Goal: Contribute content: Contribute content

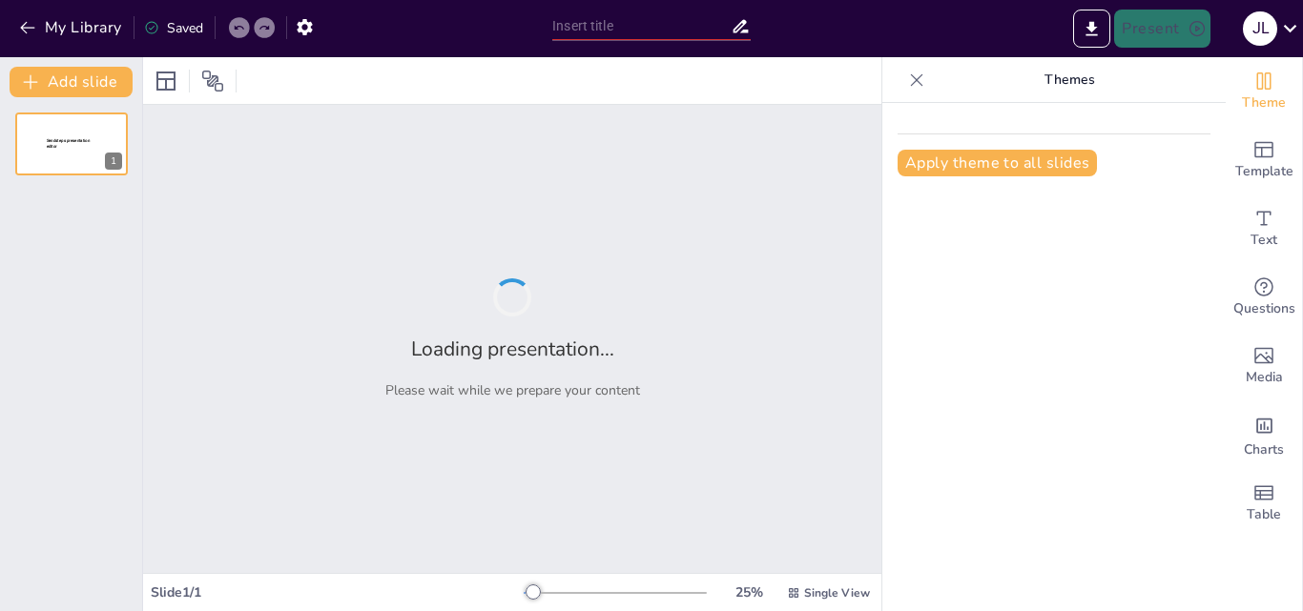
type input "Maquinarias y Equipos en la Producción de Bebidas: Eficiencia y Sostenibilidad"
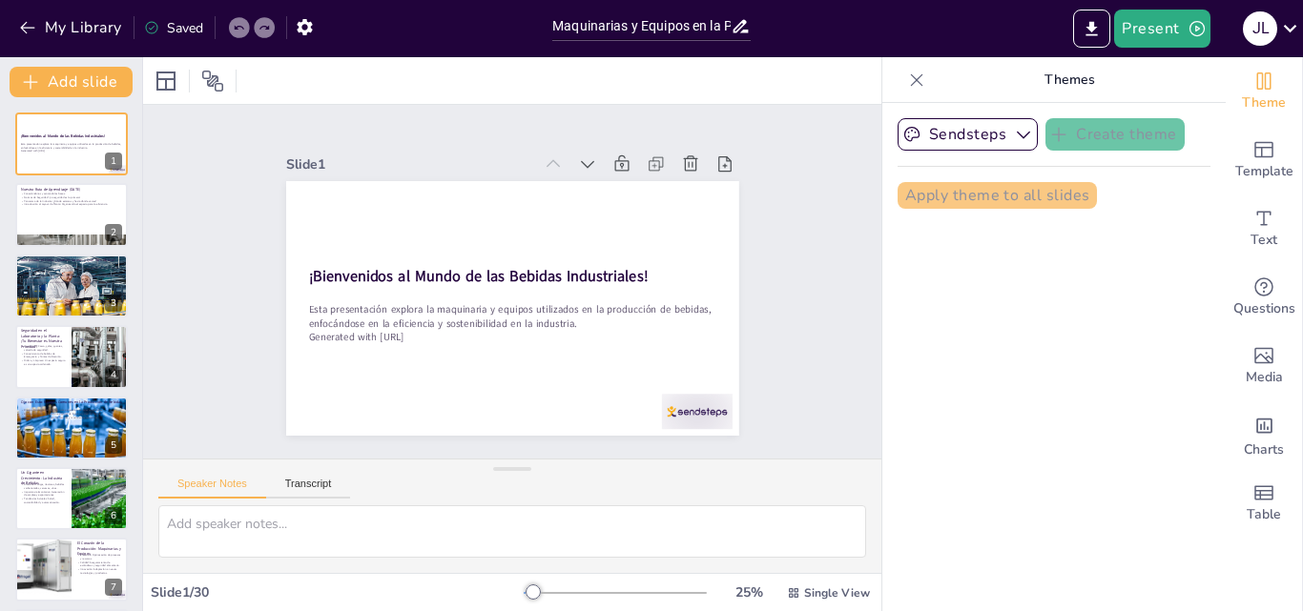
checkbox input "true"
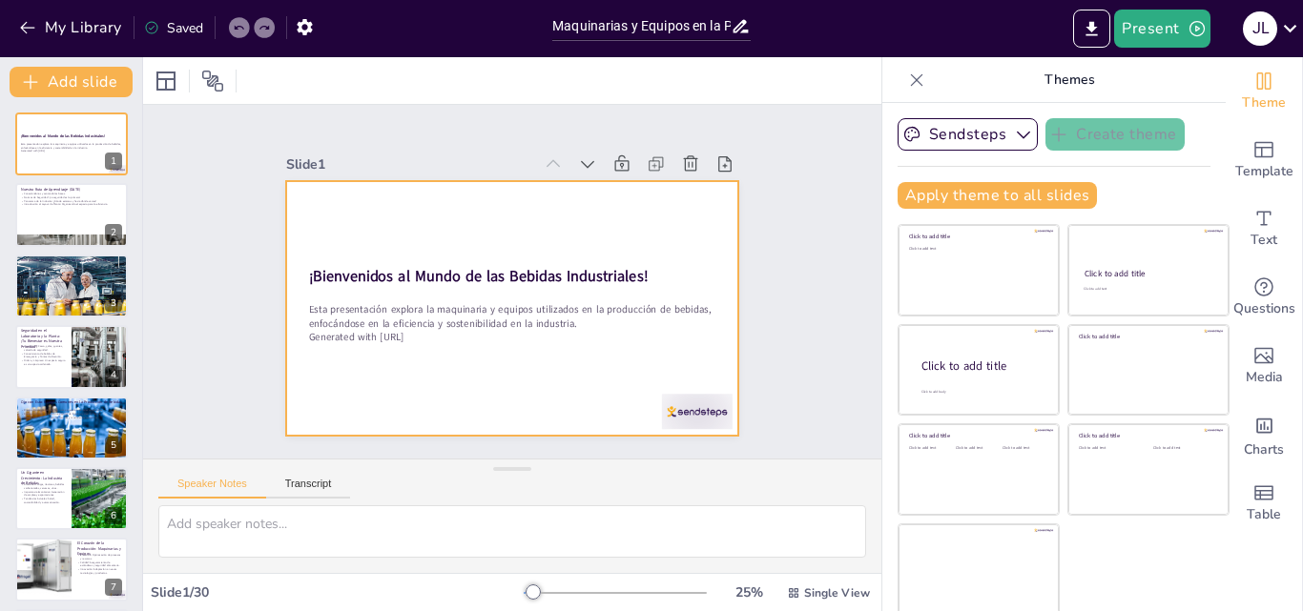
checkbox input "true"
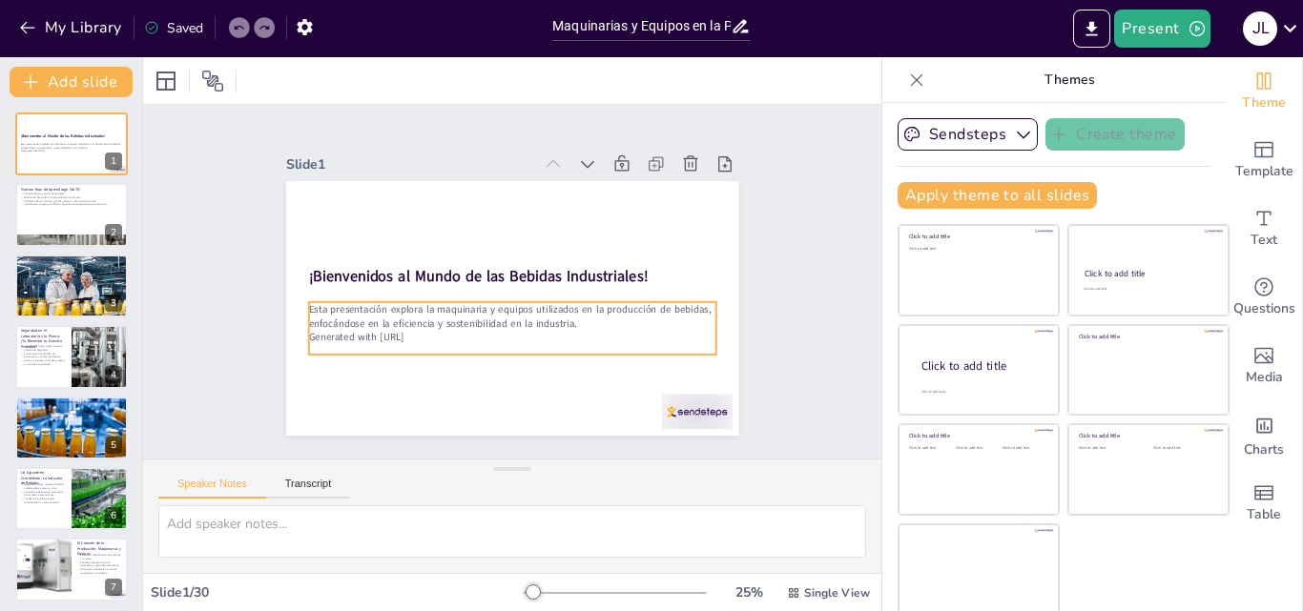
checkbox input "true"
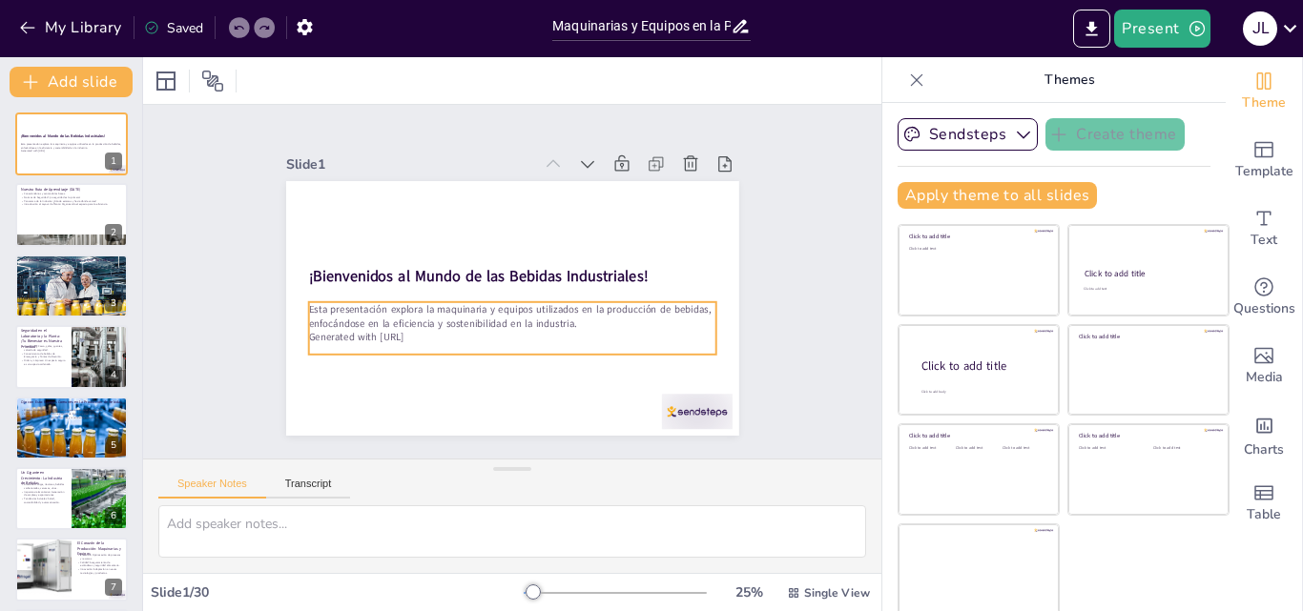
checkbox input "true"
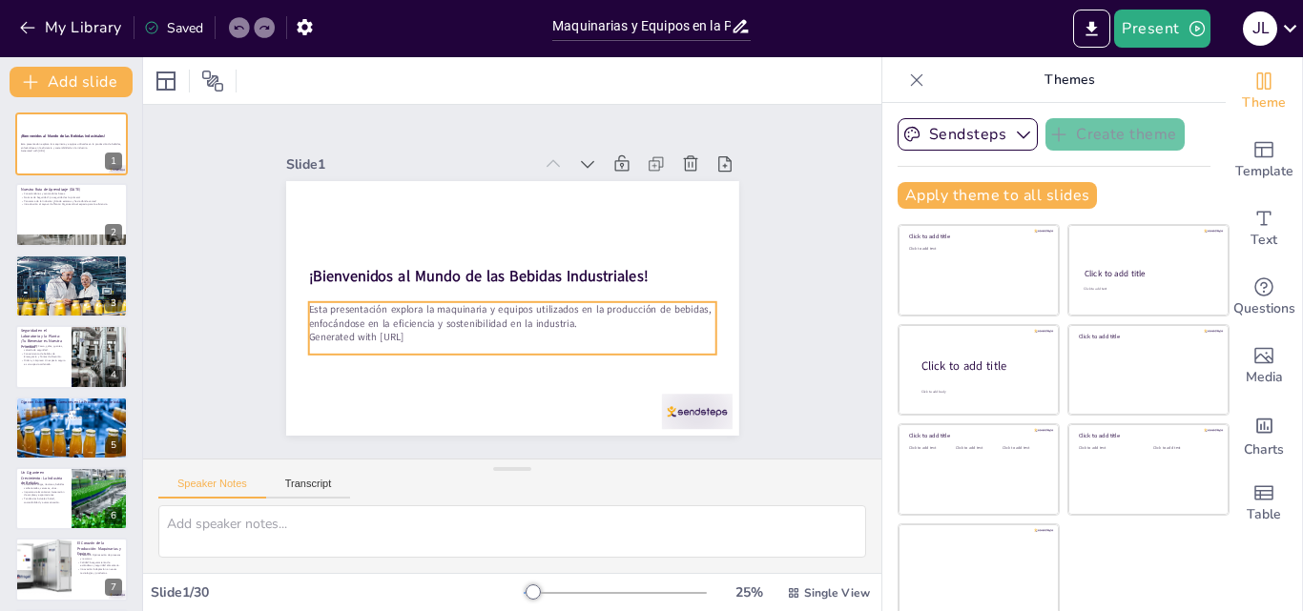
checkbox input "true"
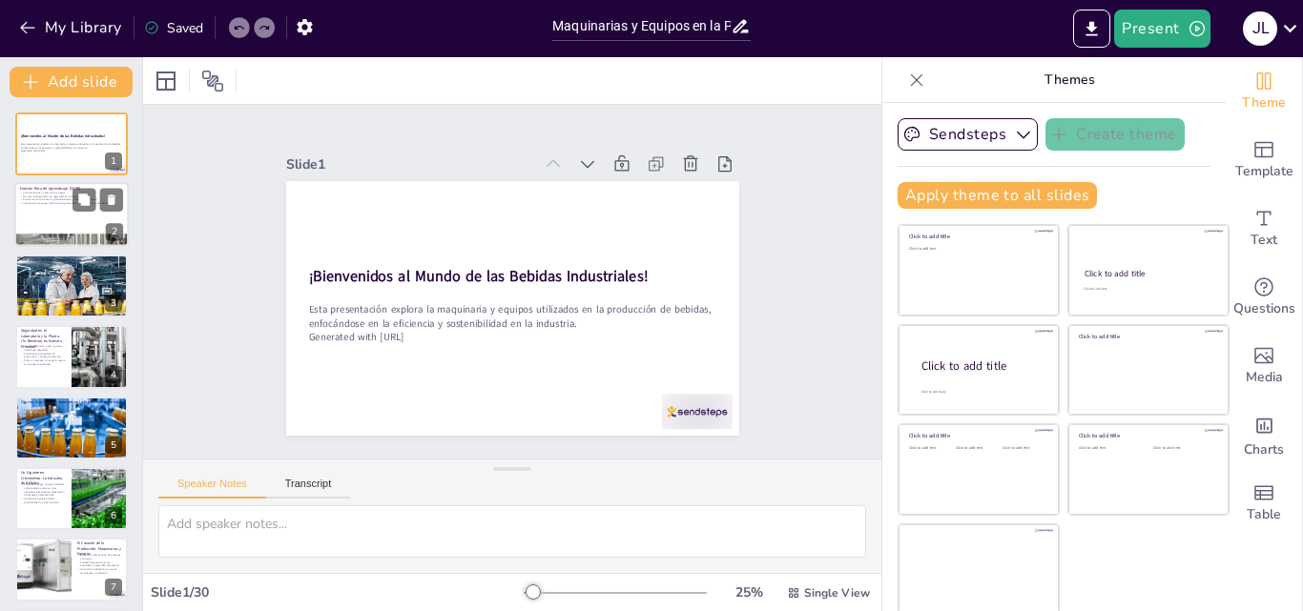
checkbox input "true"
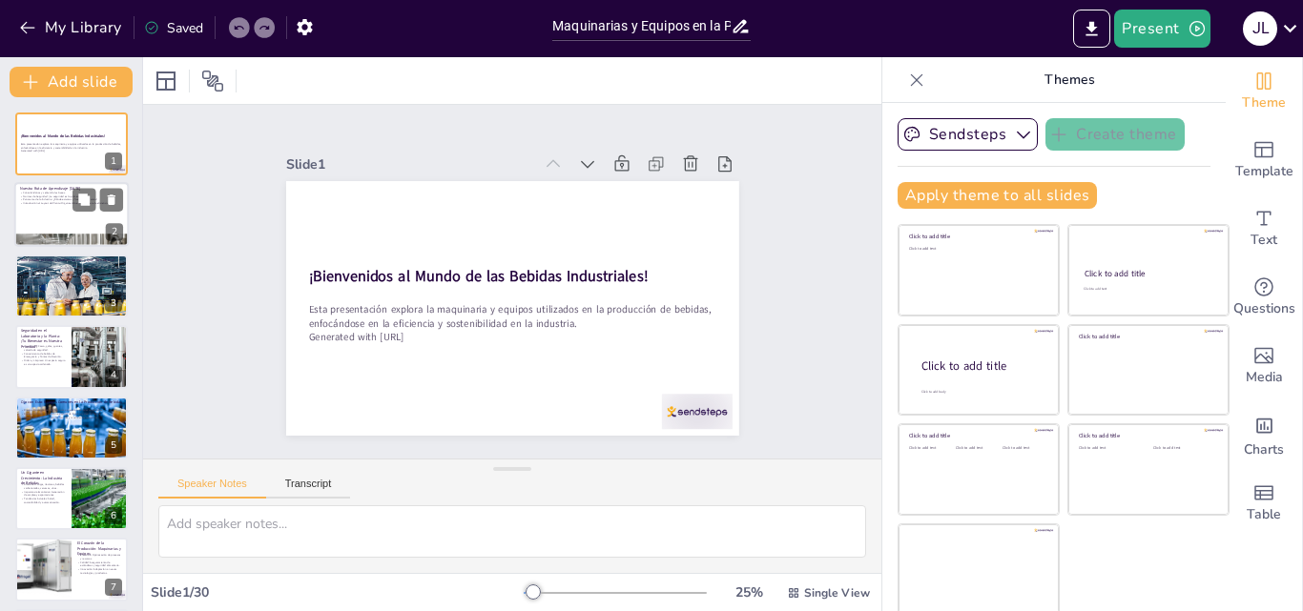
checkbox input "true"
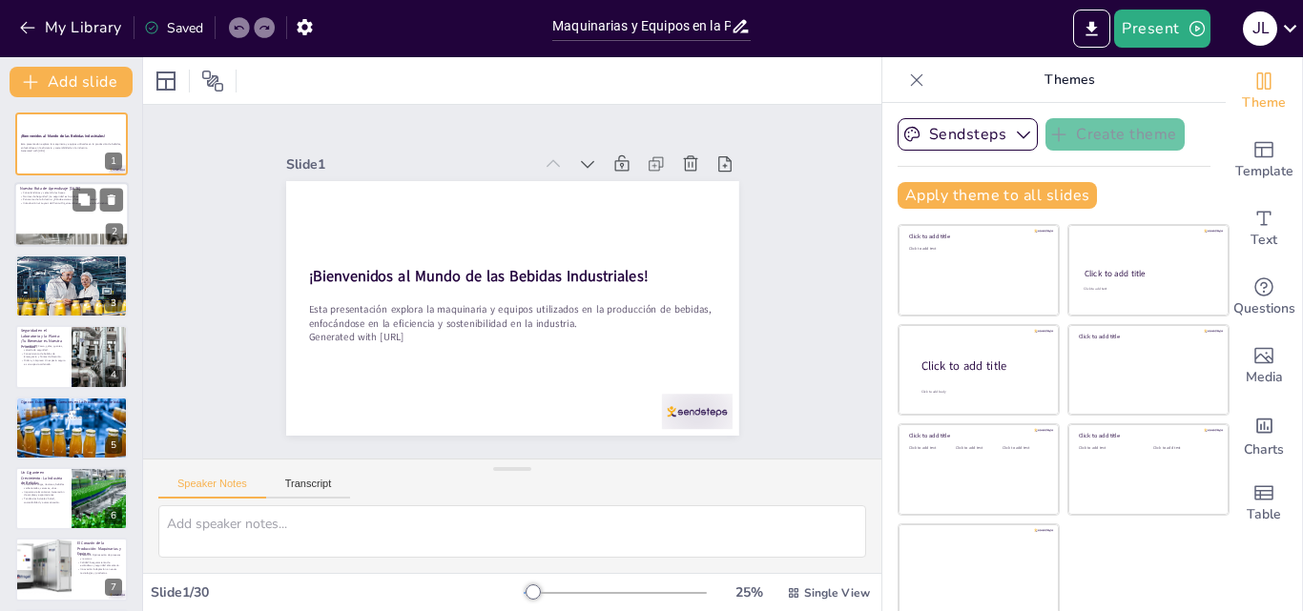
checkbox input "true"
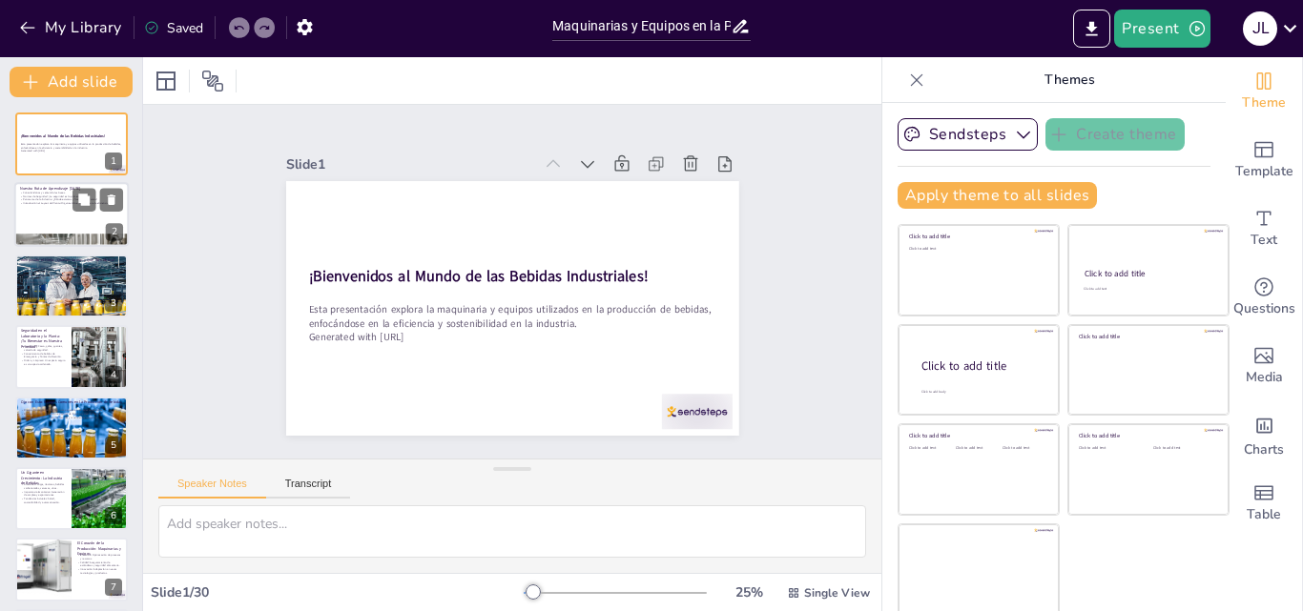
checkbox input "true"
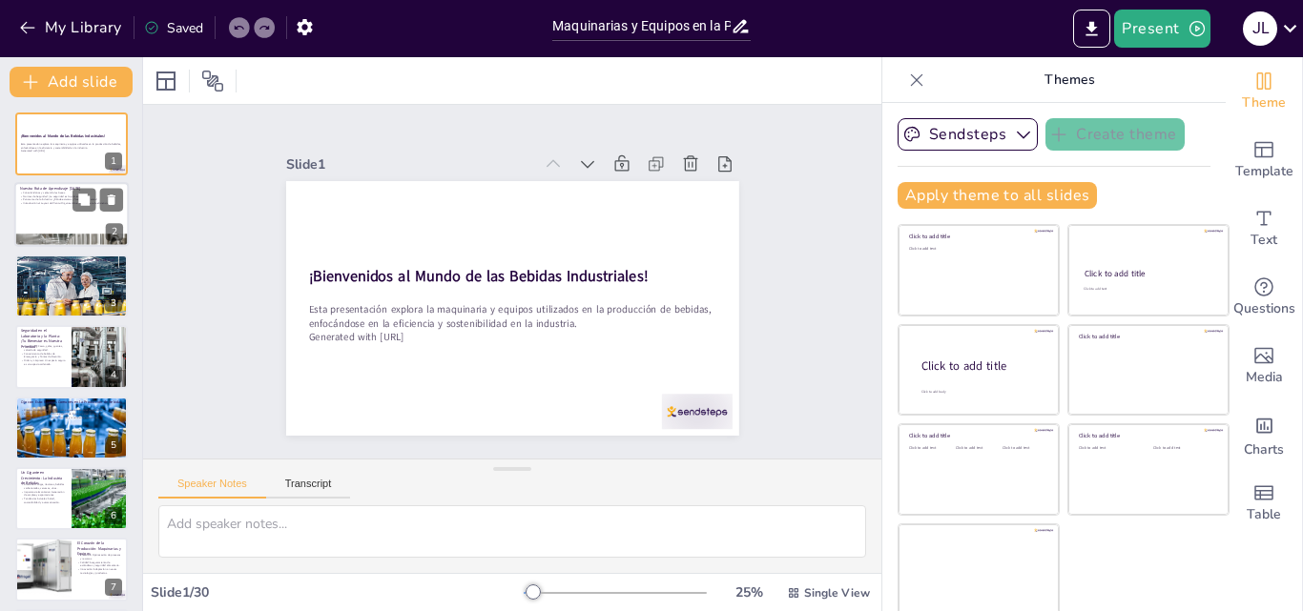
checkbox input "true"
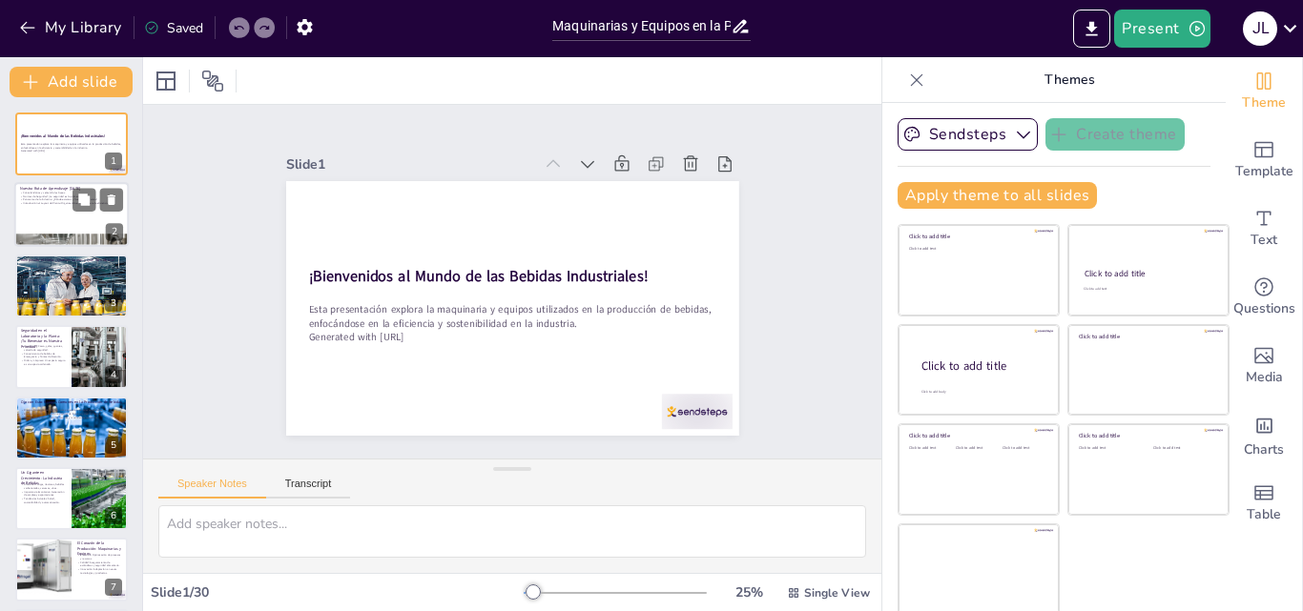
checkbox input "true"
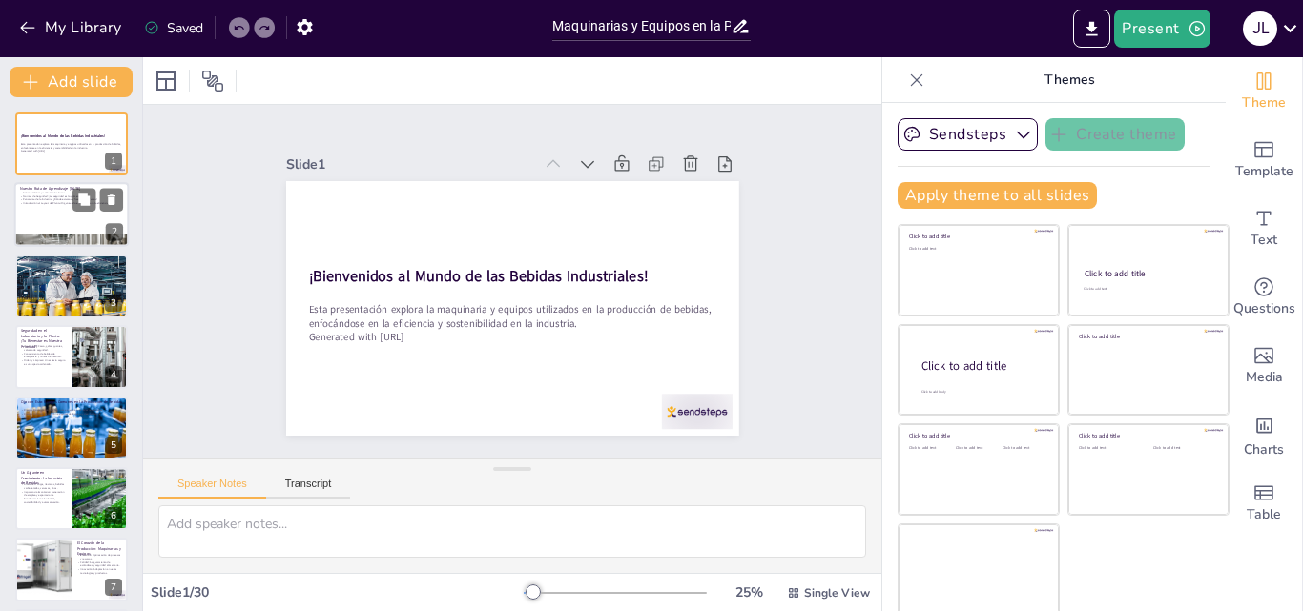
checkbox input "true"
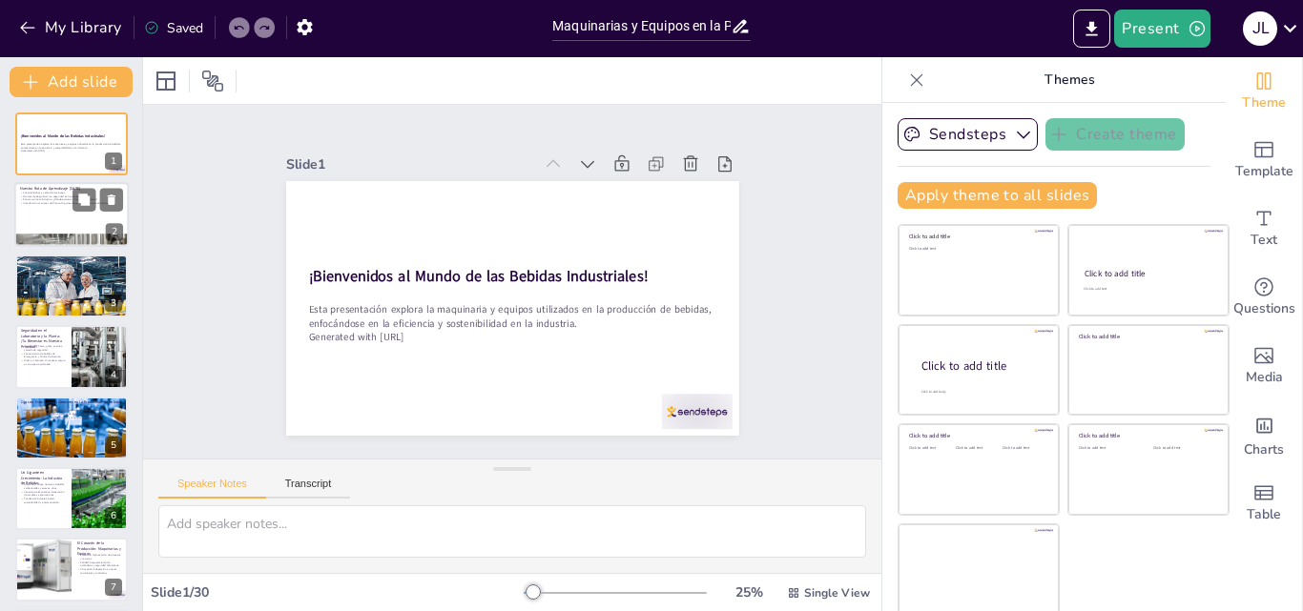
checkbox input "true"
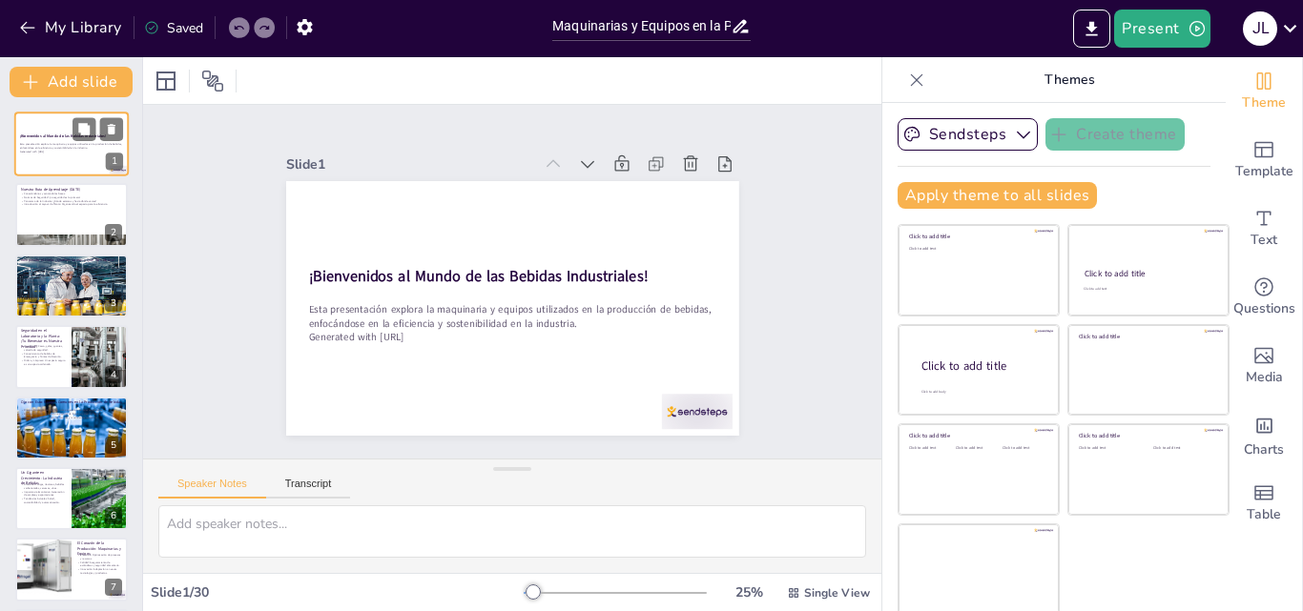
checkbox input "true"
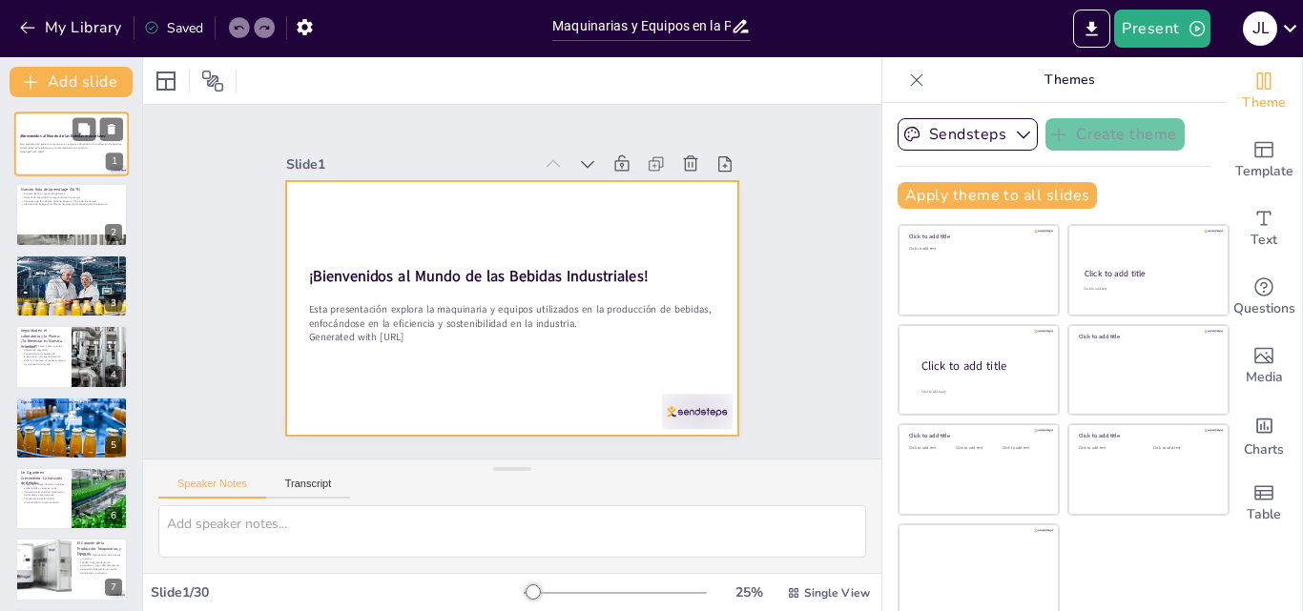
click at [54, 120] on div at bounding box center [71, 144] width 114 height 65
checkbox input "true"
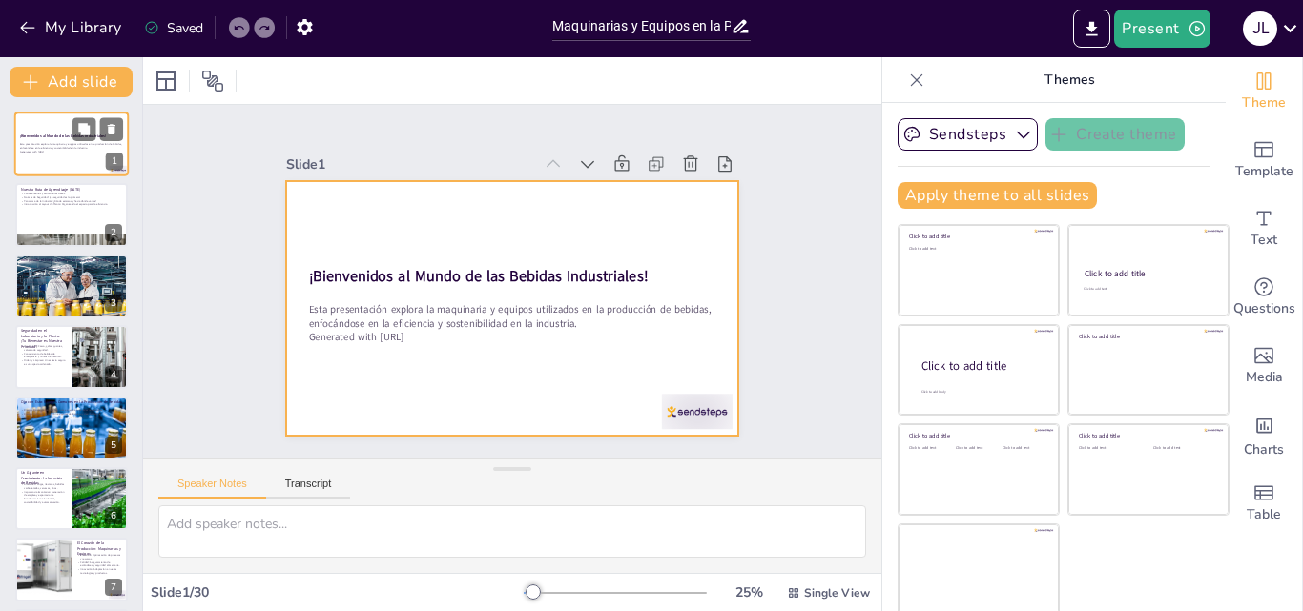
checkbox input "true"
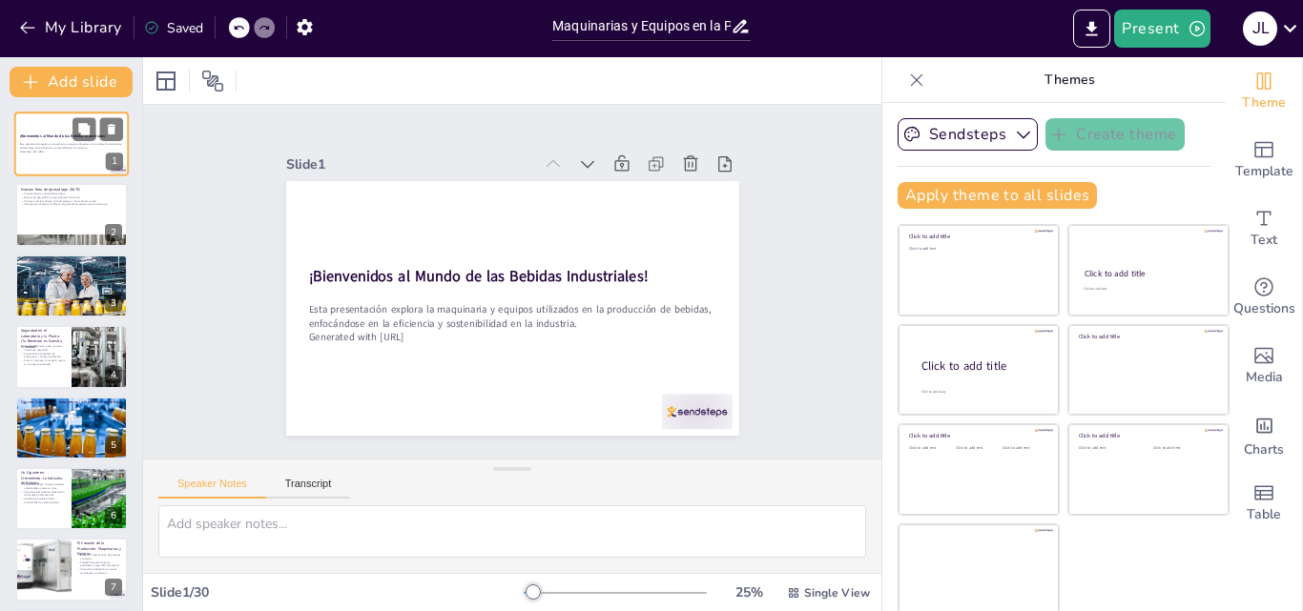
checkbox input "true"
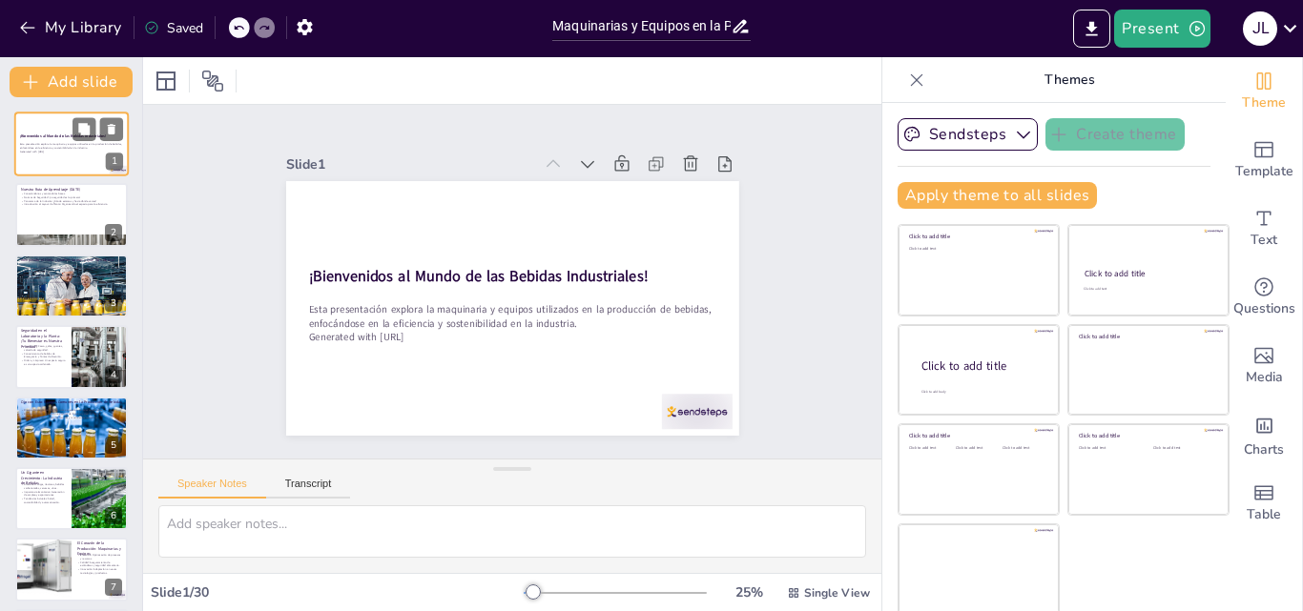
checkbox input "true"
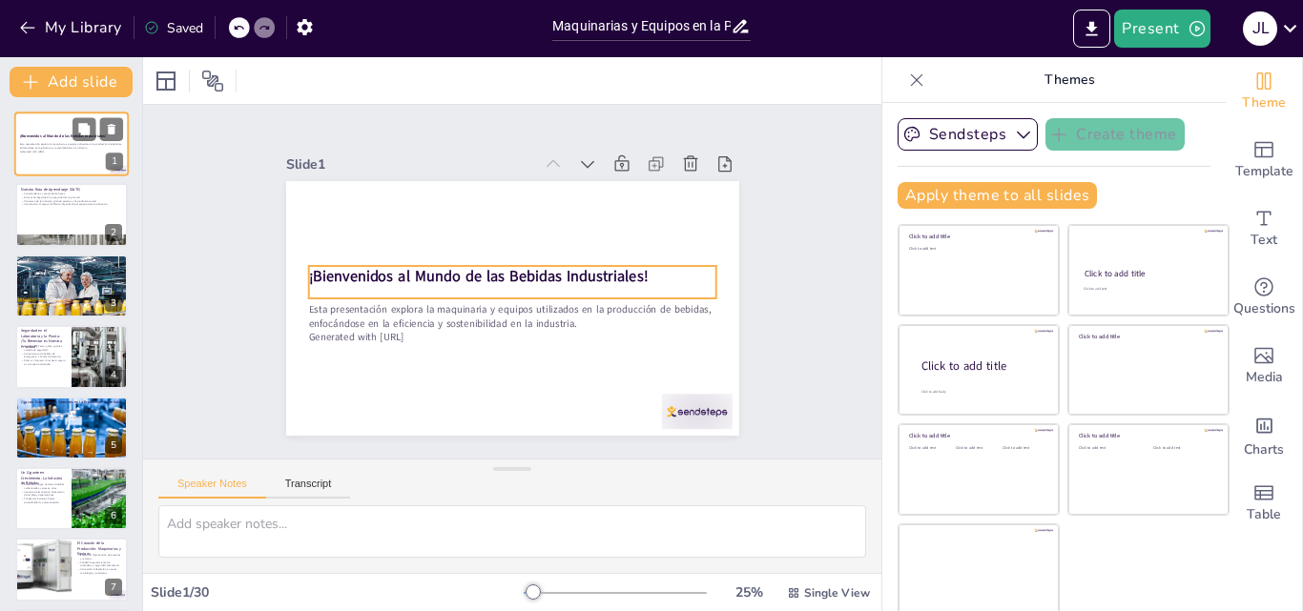
checkbox input "true"
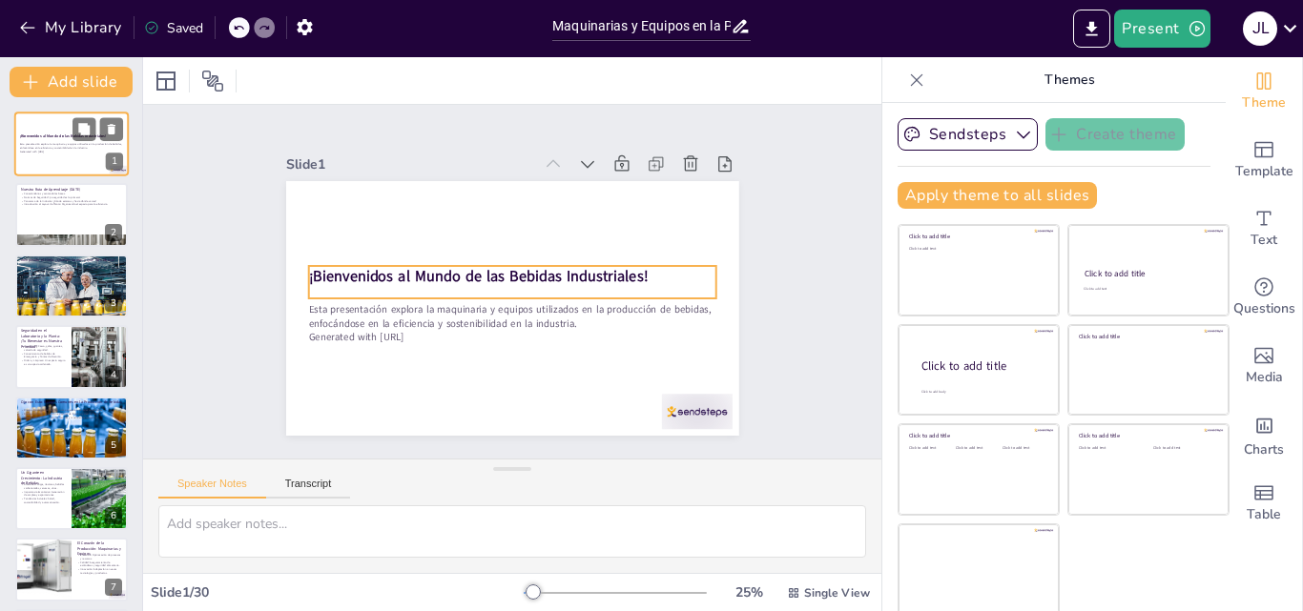
checkbox input "true"
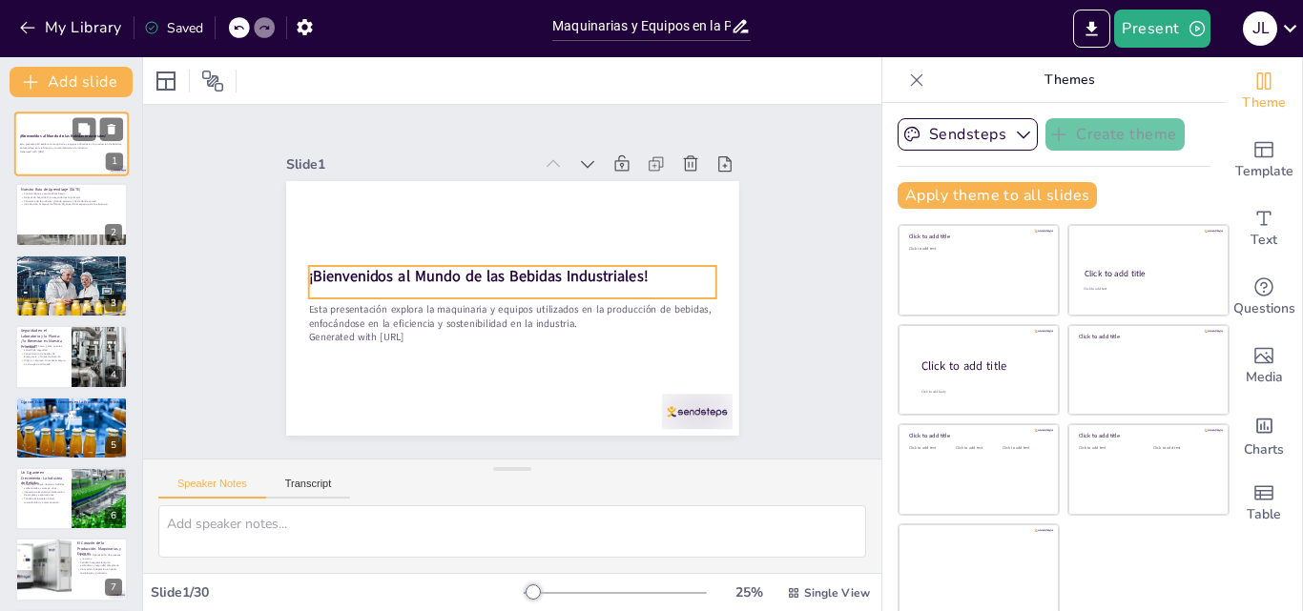
checkbox input "true"
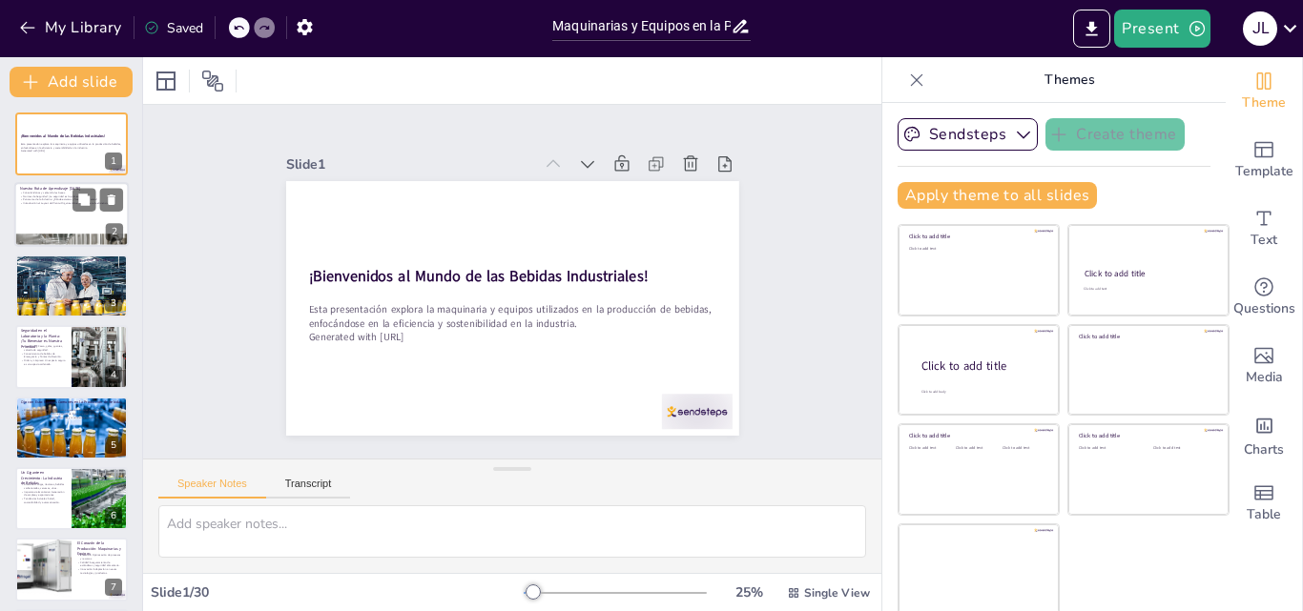
checkbox input "true"
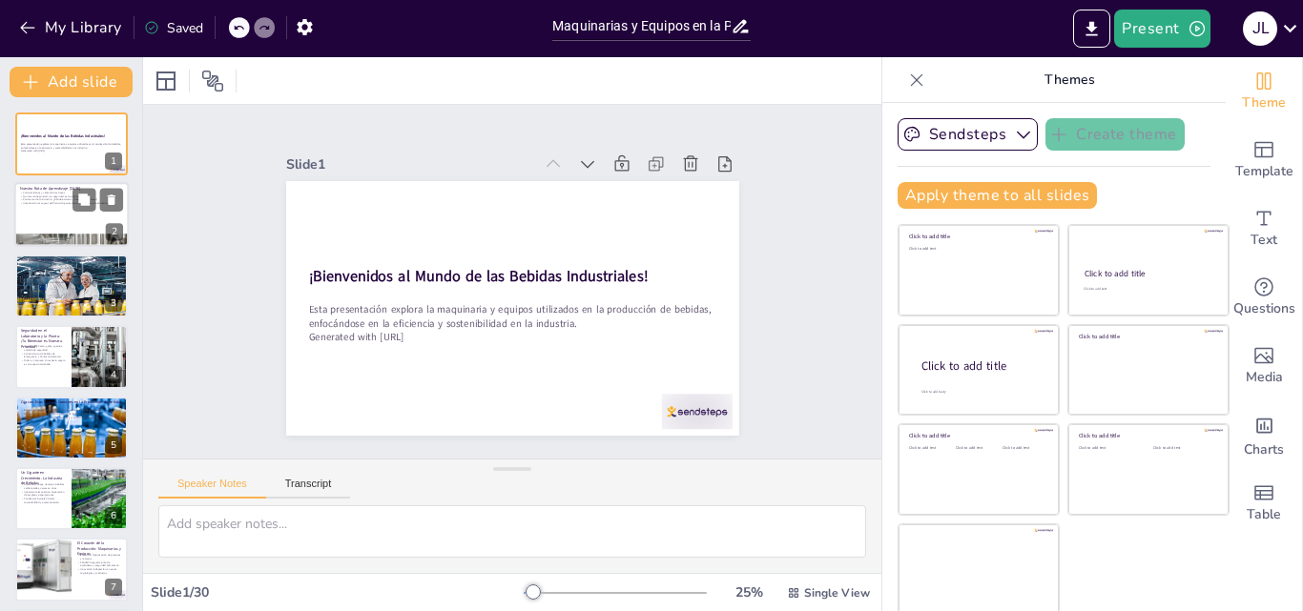
checkbox input "true"
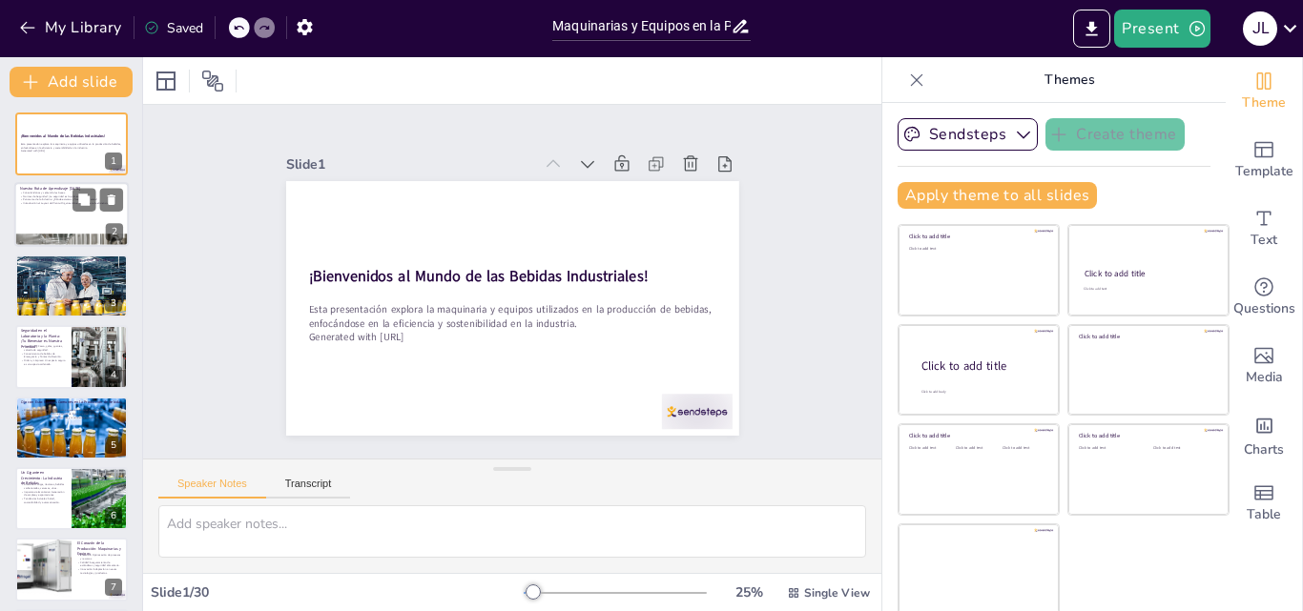
checkbox input "true"
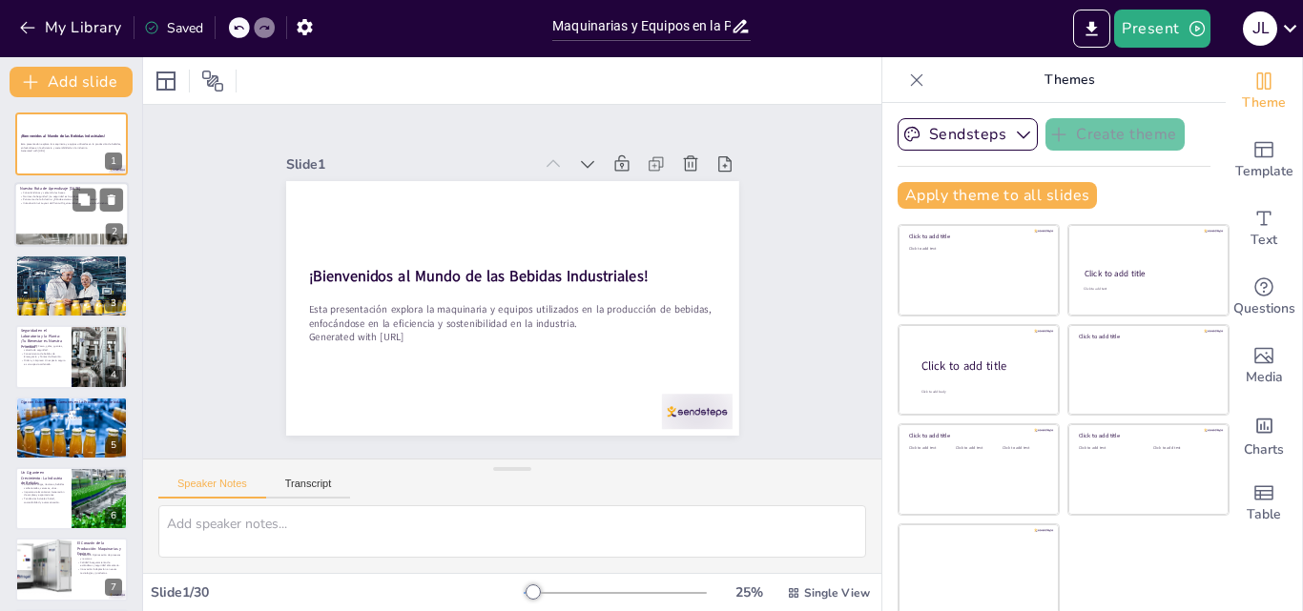
checkbox input "true"
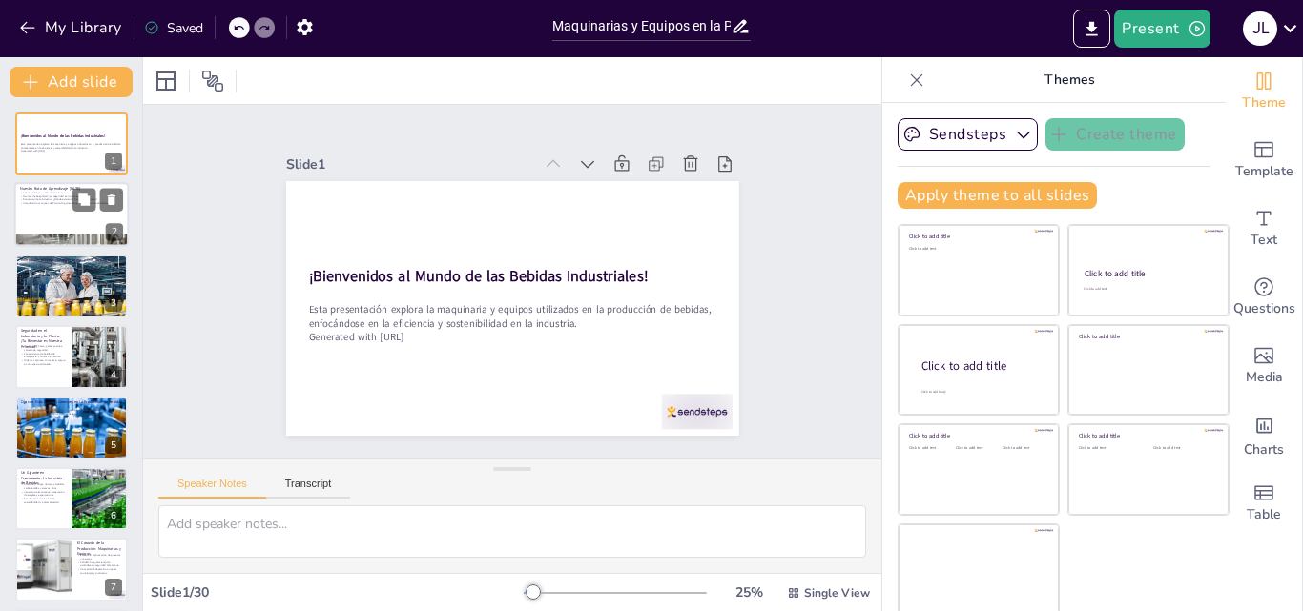
click at [53, 210] on div at bounding box center [71, 215] width 114 height 65
type textarea "La inducción y presentación es un paso crucial para establecer un ambiente de a…"
checkbox input "true"
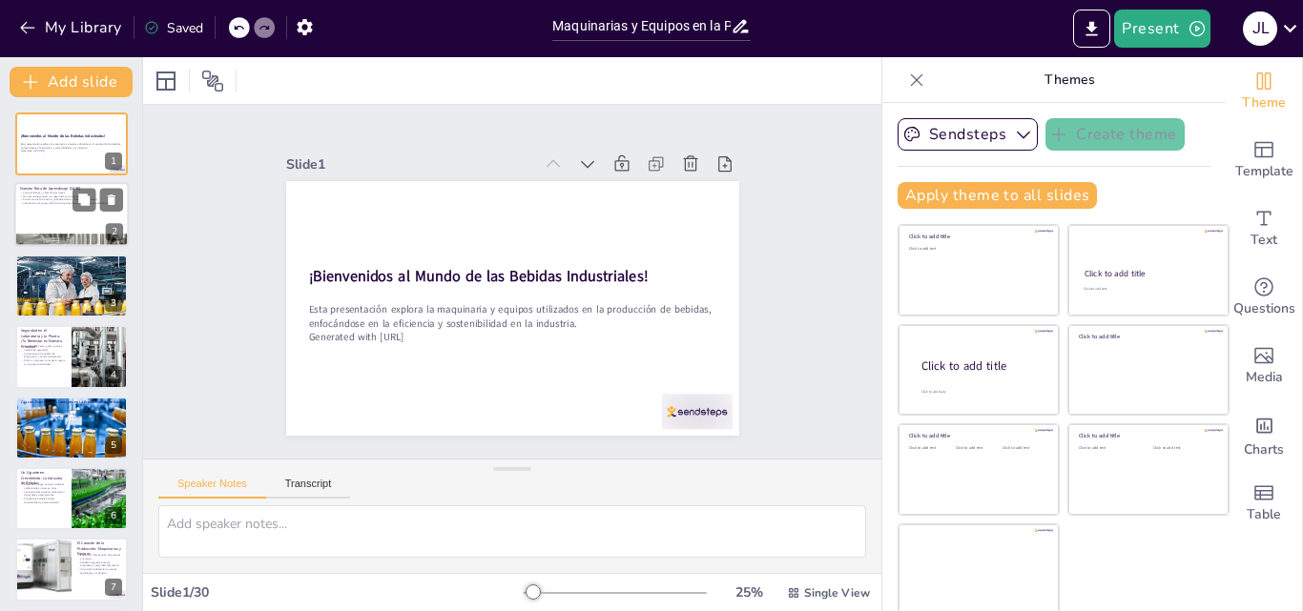
checkbox input "true"
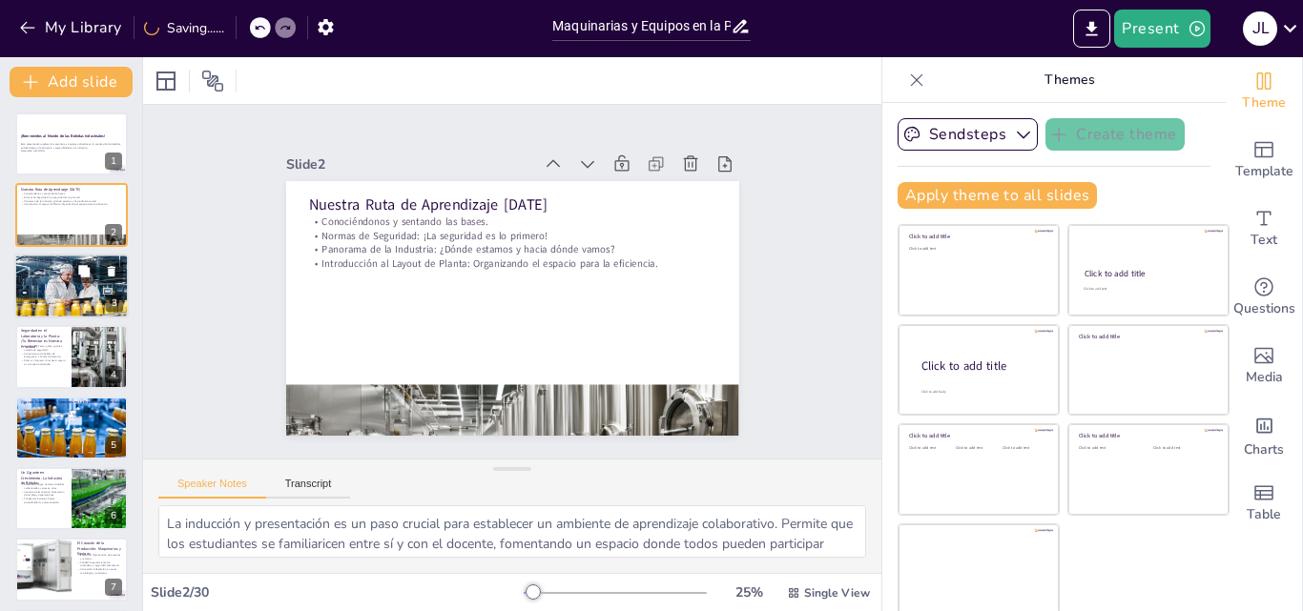
checkbox input "true"
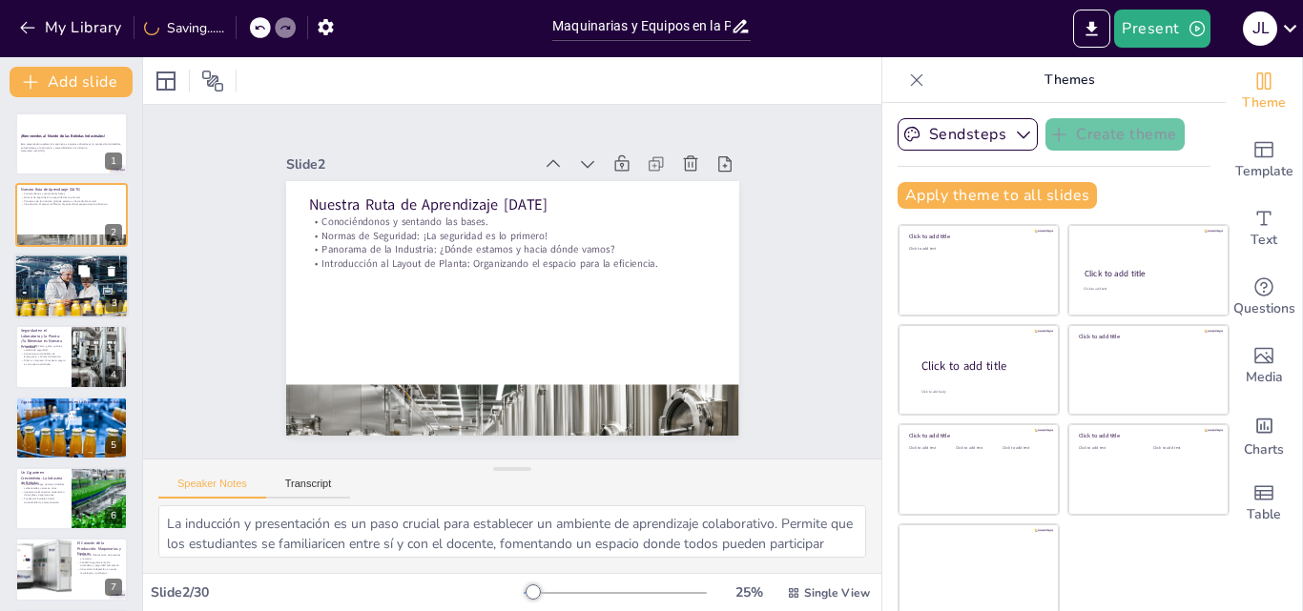
checkbox input "true"
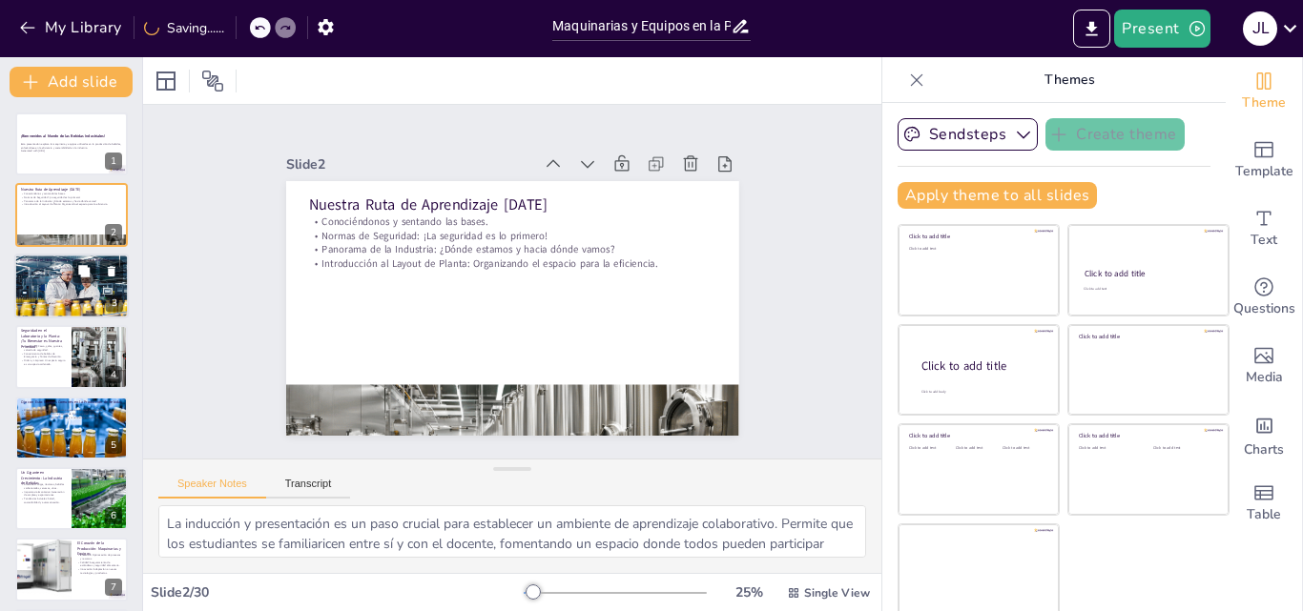
checkbox input "true"
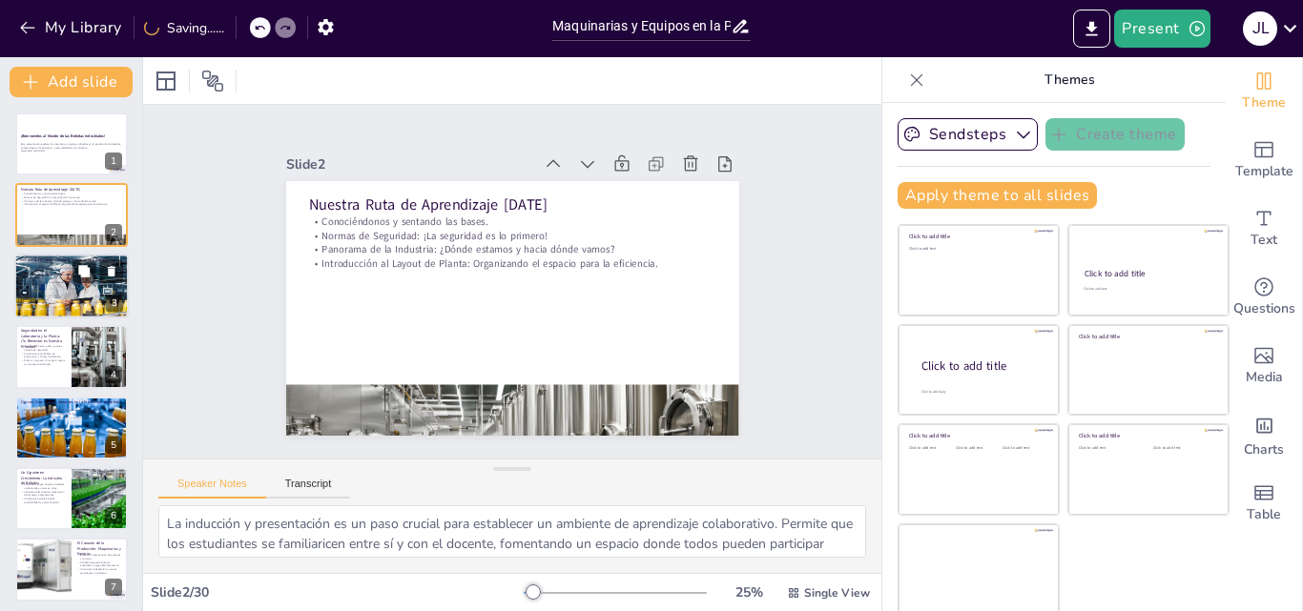
checkbox input "true"
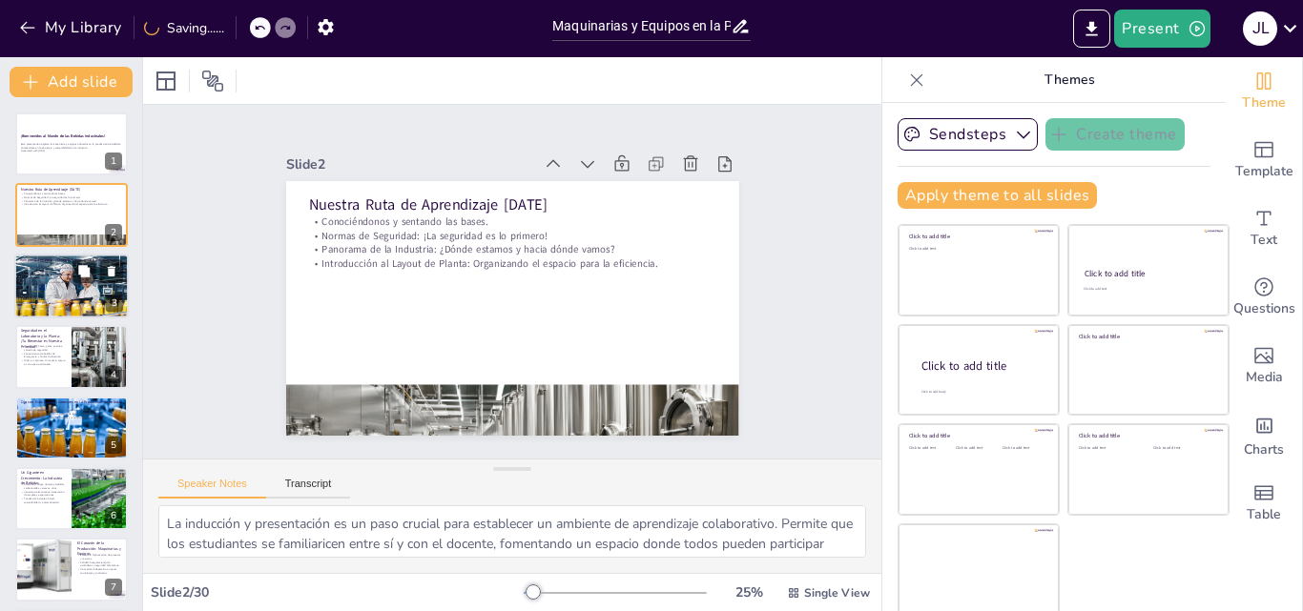
checkbox input "true"
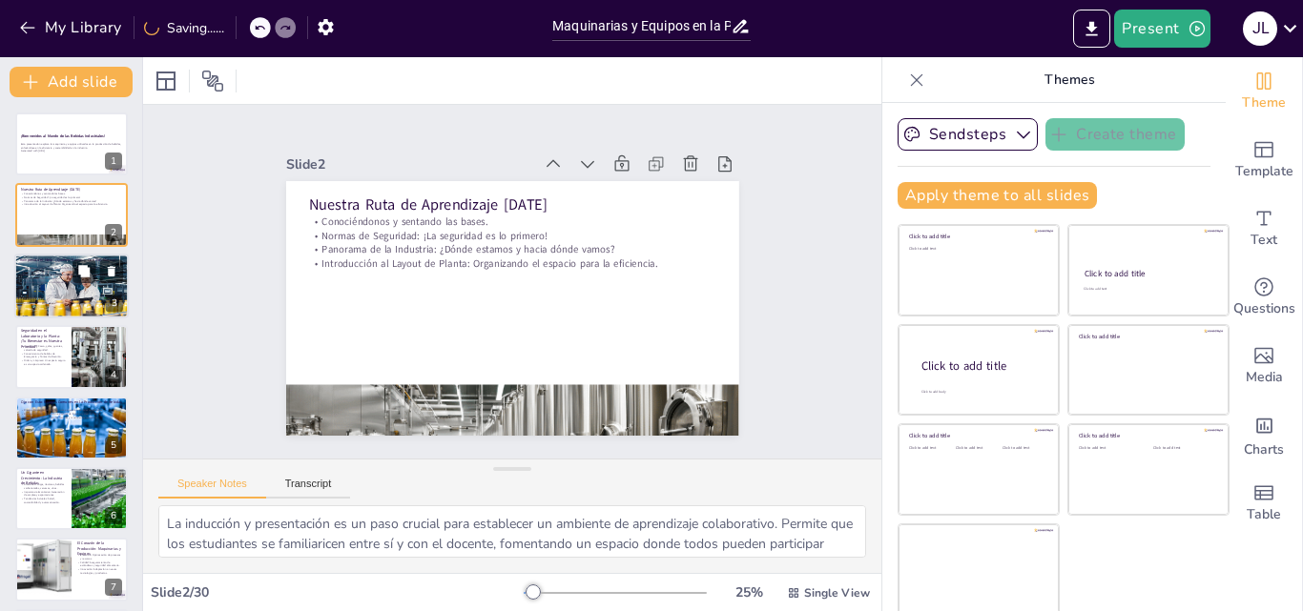
checkbox input "true"
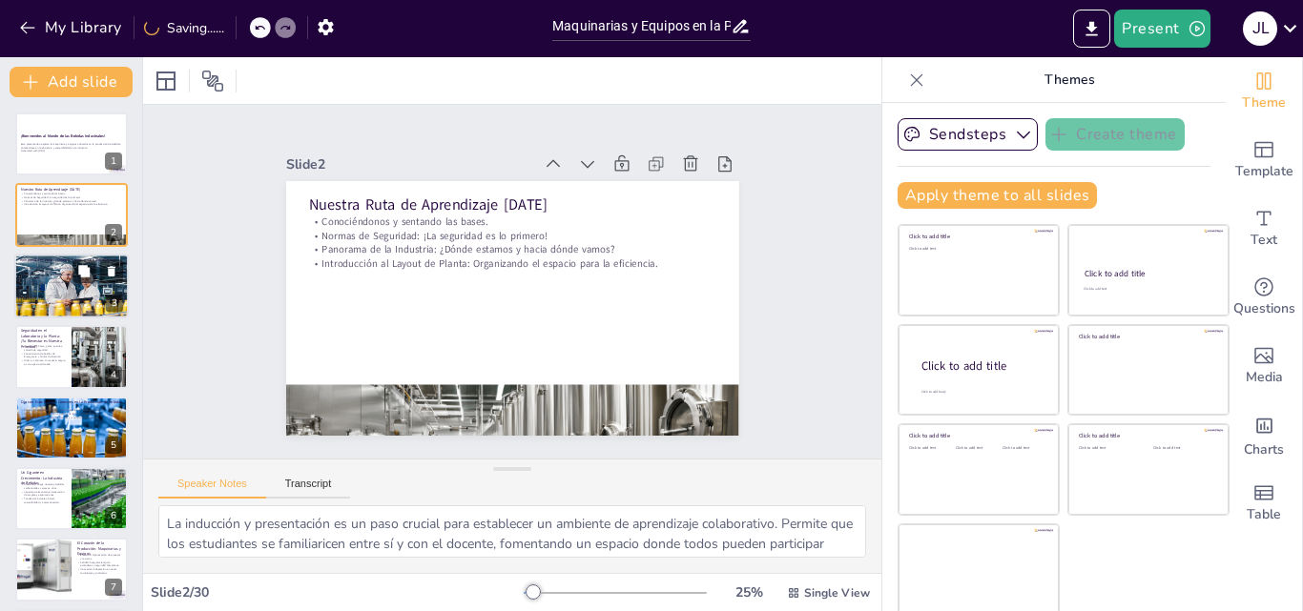
checkbox input "true"
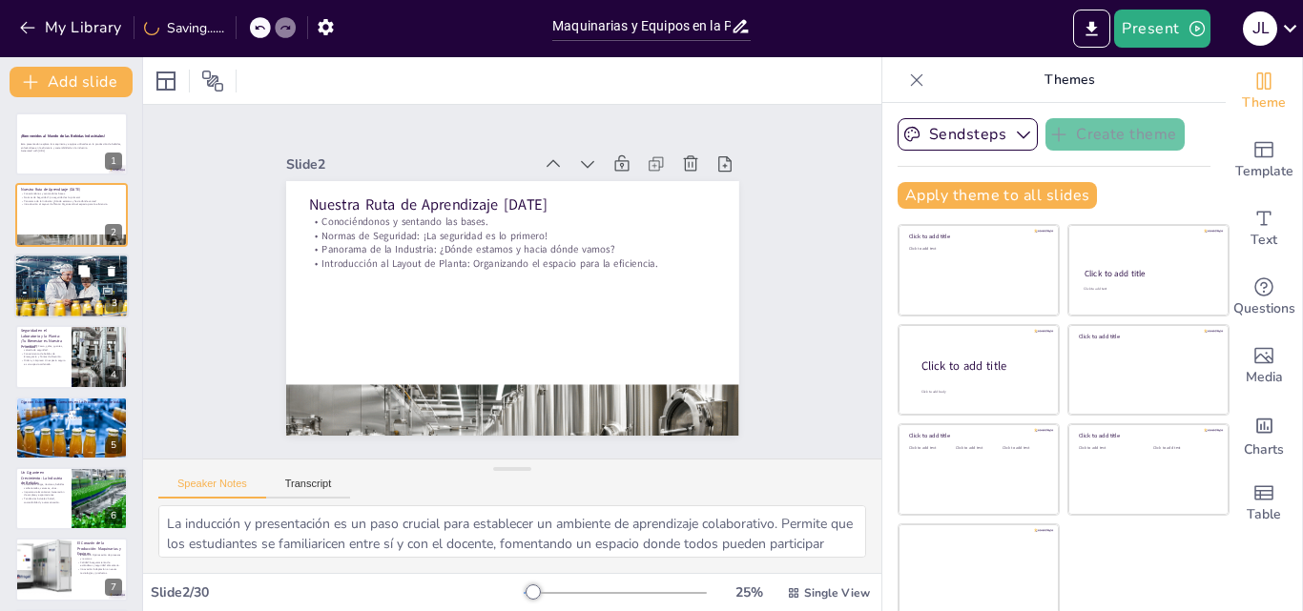
click at [60, 284] on div at bounding box center [71, 286] width 114 height 114
type textarea "La presentación rápida es una excelente manera de fomentar la interacción y el …"
checkbox input "true"
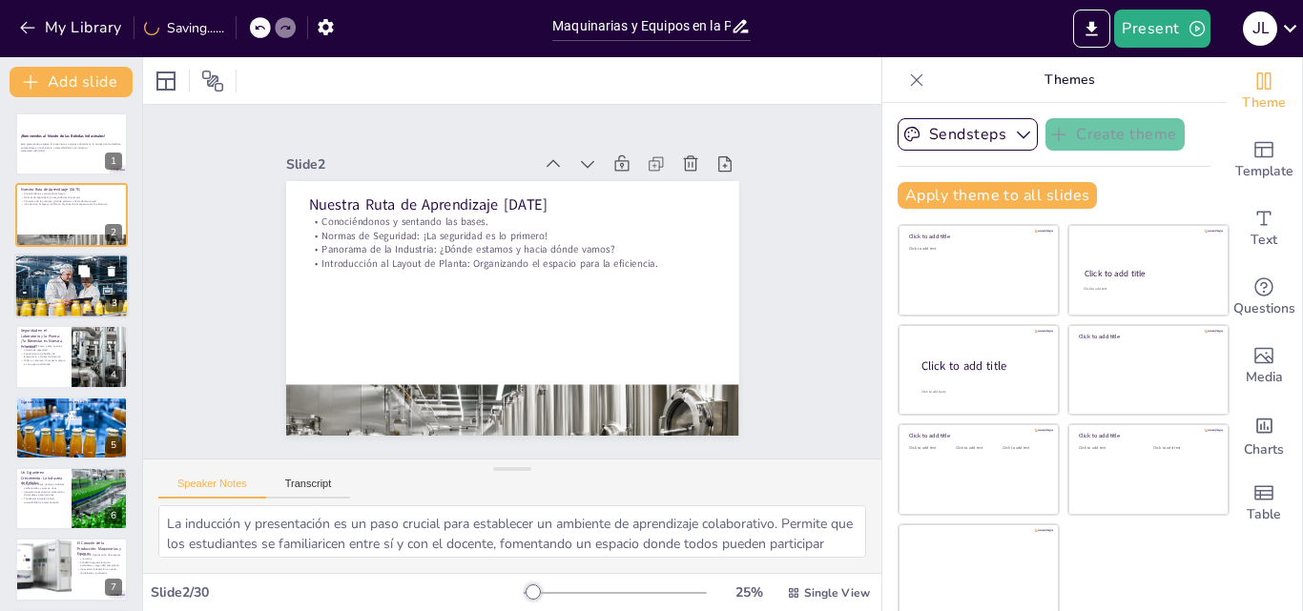
checkbox input "true"
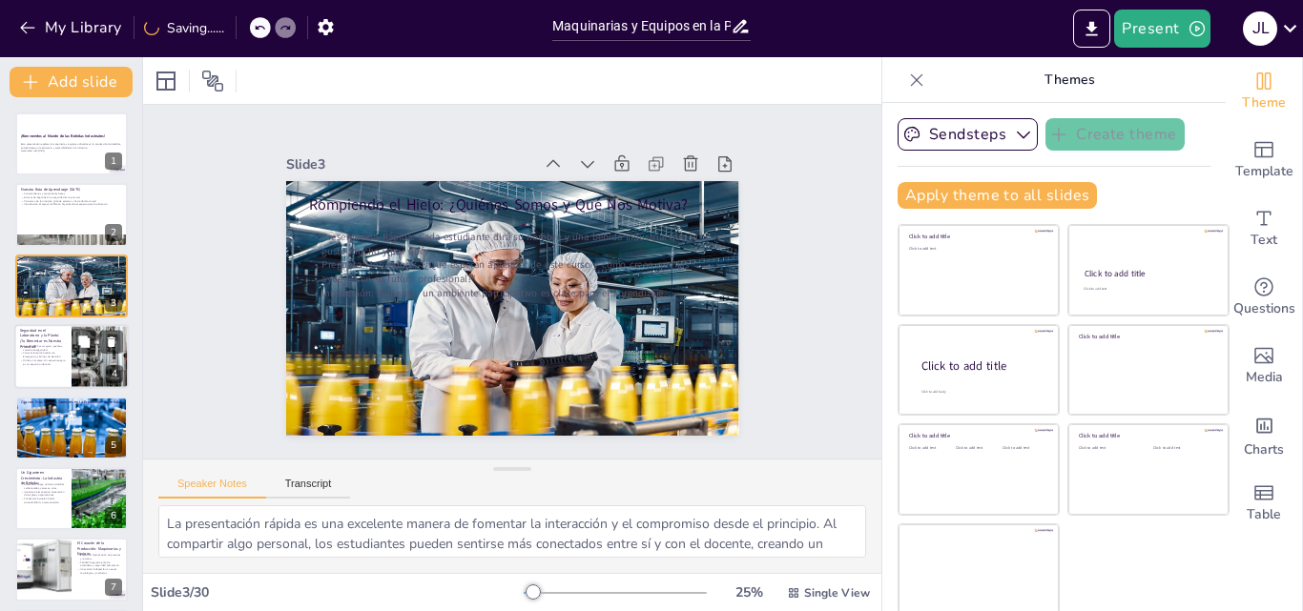
checkbox input "true"
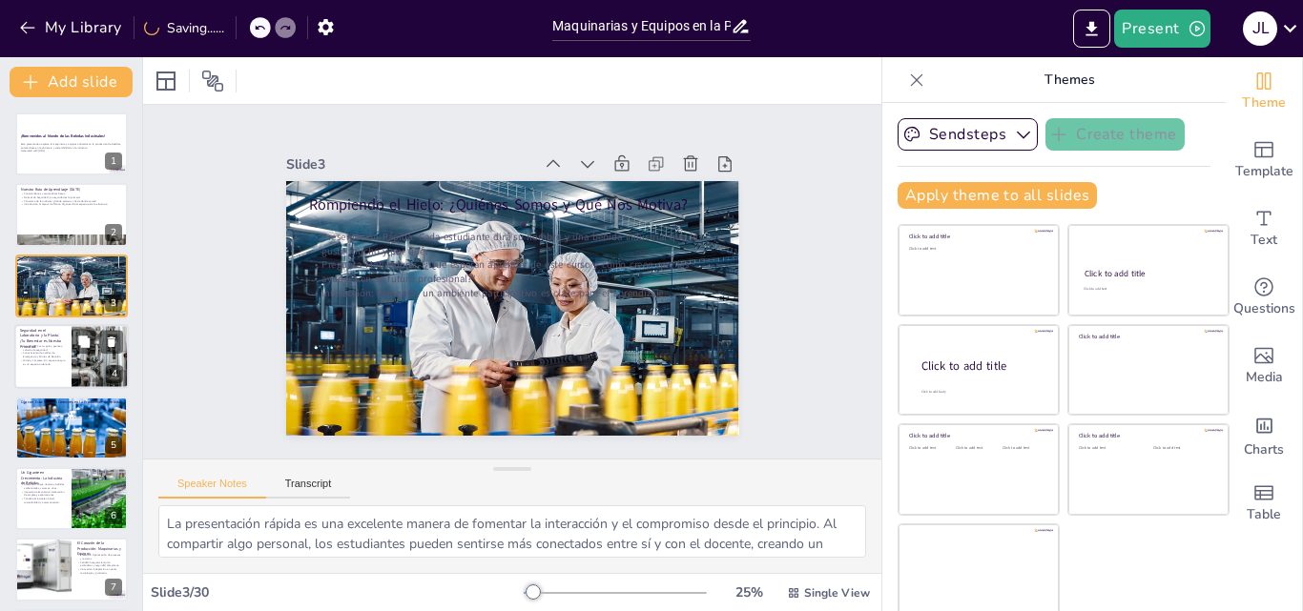
checkbox input "true"
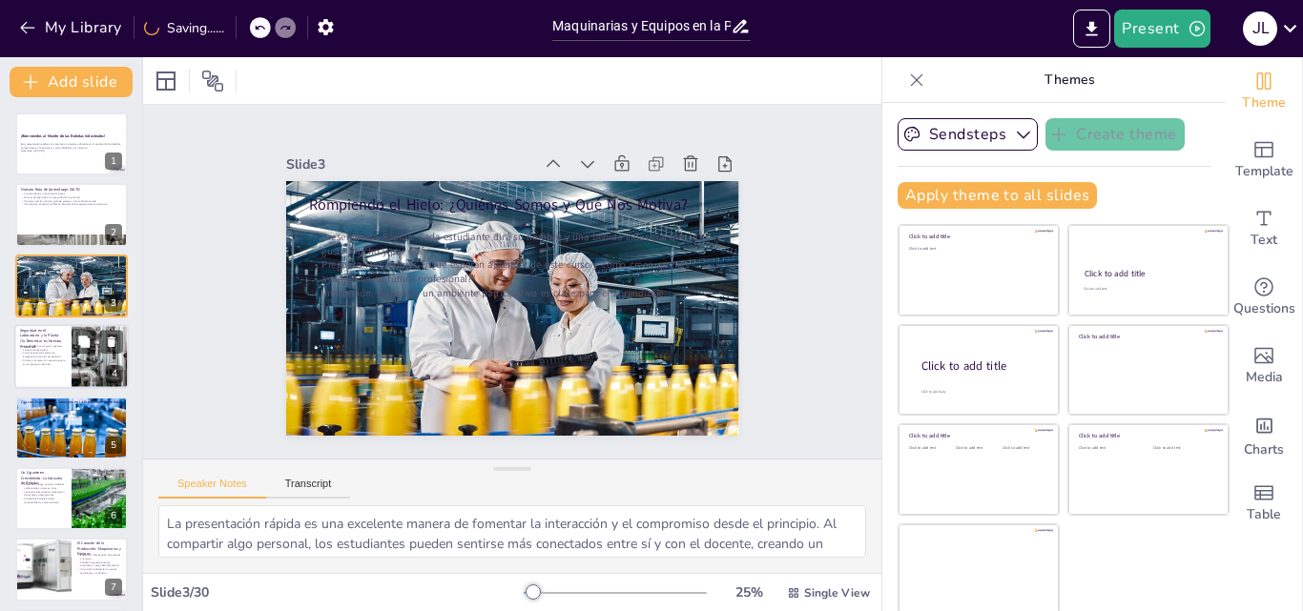
click at [66, 355] on div at bounding box center [71, 356] width 114 height 65
type textarea "El uso de EPP es una norma básica de seguridad que todos deben seguir. Esto no …"
checkbox input "true"
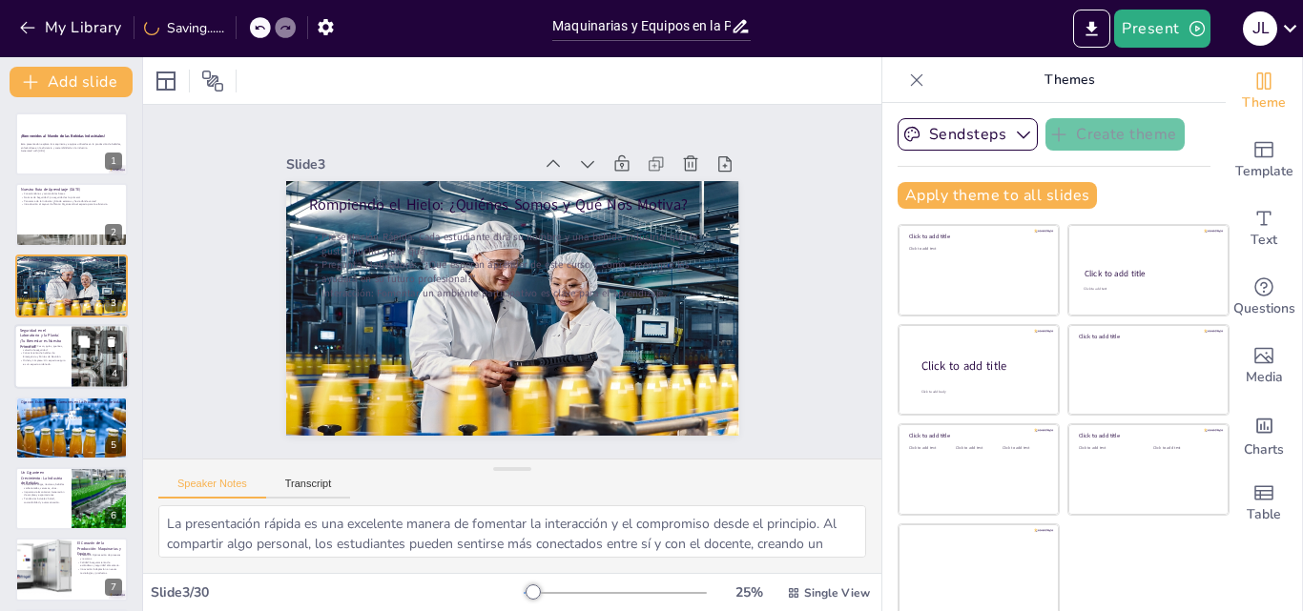
checkbox input "true"
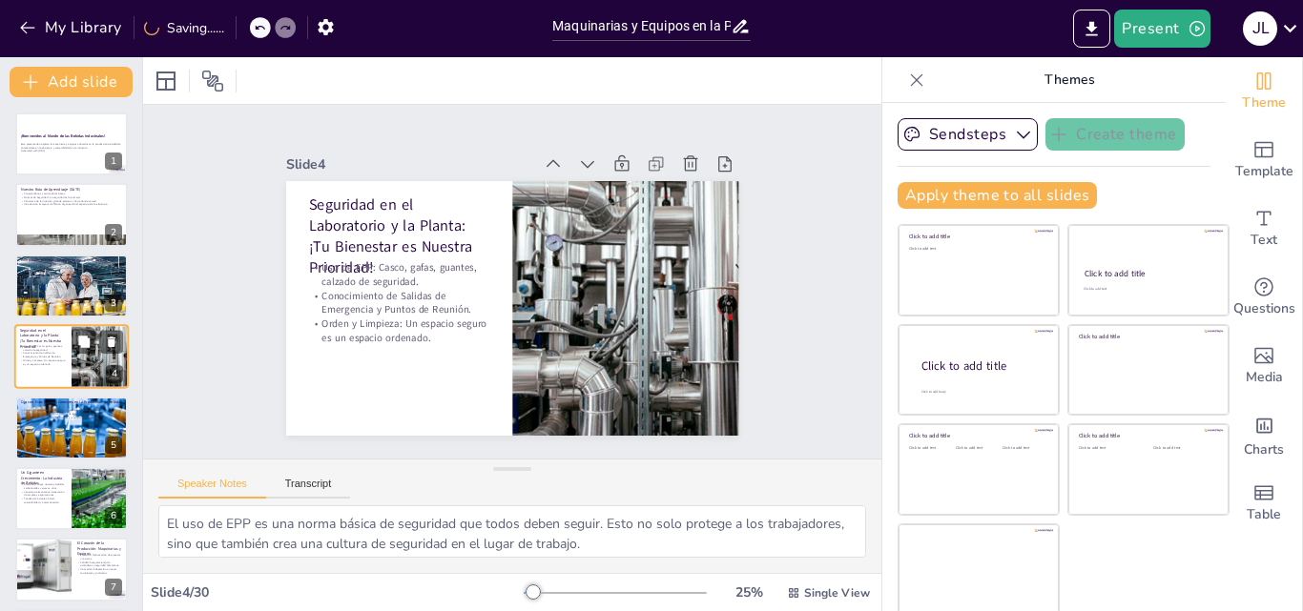
scroll to position [3, 0]
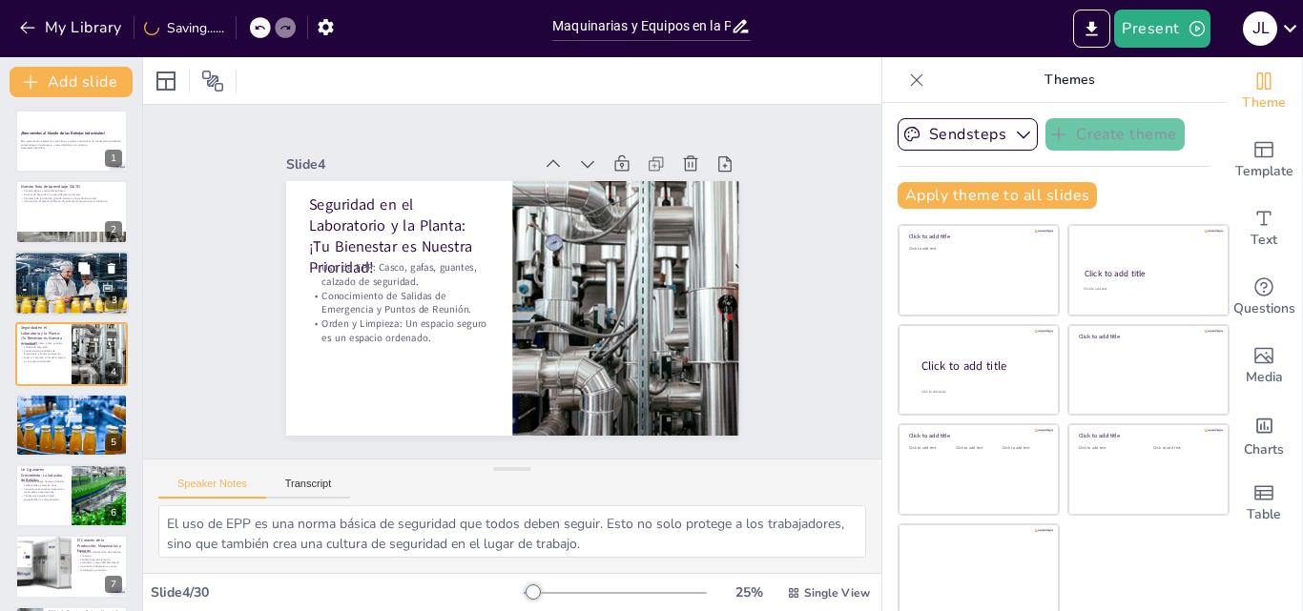
checkbox input "true"
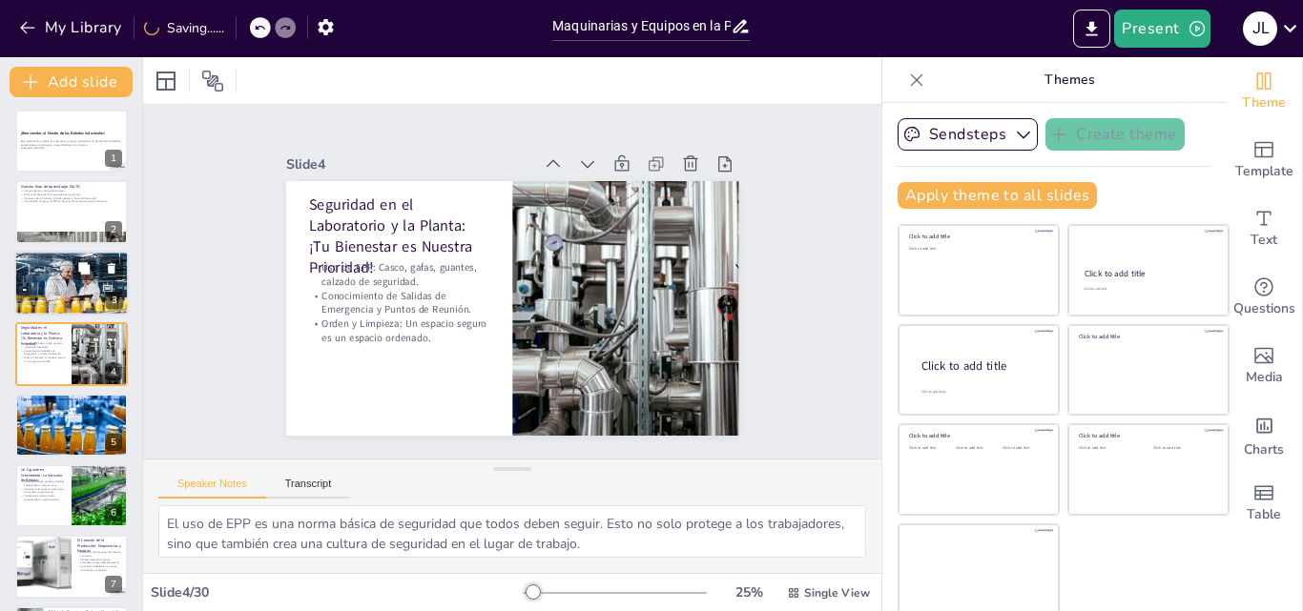
checkbox input "true"
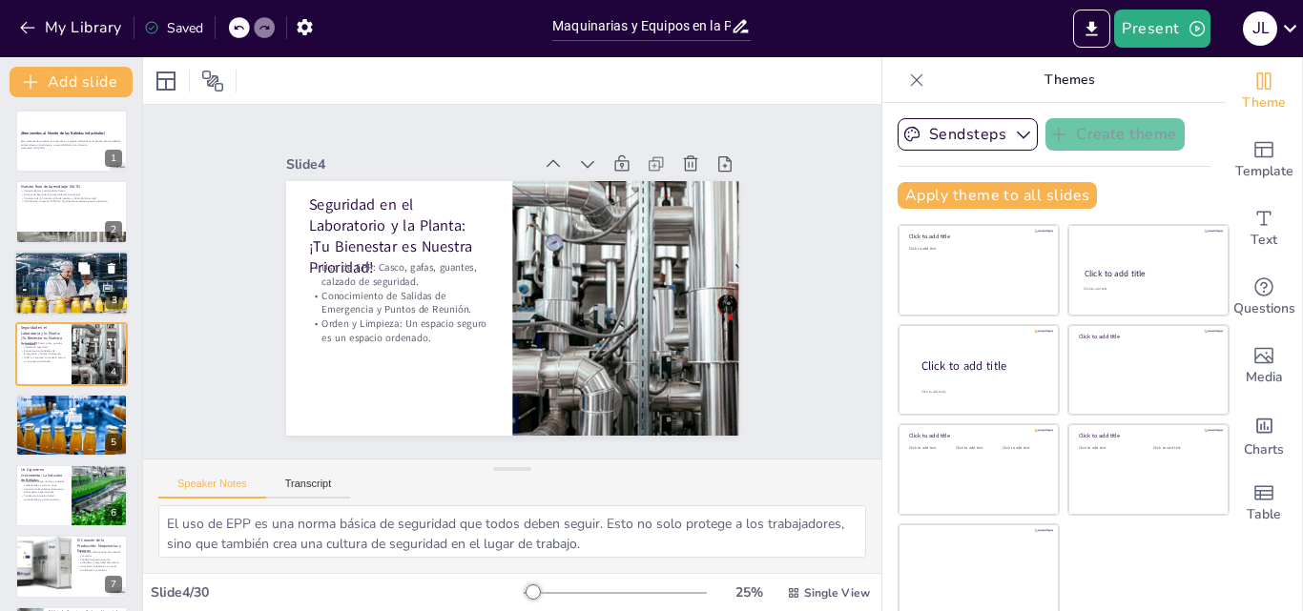
click at [70, 299] on div at bounding box center [71, 283] width 114 height 114
type textarea "La presentación rápida es una excelente manera de fomentar la interacción y el …"
checkbox input "true"
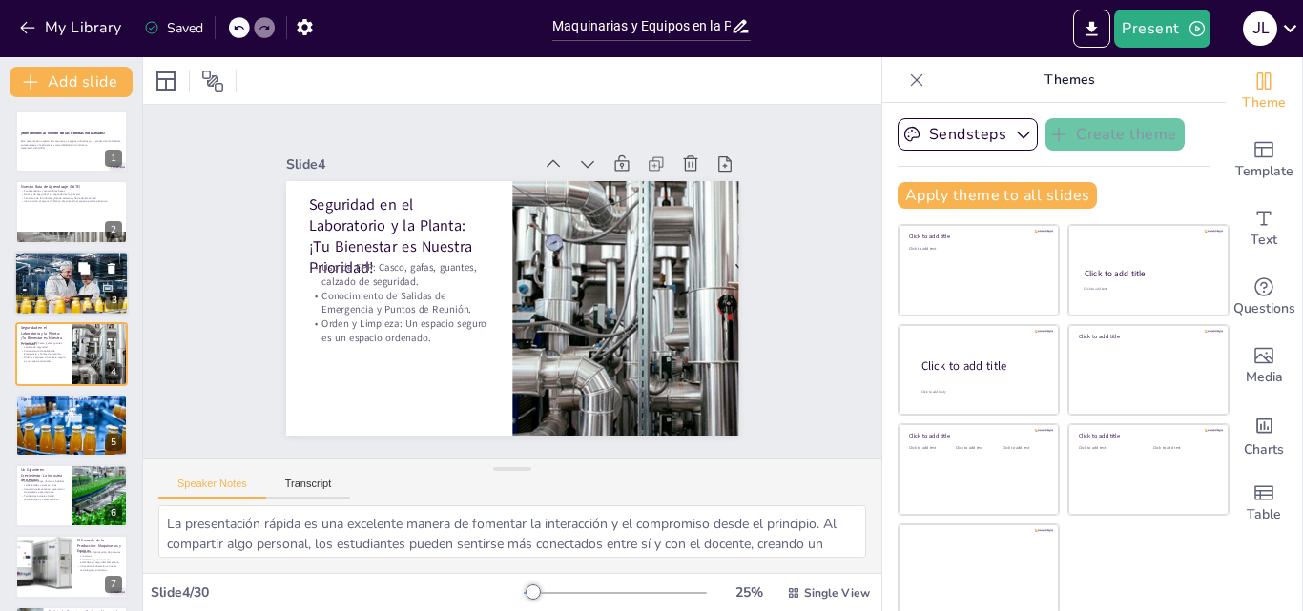
checkbox input "true"
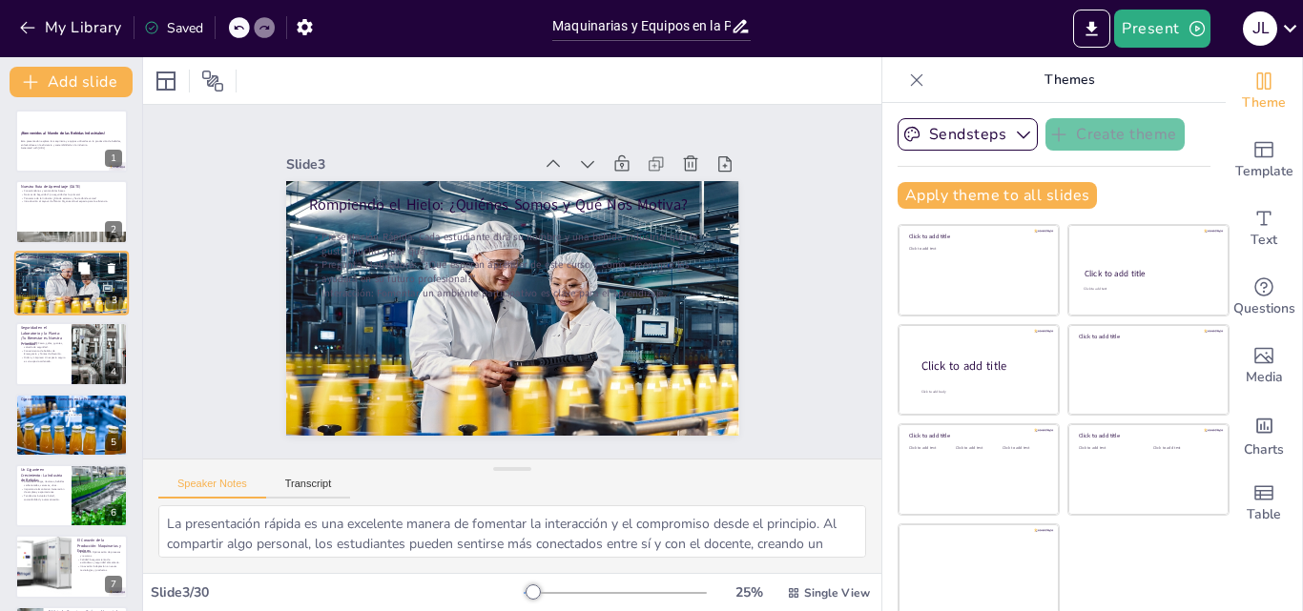
scroll to position [0, 0]
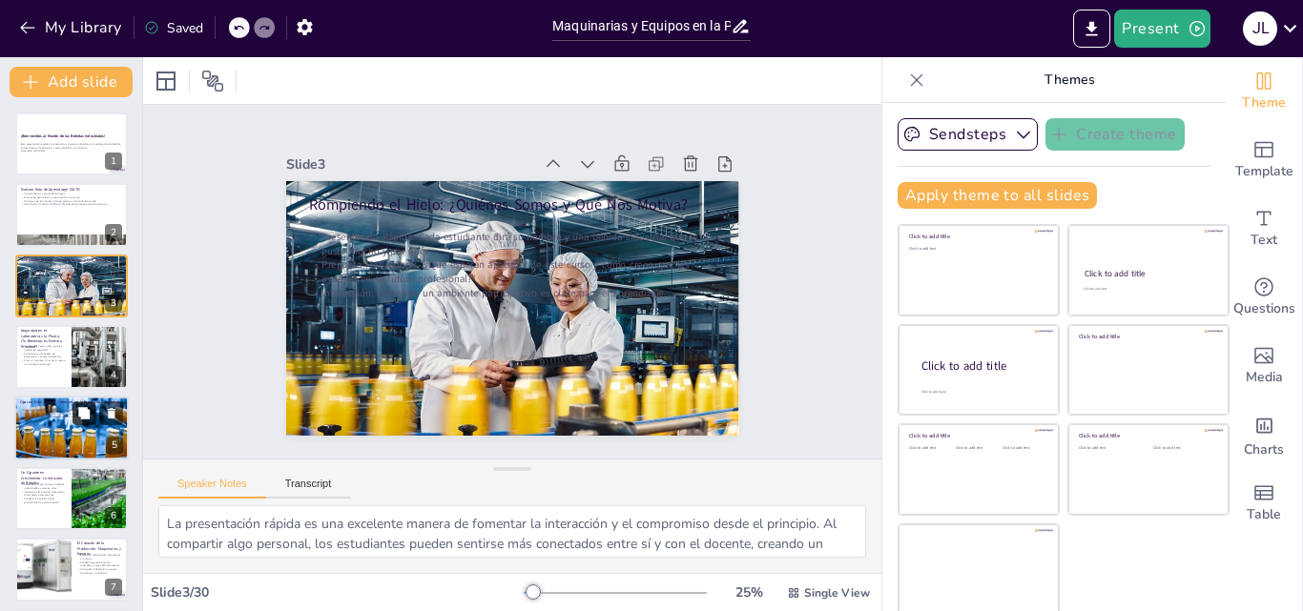
click at [85, 423] on button at bounding box center [83, 413] width 23 height 23
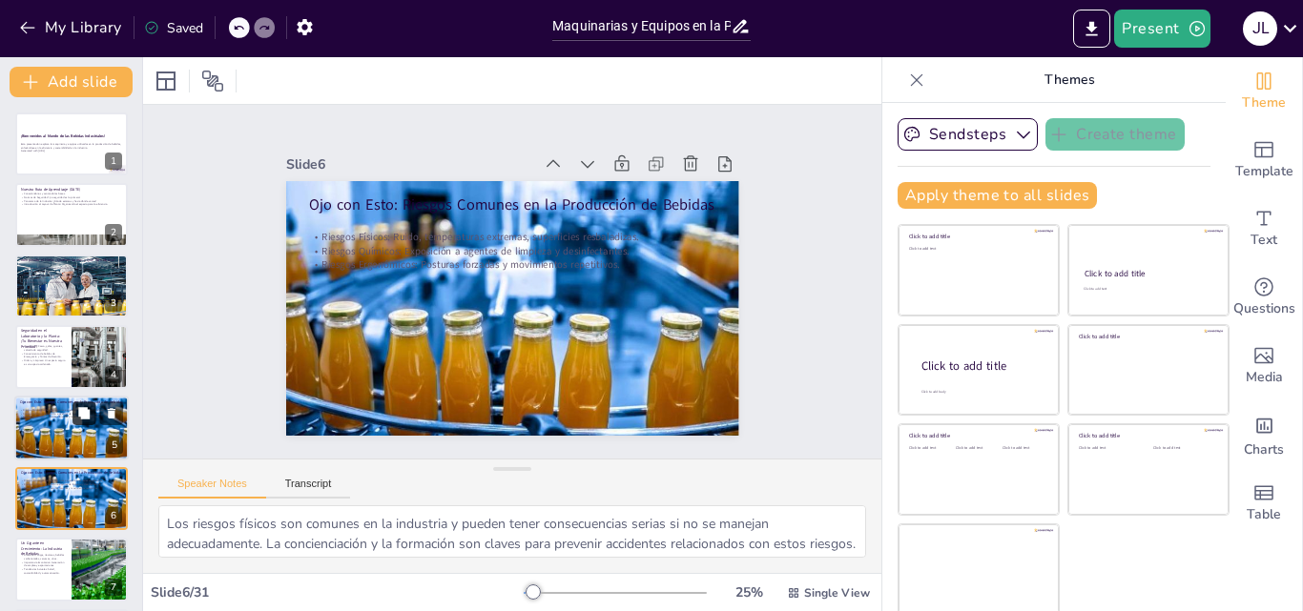
scroll to position [145, 0]
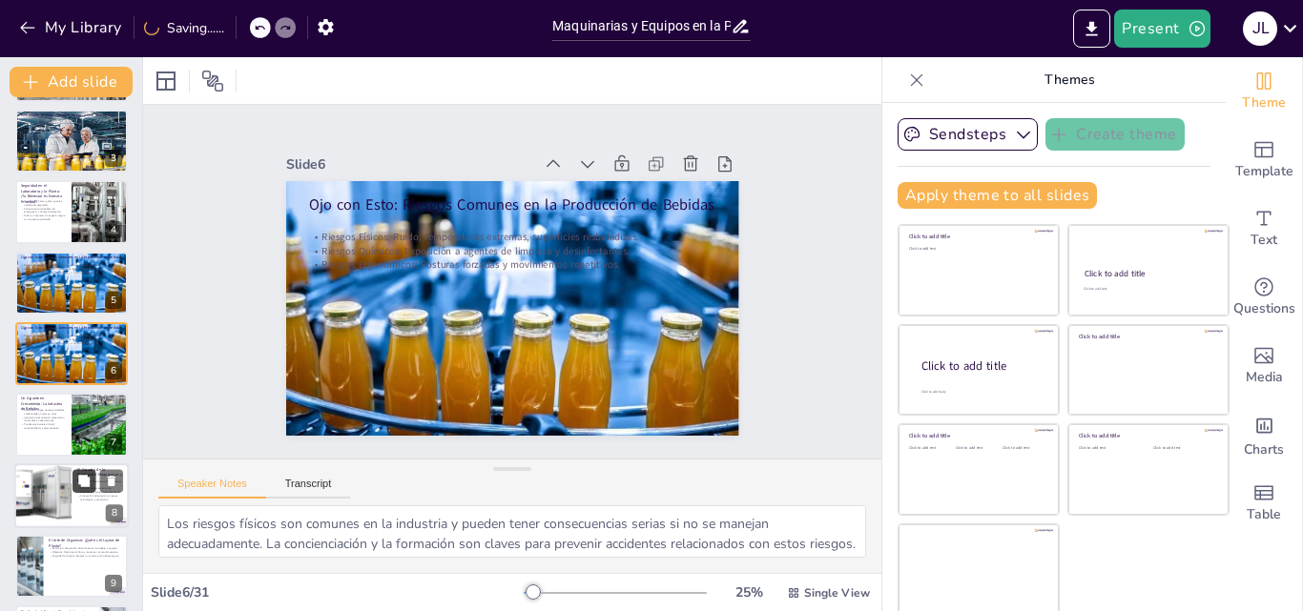
click at [76, 487] on button at bounding box center [83, 480] width 23 height 23
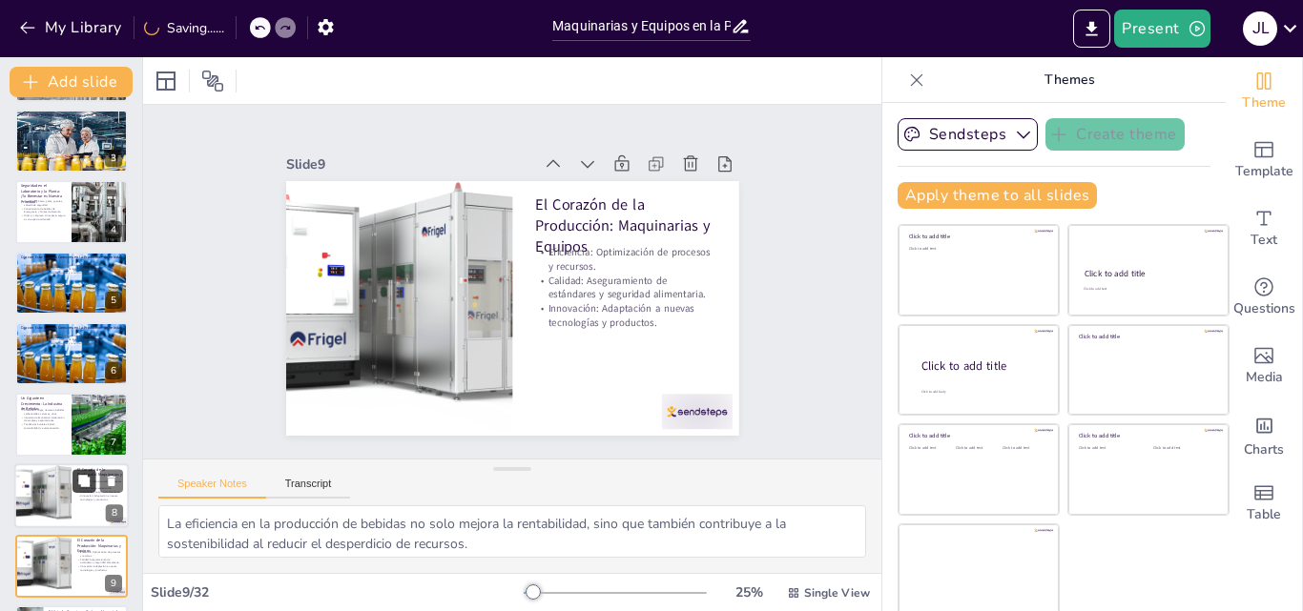
scroll to position [358, 0]
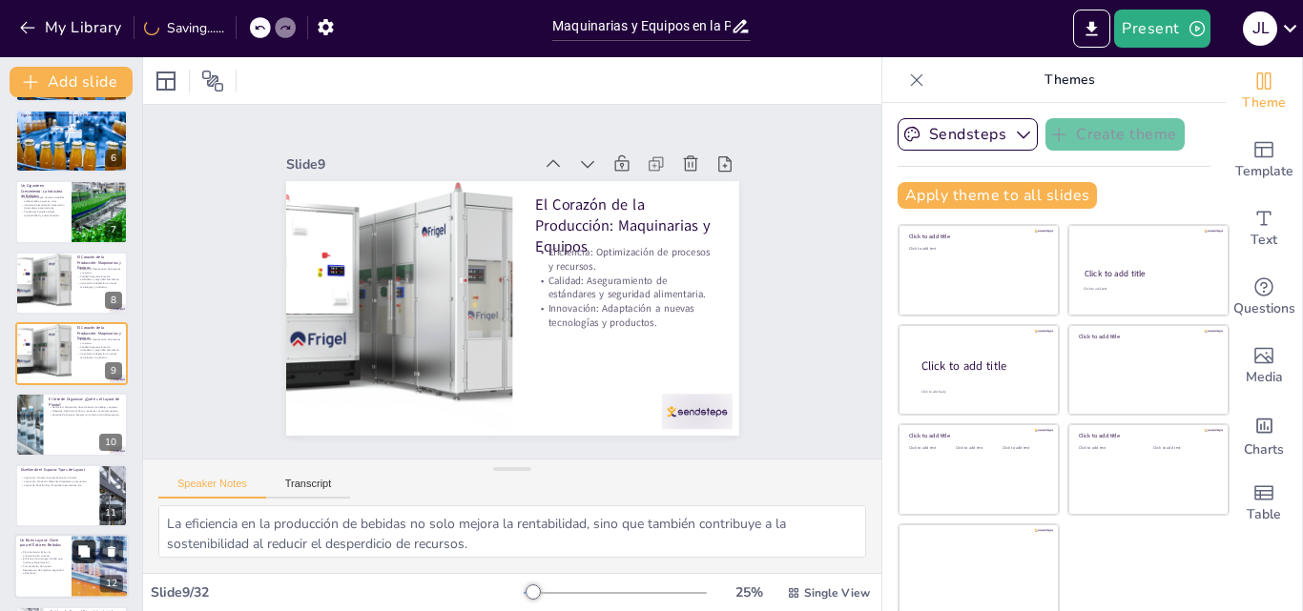
click at [73, 552] on button at bounding box center [83, 552] width 23 height 23
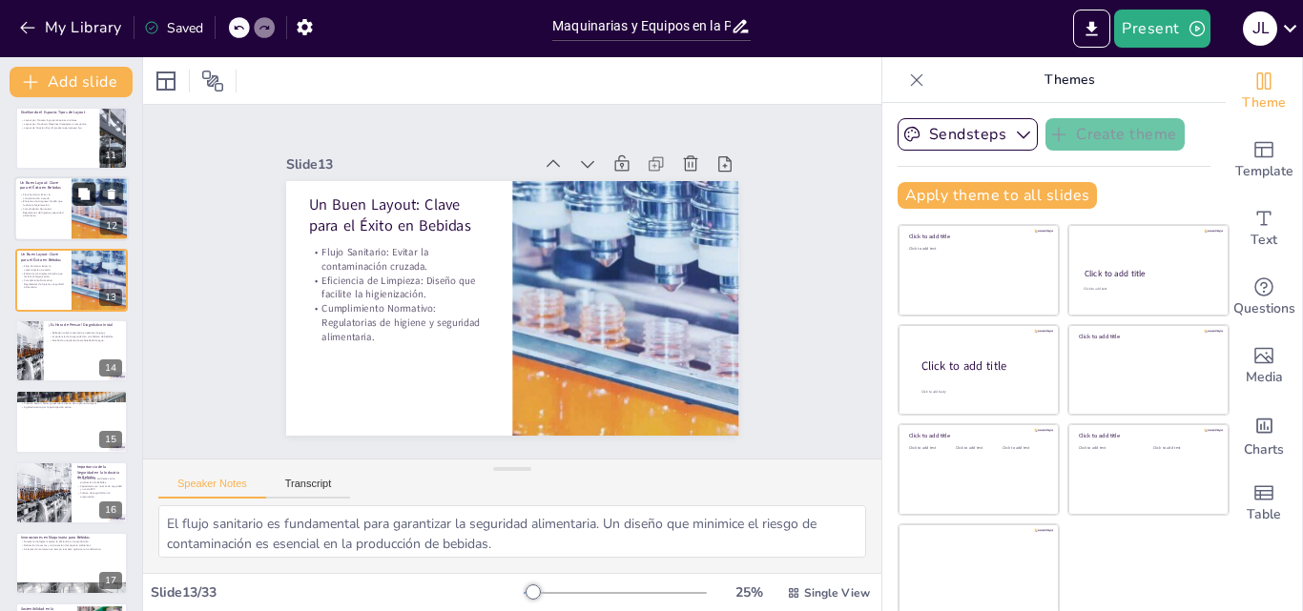
scroll to position [717, 0]
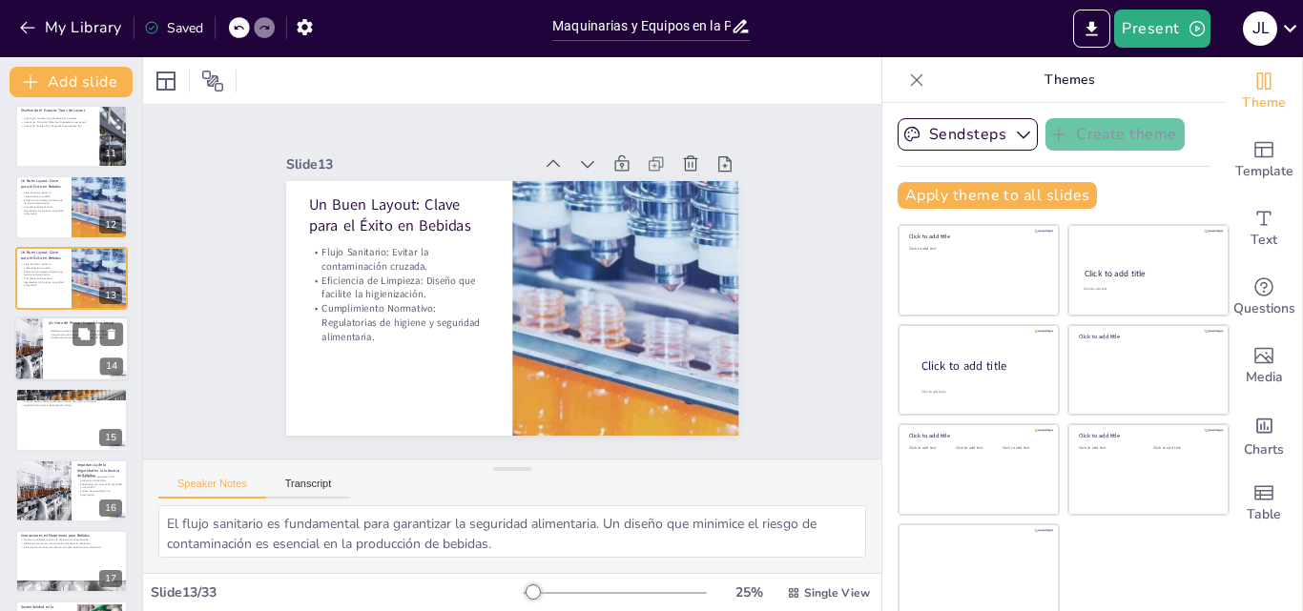
click at [49, 370] on div at bounding box center [71, 349] width 114 height 65
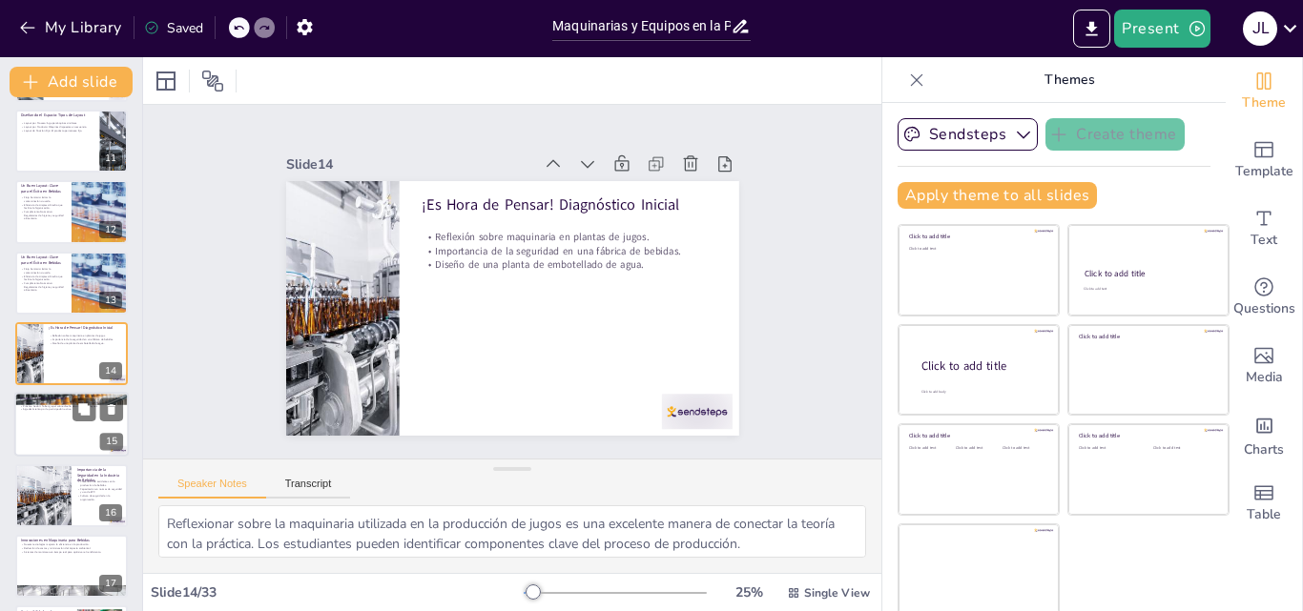
click at [51, 437] on div at bounding box center [71, 425] width 114 height 65
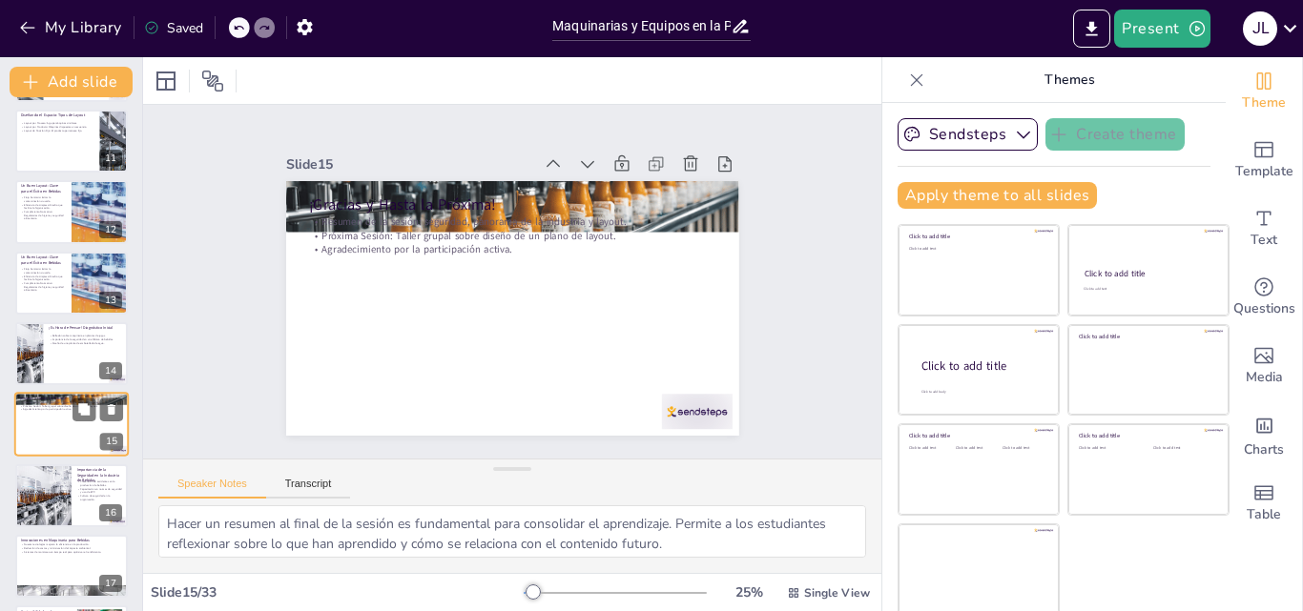
scroll to position [783, 0]
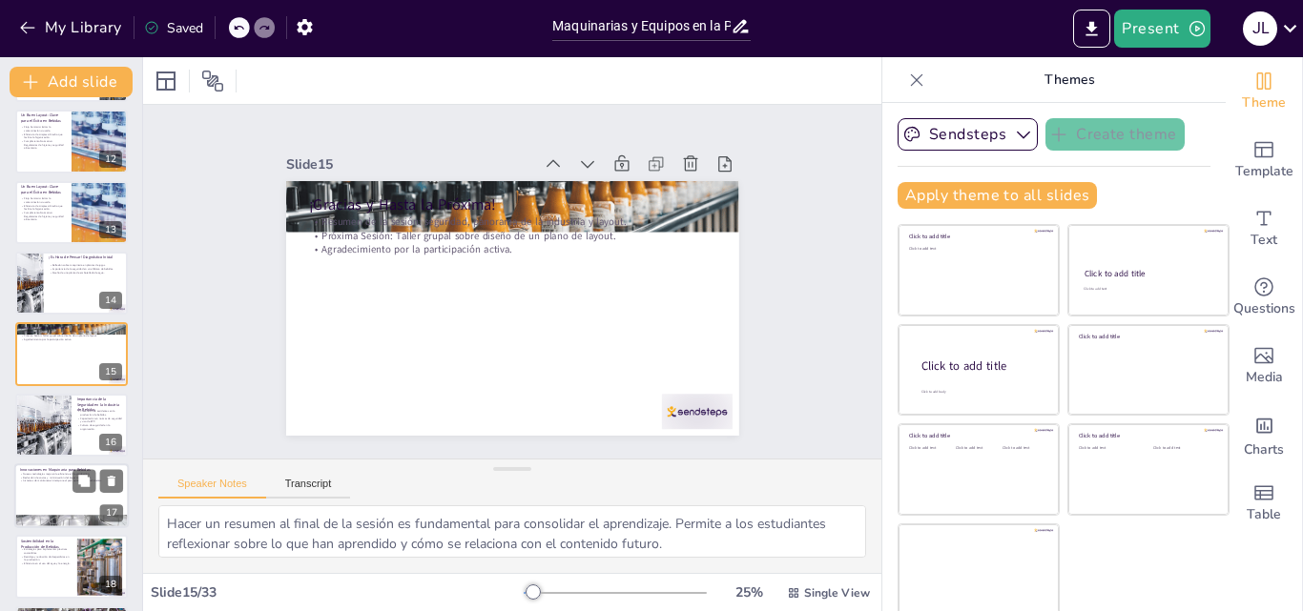
click at [56, 478] on p "Reducción de costos y minimización del impacto ambiental." at bounding box center [71, 478] width 103 height 4
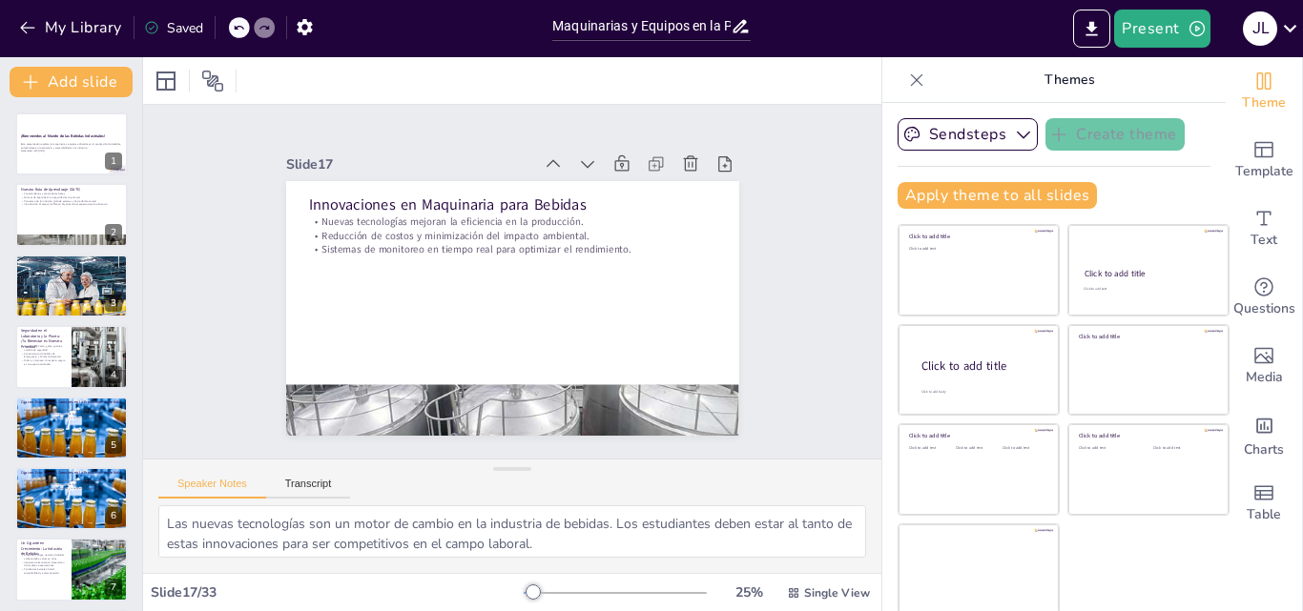
scroll to position [4, 0]
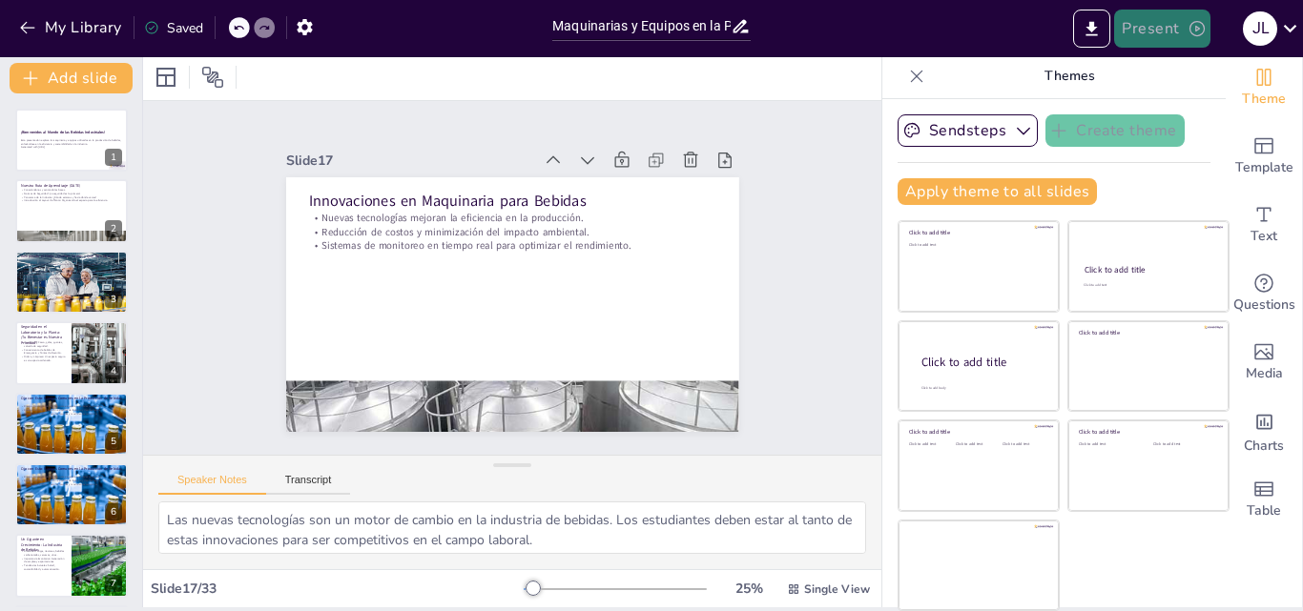
click at [1146, 34] on button "Present" at bounding box center [1161, 29] width 95 height 38
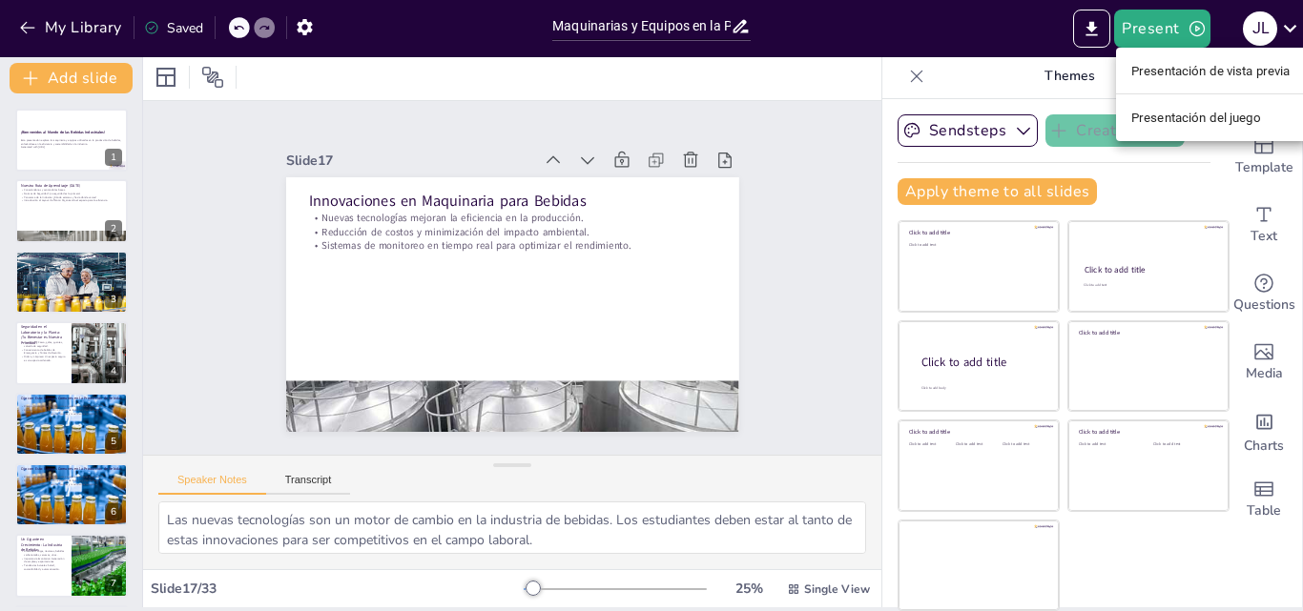
click at [1004, 31] on div at bounding box center [651, 305] width 1303 height 611
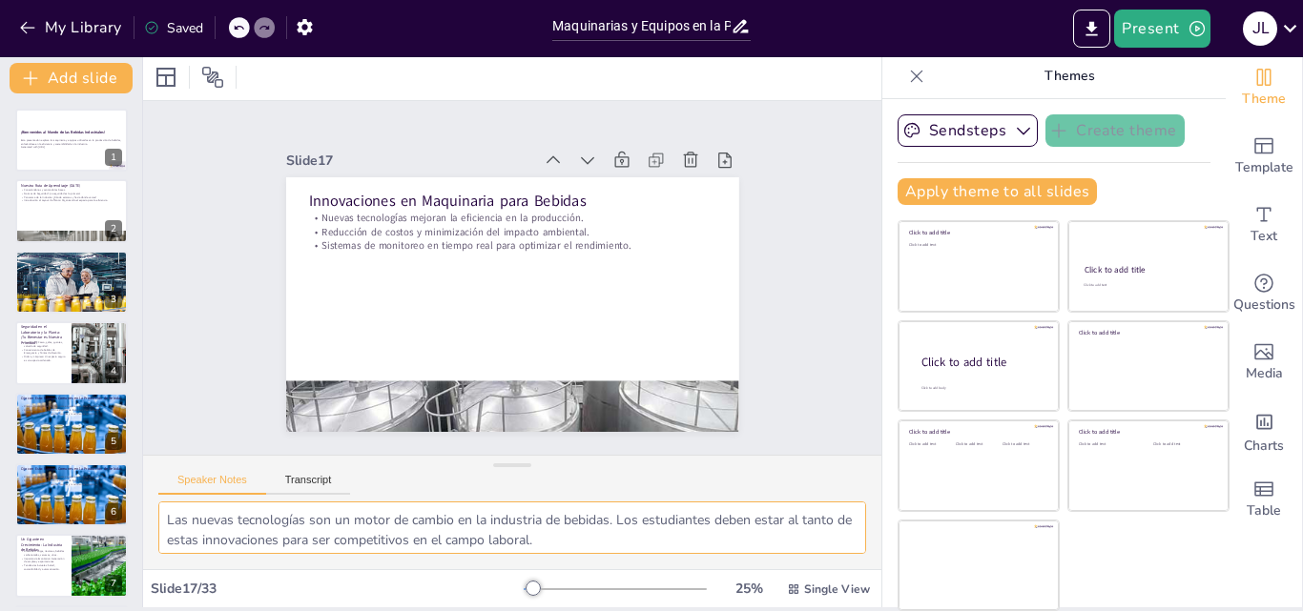
click at [530, 514] on textarea "Las nuevas tecnologías son un motor de cambio en la industria de bebidas. Los e…" at bounding box center [512, 528] width 708 height 52
drag, startPoint x: 1013, startPoint y: 204, endPoint x: 933, endPoint y: 205, distance: 80.1
click at [933, 205] on div "Sendsteps Create theme Apply theme to all slides Click to add title Click to ad…" at bounding box center [1054, 167] width 313 height 106
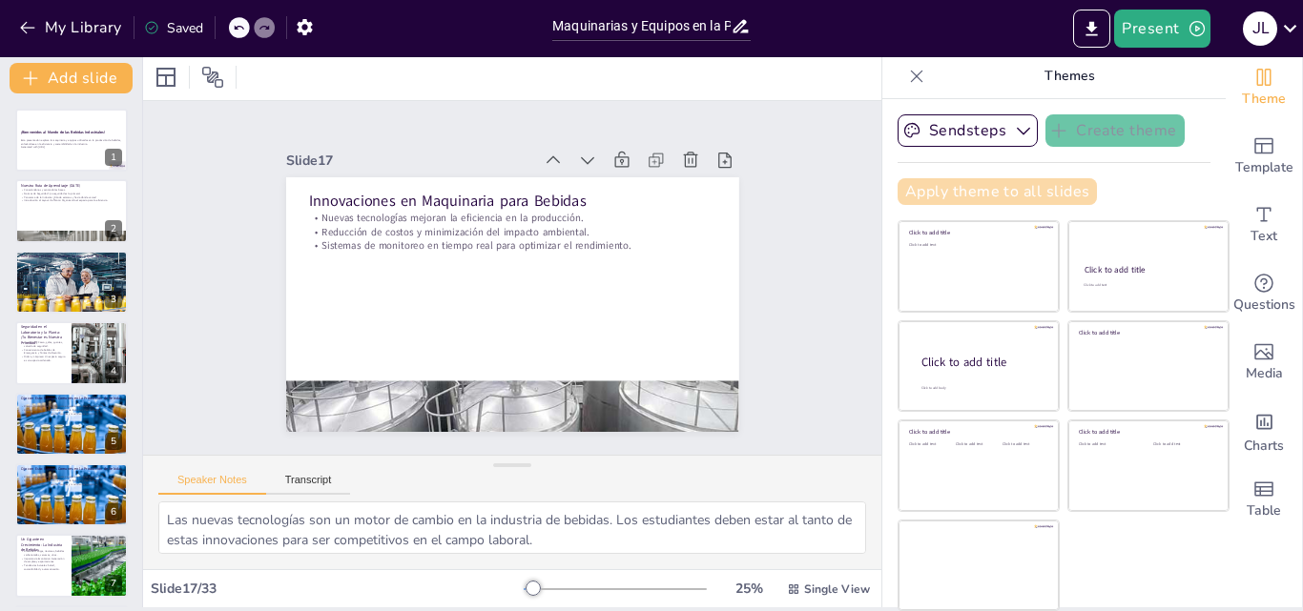
click at [933, 201] on button "Apply theme to all slides" at bounding box center [997, 191] width 199 height 27
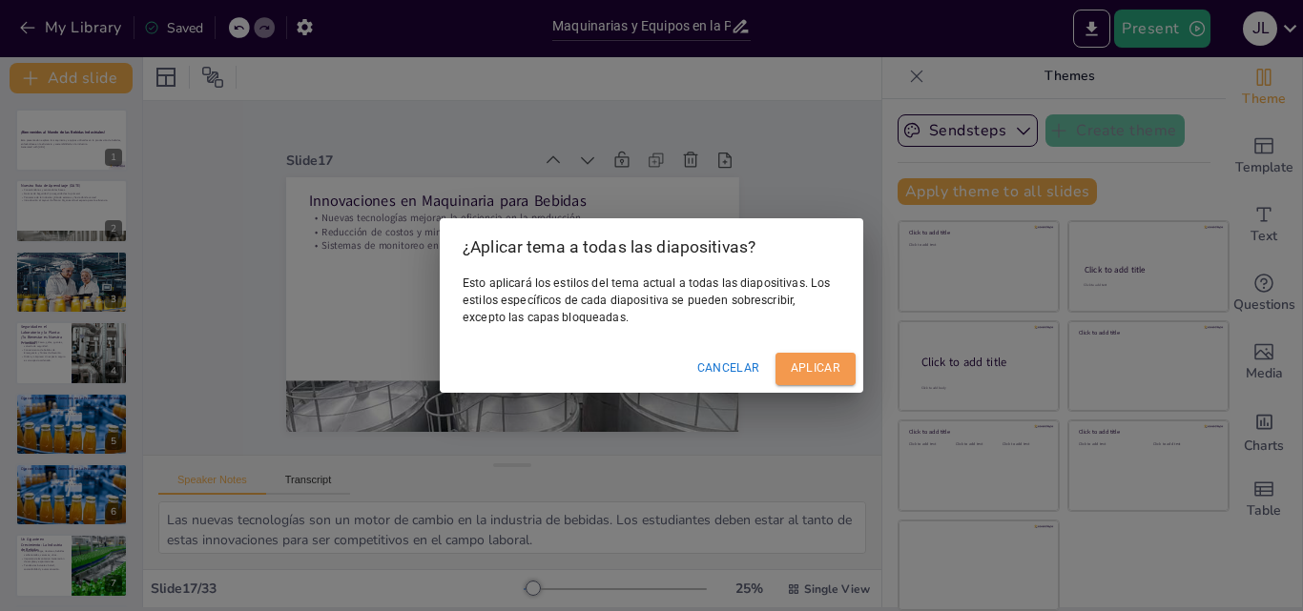
click at [821, 359] on font "Aplicar" at bounding box center [816, 369] width 50 height 20
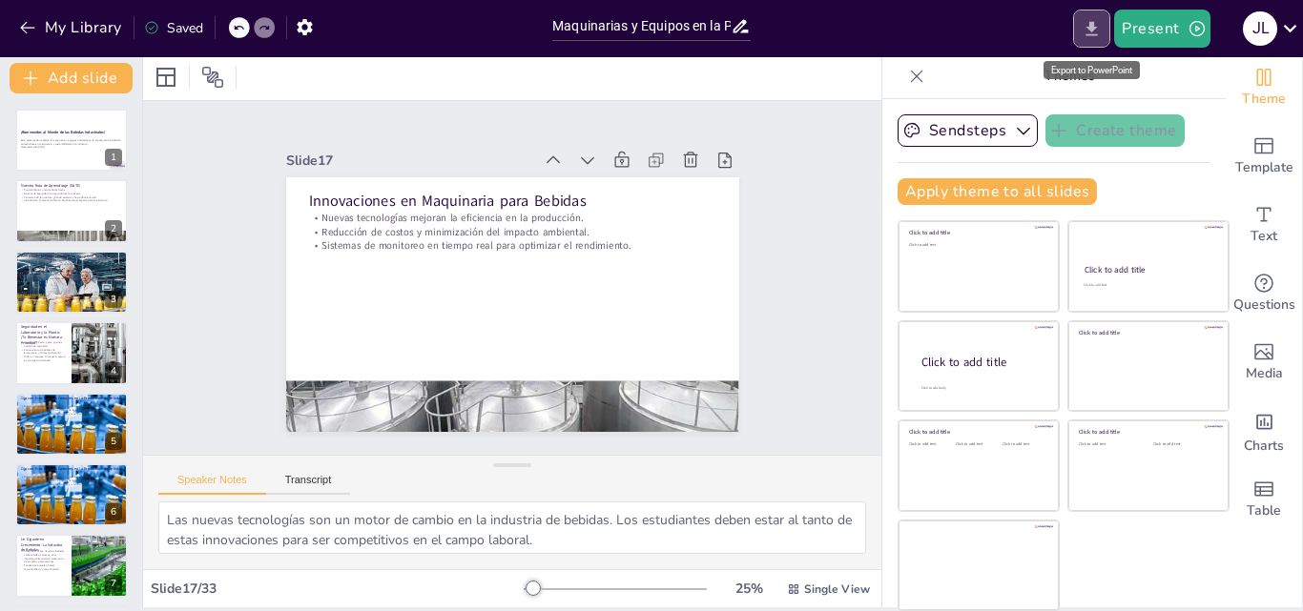
click at [1090, 35] on icon "Export to PowerPoint" at bounding box center [1091, 28] width 11 height 14
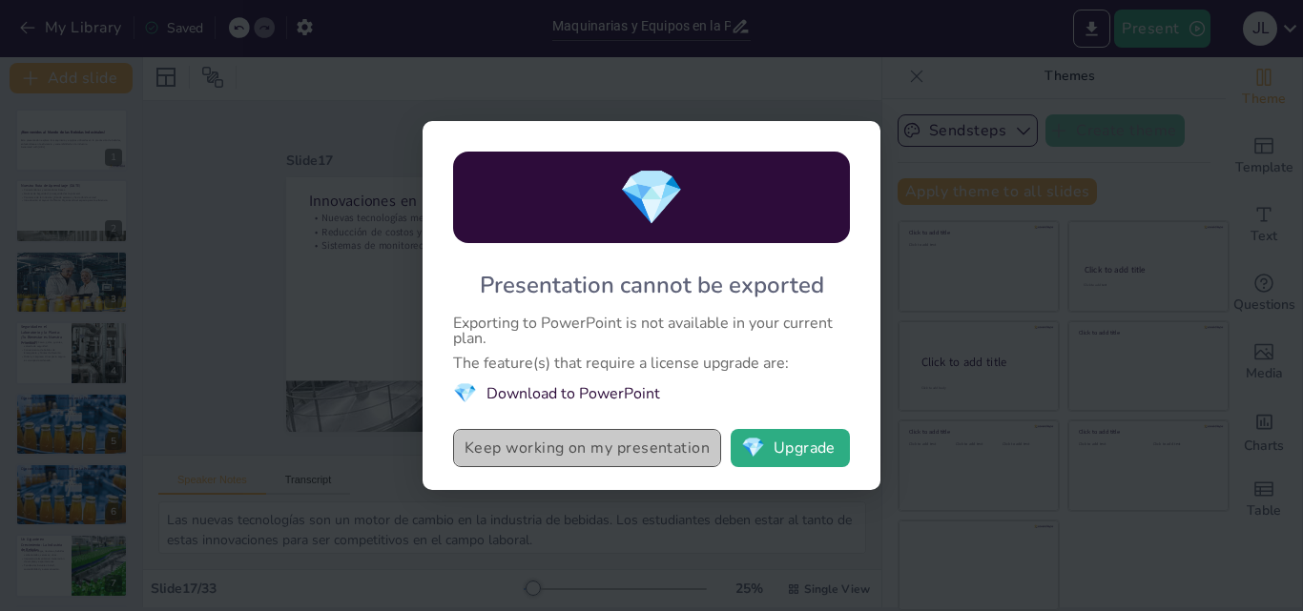
click at [654, 446] on button "Keep working on my presentation" at bounding box center [587, 448] width 268 height 38
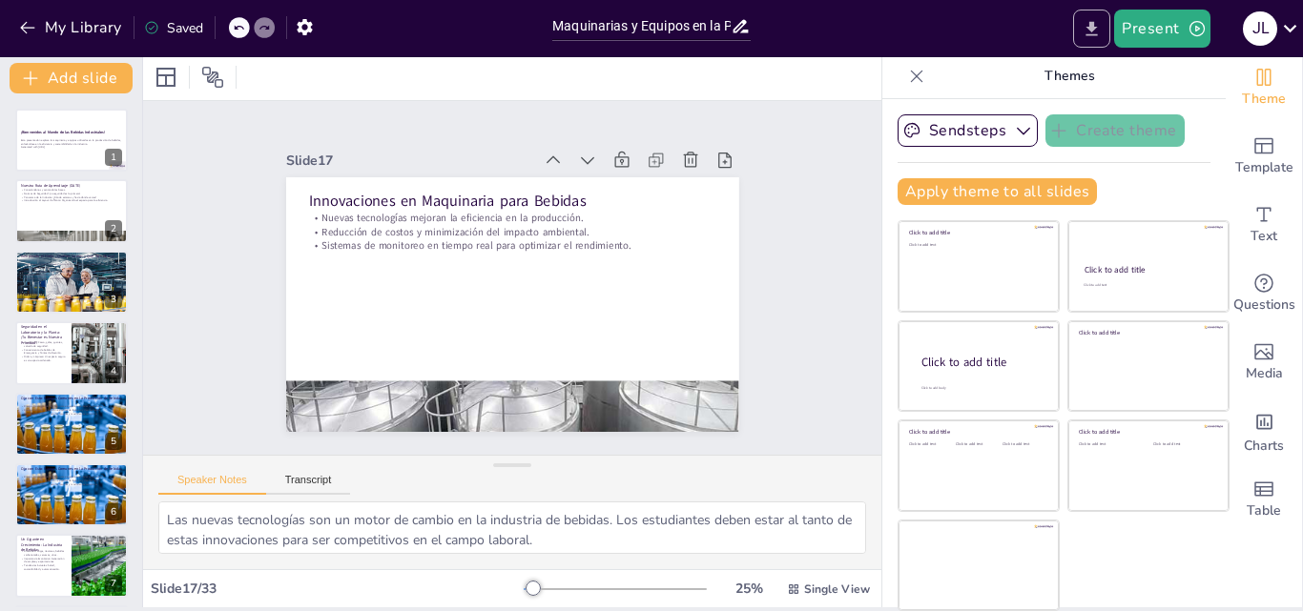
click at [1094, 29] on icon "Export to PowerPoint" at bounding box center [1091, 28] width 11 height 14
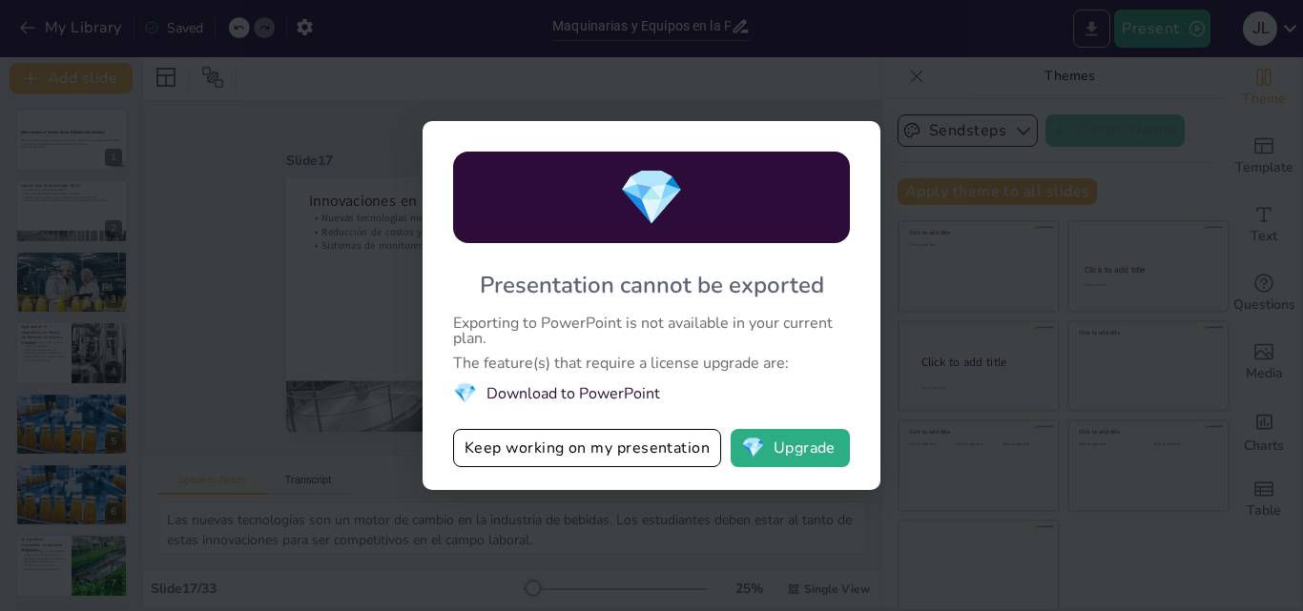
click at [1093, 29] on div "💎 Presentation cannot be exported Exporting to PowerPoint is not available in y…" at bounding box center [651, 305] width 1303 height 611
click at [814, 444] on button "💎 Upgrade" at bounding box center [790, 448] width 119 height 38
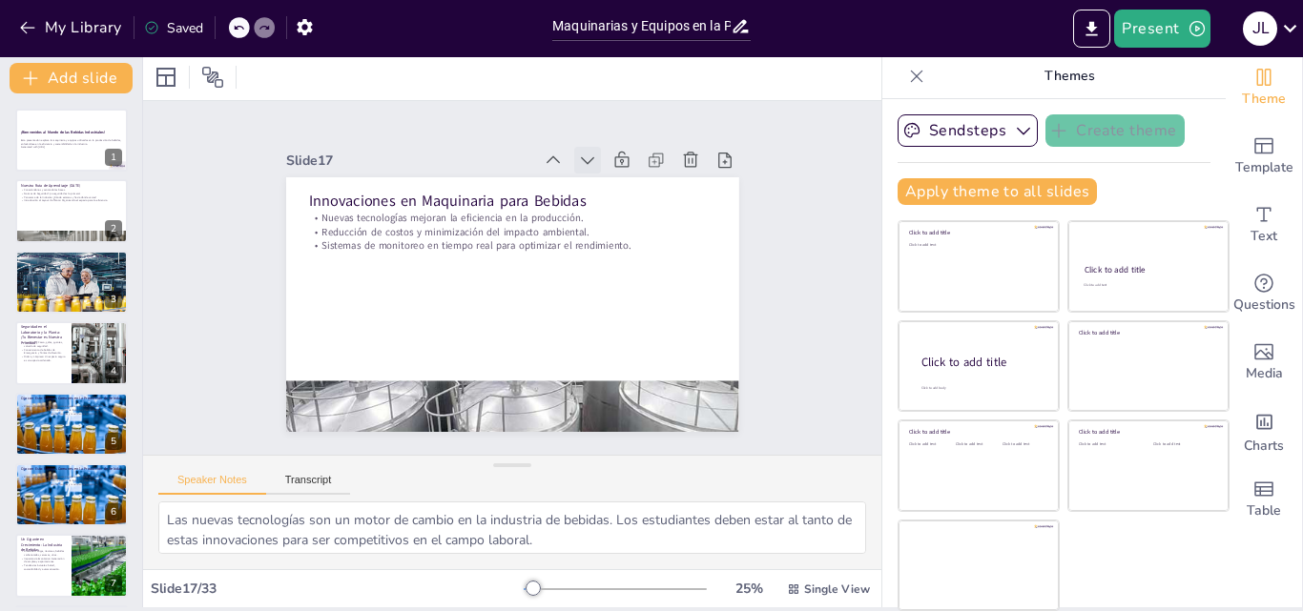
click at [599, 167] on icon at bounding box center [610, 178] width 23 height 23
click at [609, 177] on icon at bounding box center [621, 189] width 24 height 24
click at [170, 29] on div "Saved" at bounding box center [173, 28] width 59 height 18
click at [1142, 29] on button "Present" at bounding box center [1161, 29] width 95 height 38
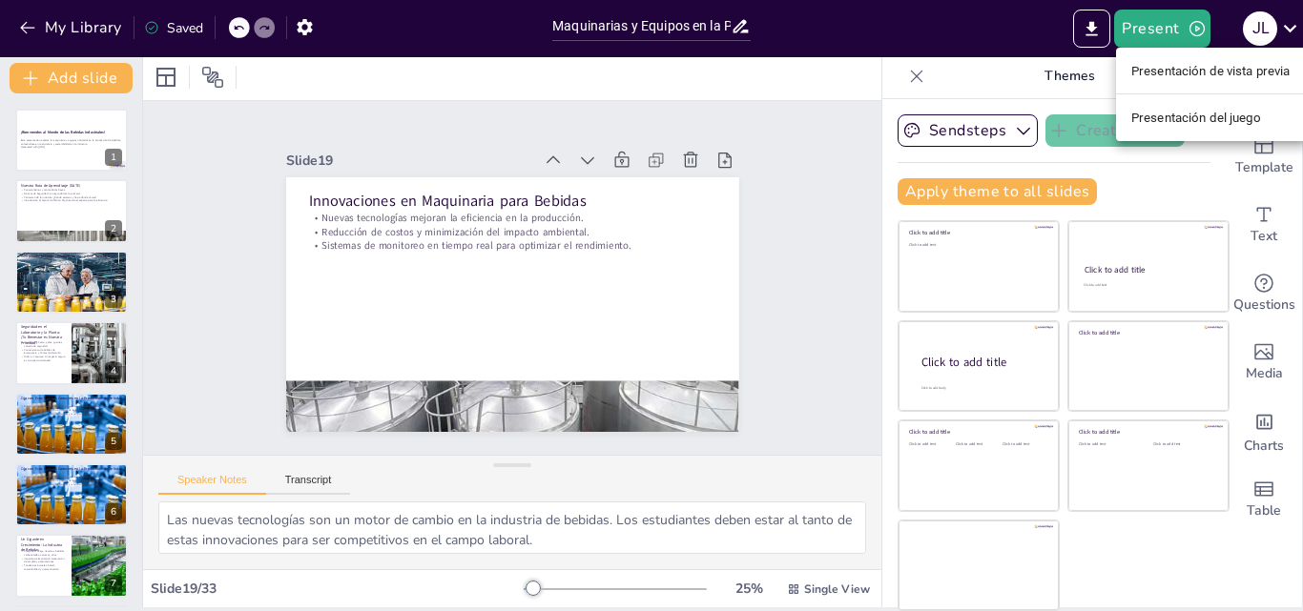
click at [1180, 83] on li "Presentación de vista previa" at bounding box center [1211, 70] width 190 height 31
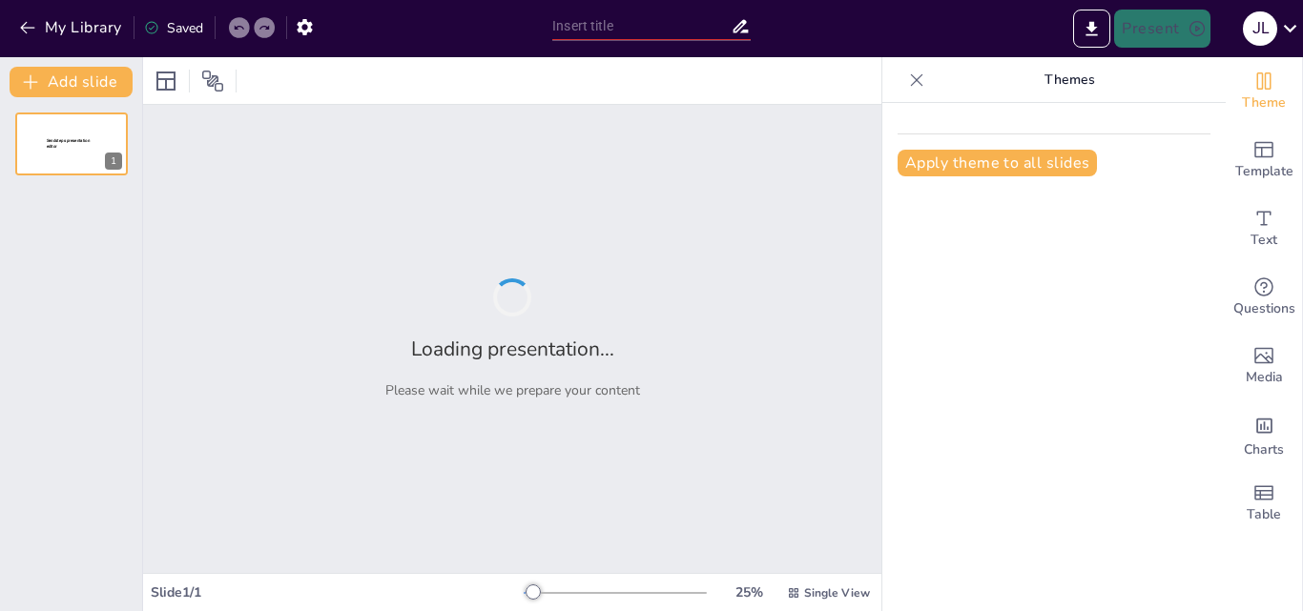
type input "Maquinarias y Equipos en la Producción de Bebidas: Eficiencia y Sostenibilidad"
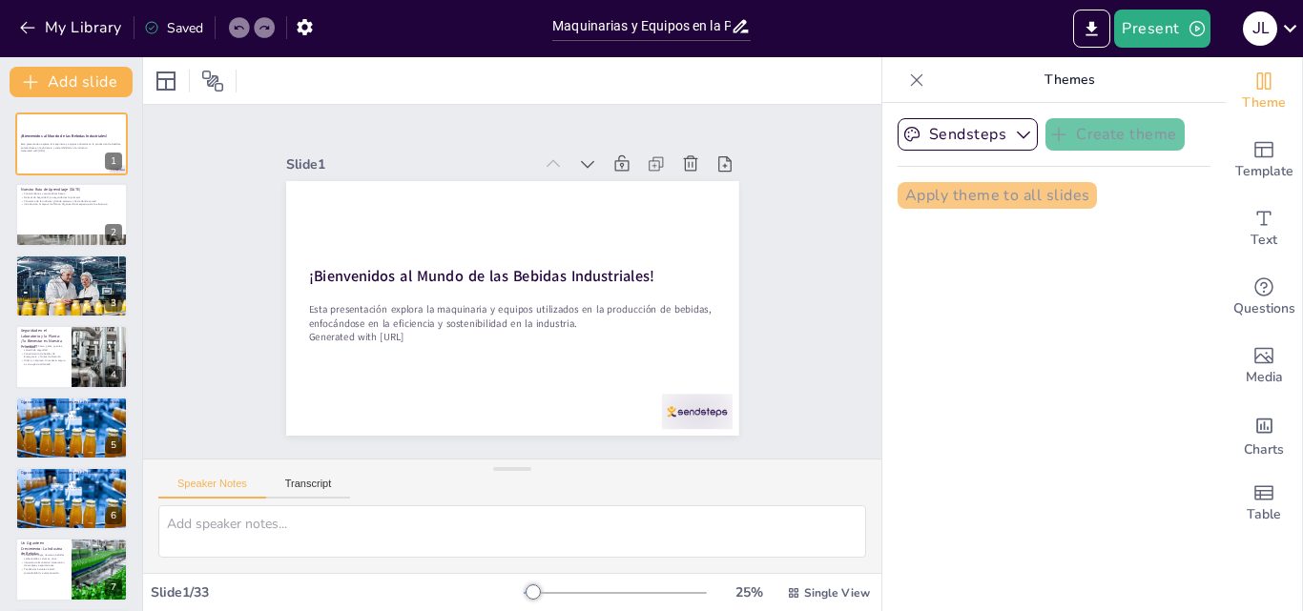
checkbox input "true"
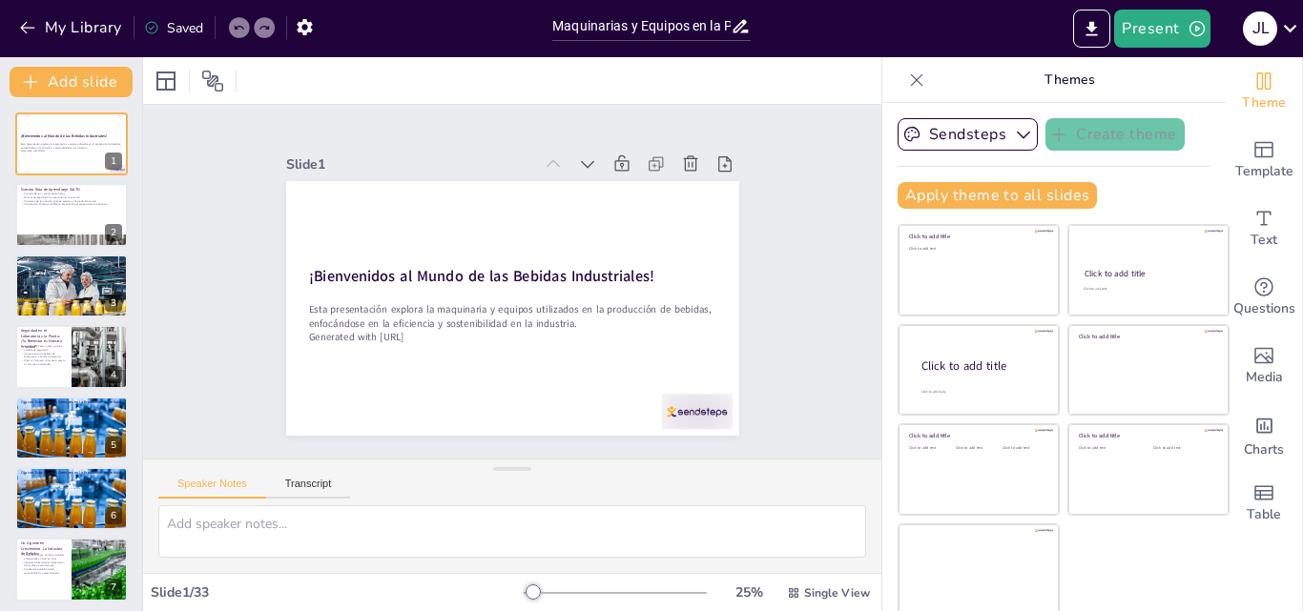
checkbox input "true"
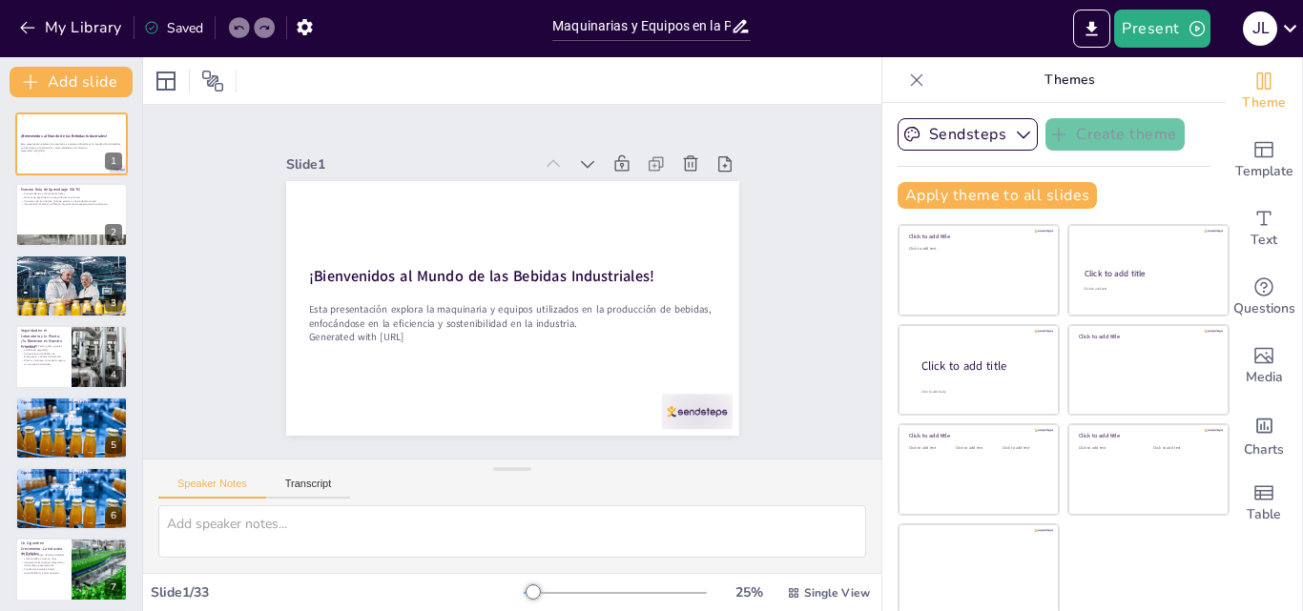
checkbox input "true"
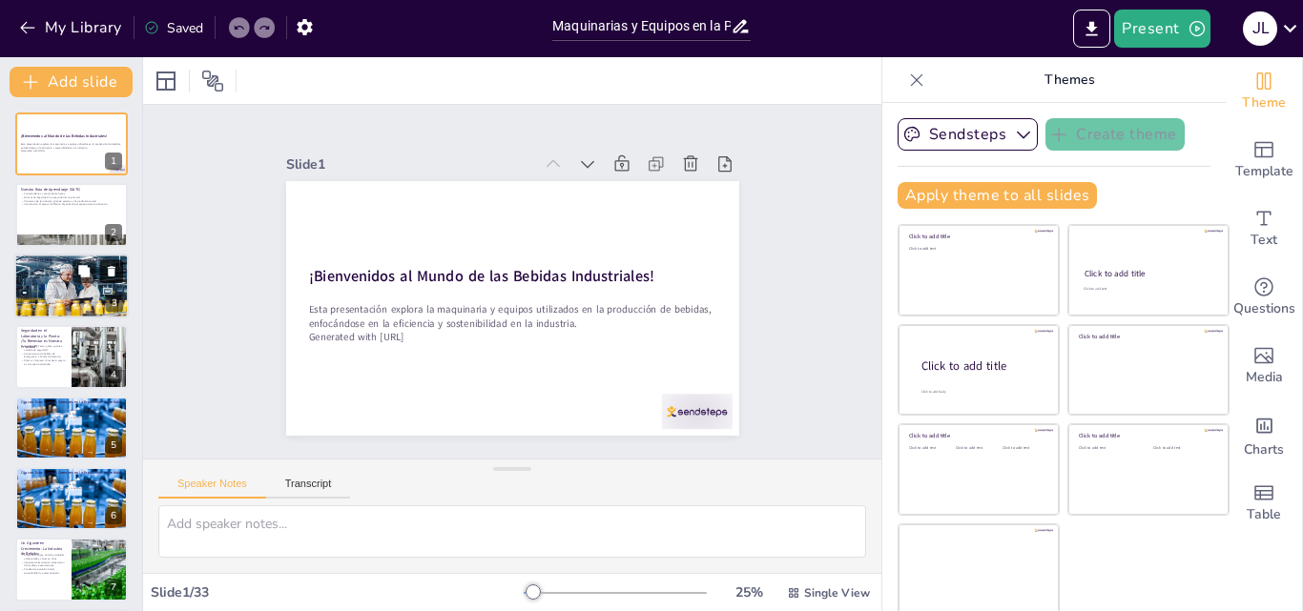
checkbox input "true"
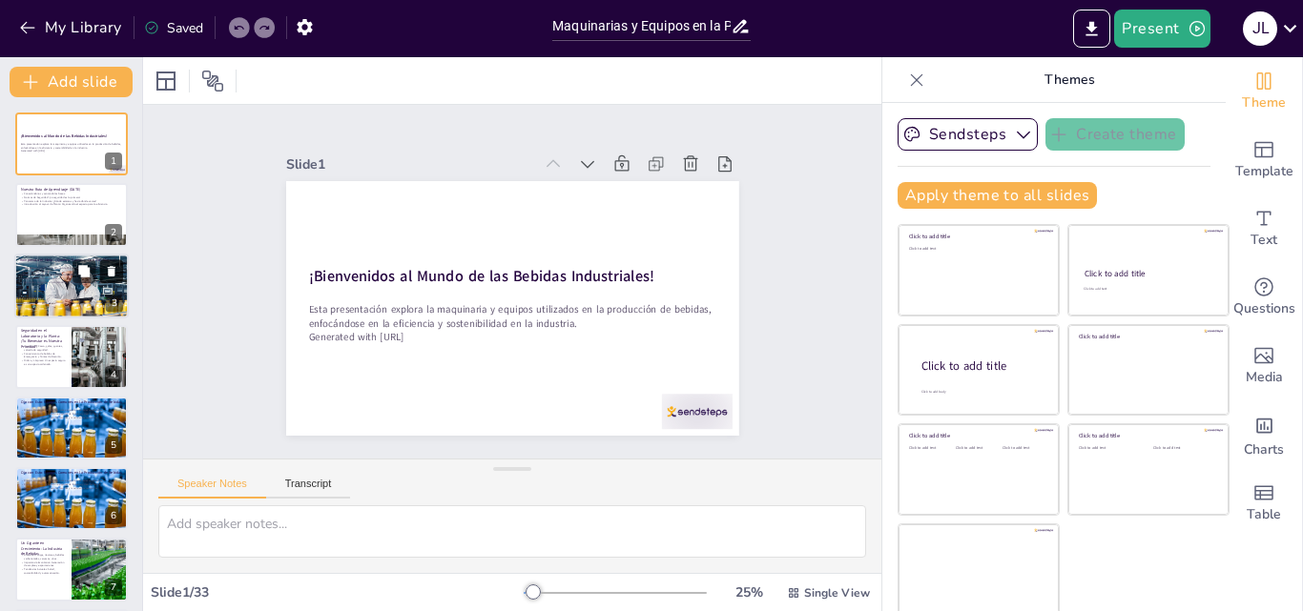
checkbox input "true"
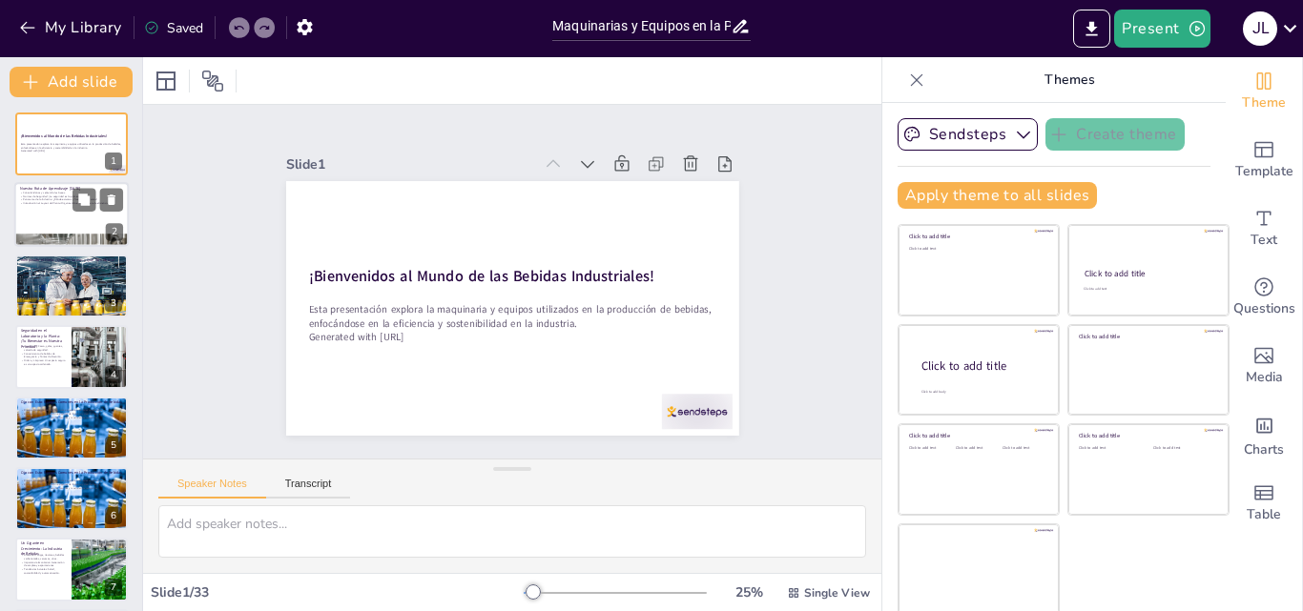
checkbox input "true"
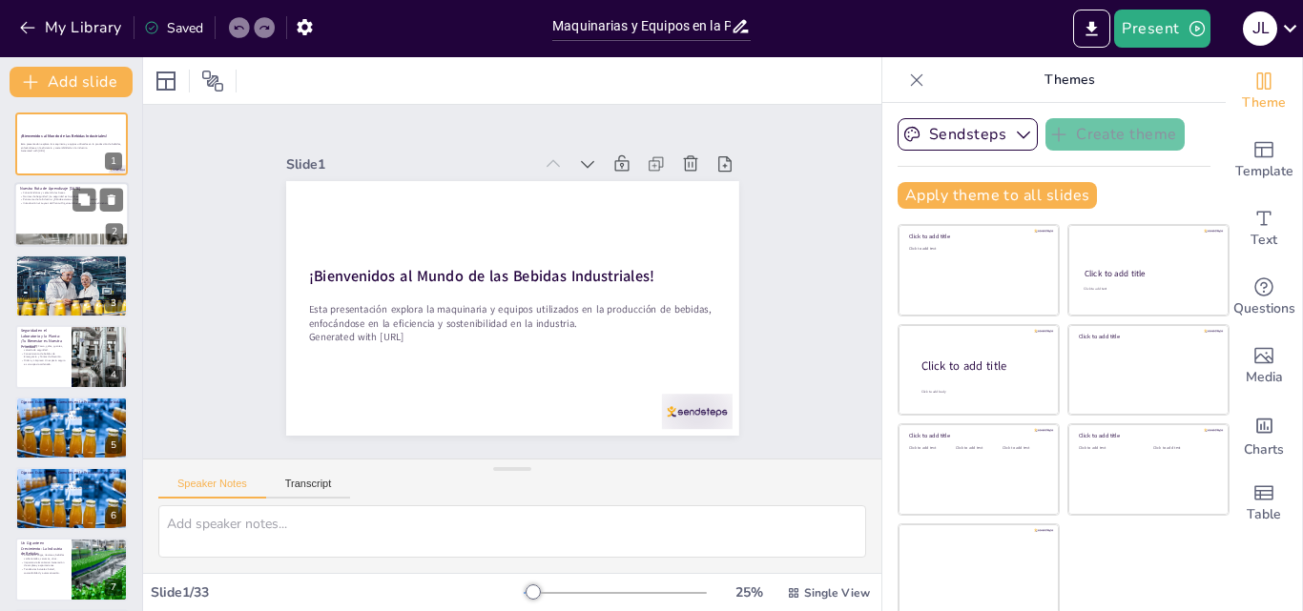
checkbox input "true"
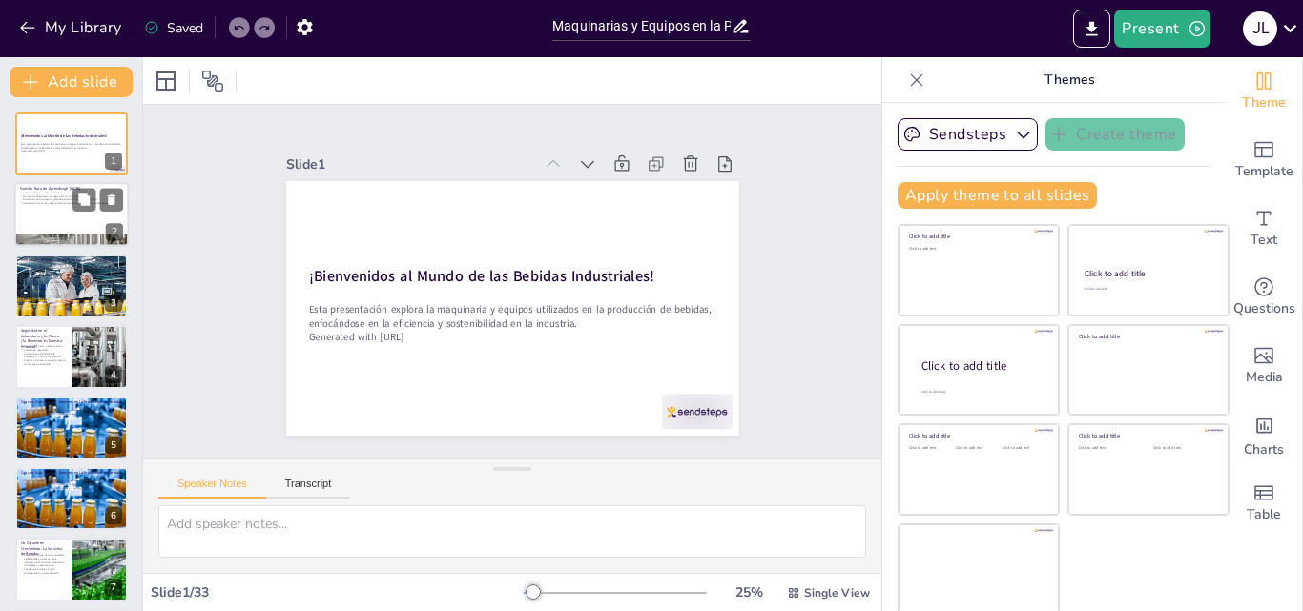
checkbox input "true"
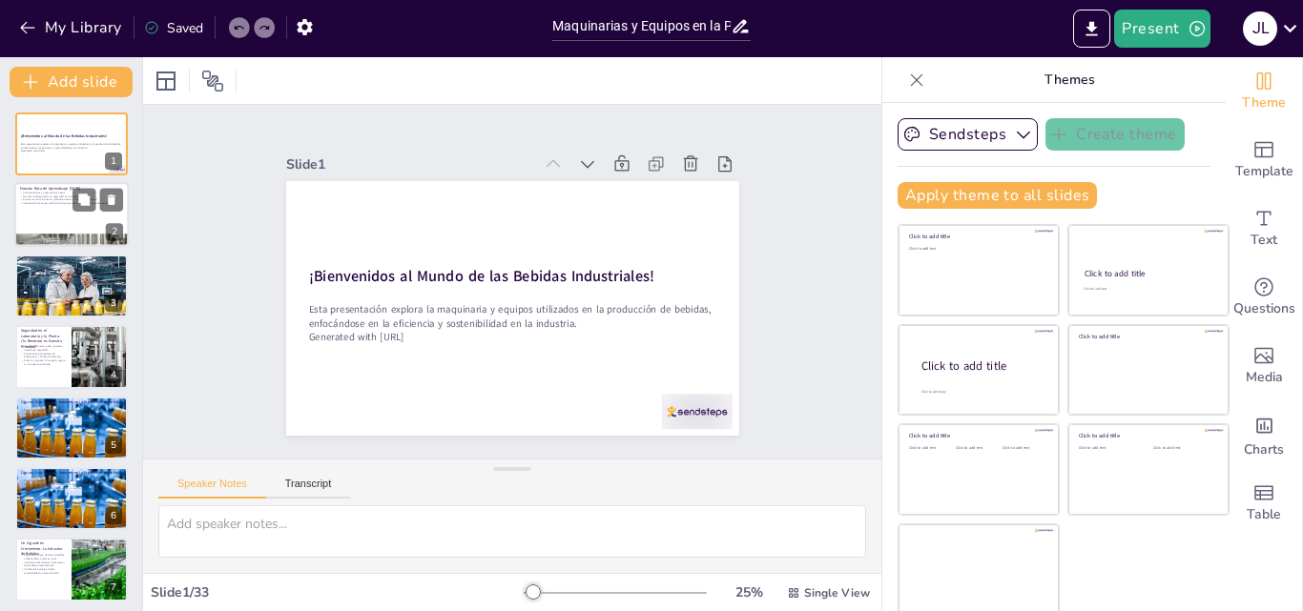
click at [97, 212] on div at bounding box center [71, 215] width 114 height 65
type textarea "La inducción y presentación es un paso crucial para establecer un ambiente de a…"
checkbox input "true"
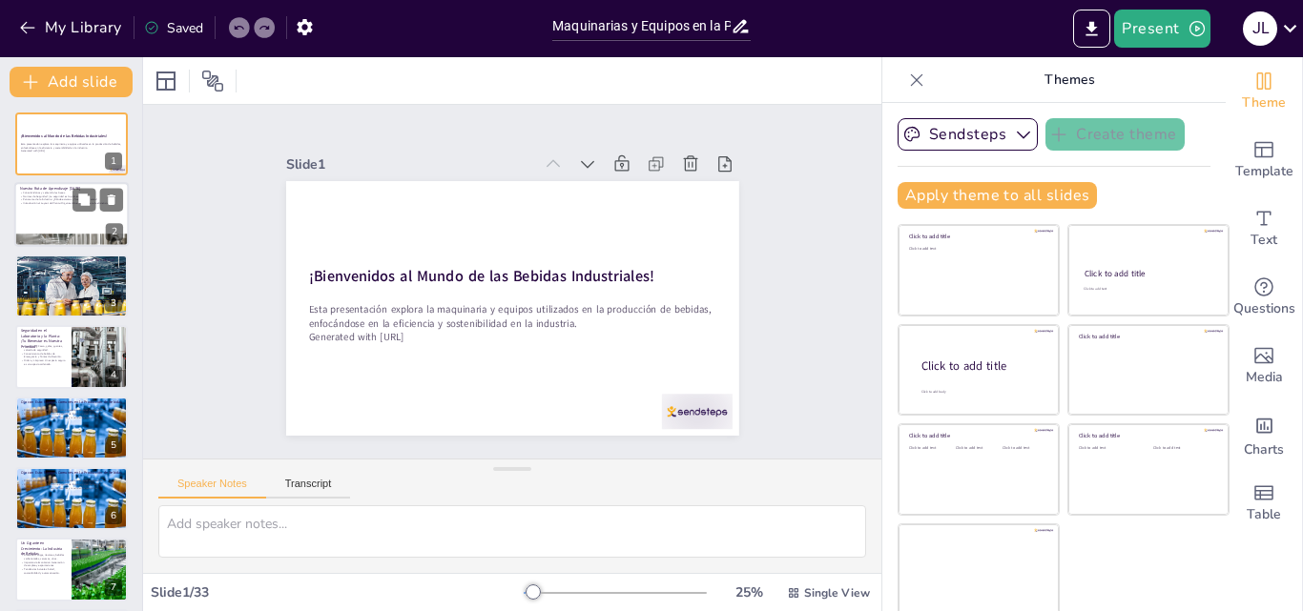
checkbox input "true"
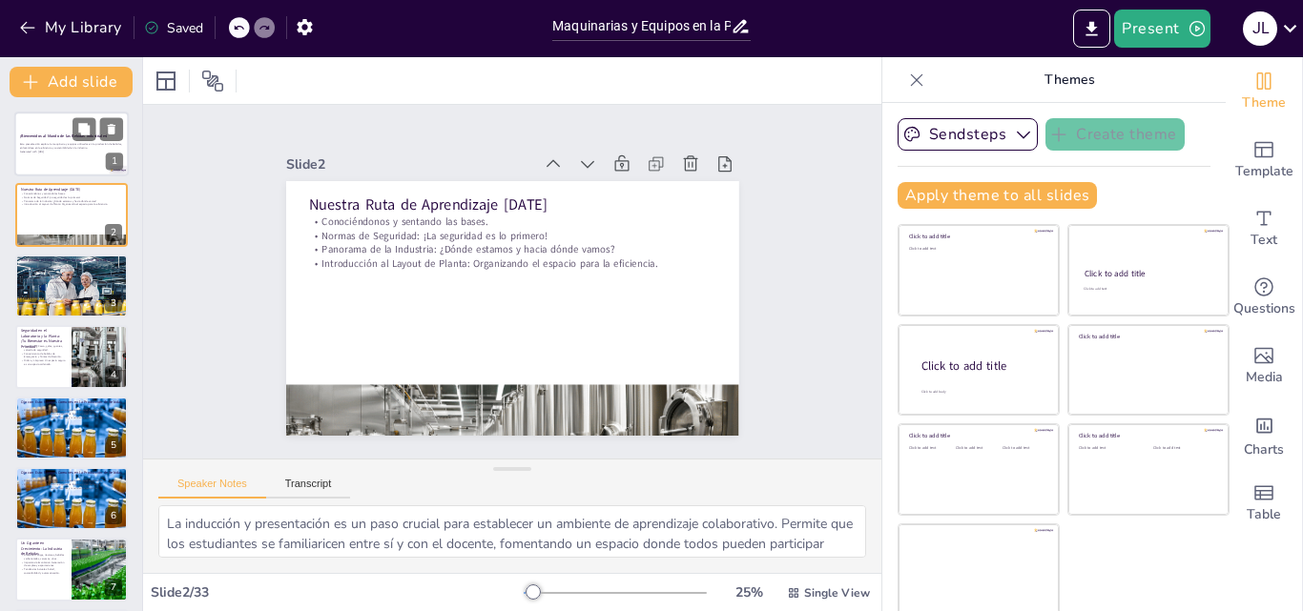
checkbox input "true"
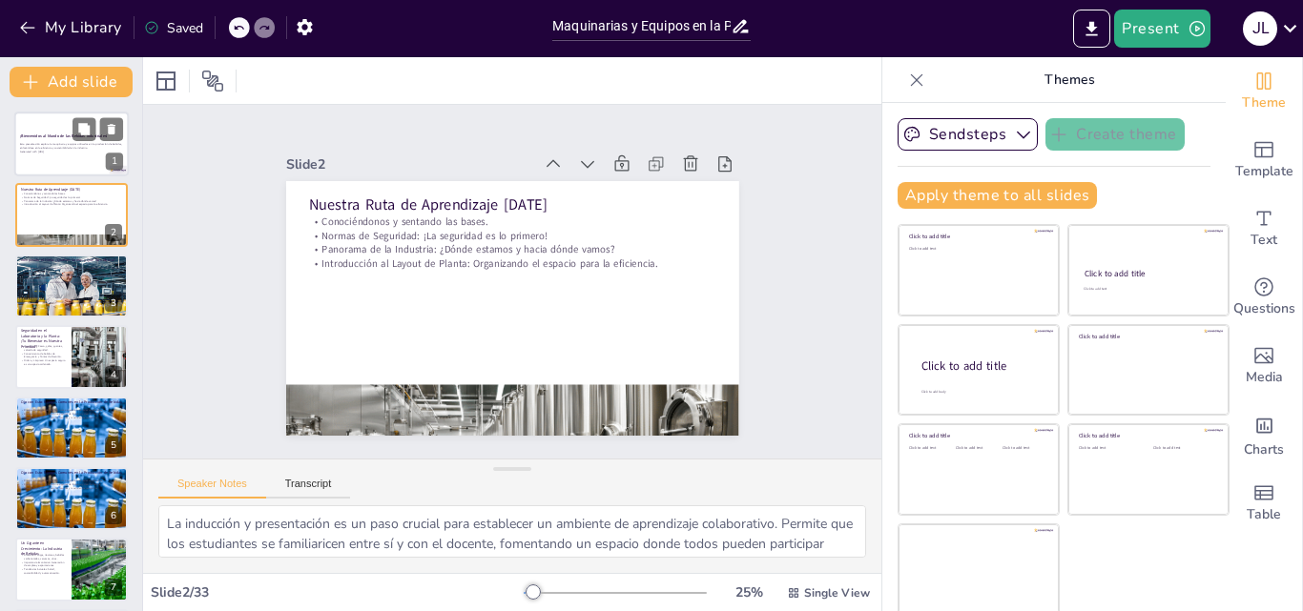
checkbox input "true"
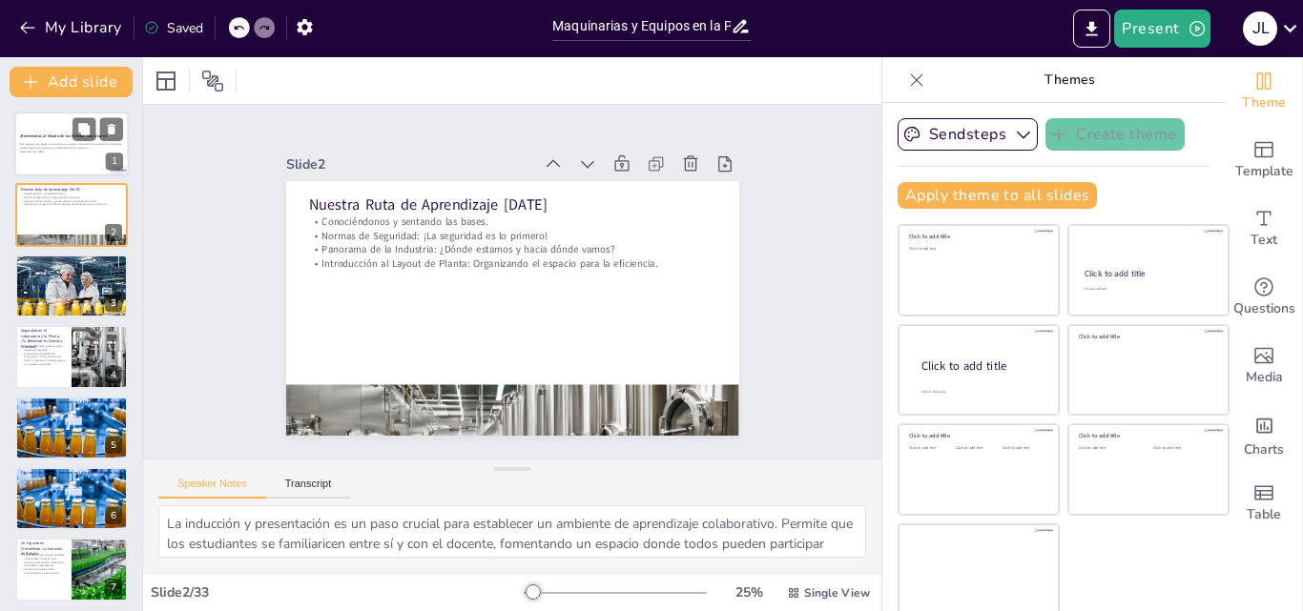
checkbox input "true"
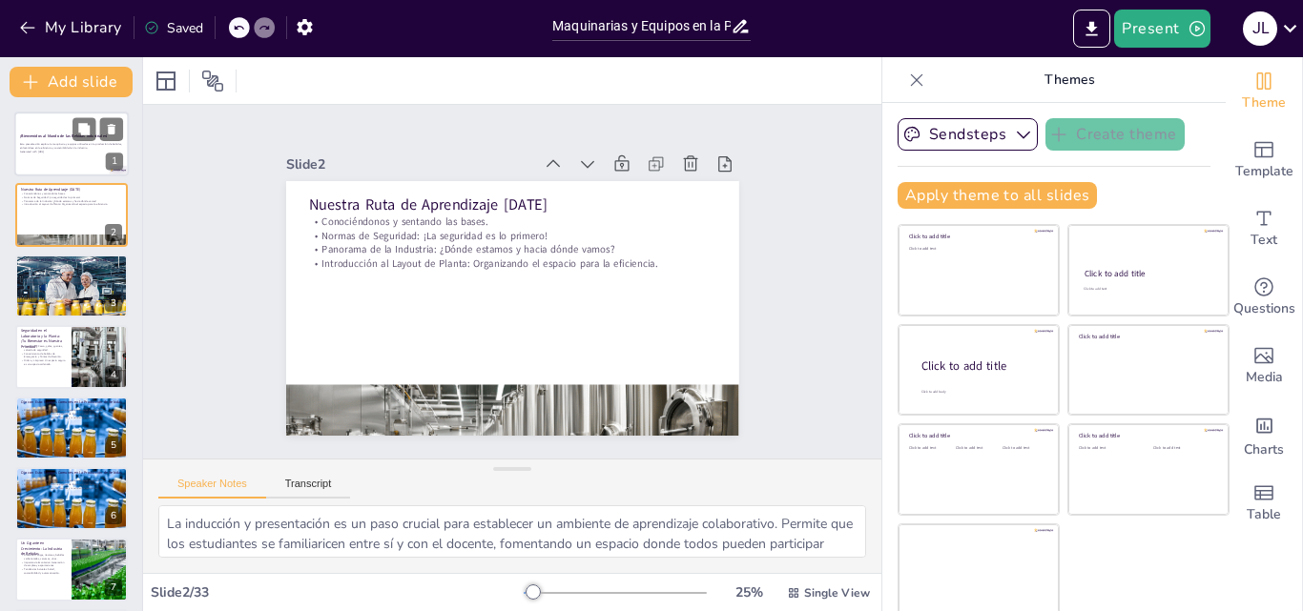
checkbox input "true"
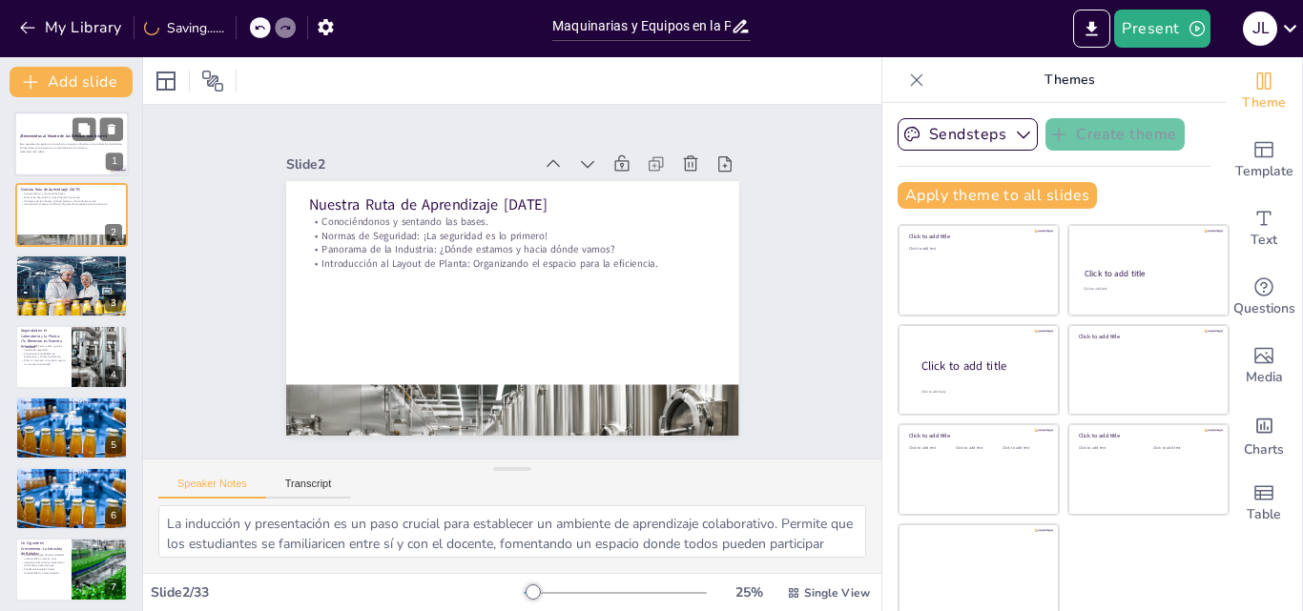
checkbox input "true"
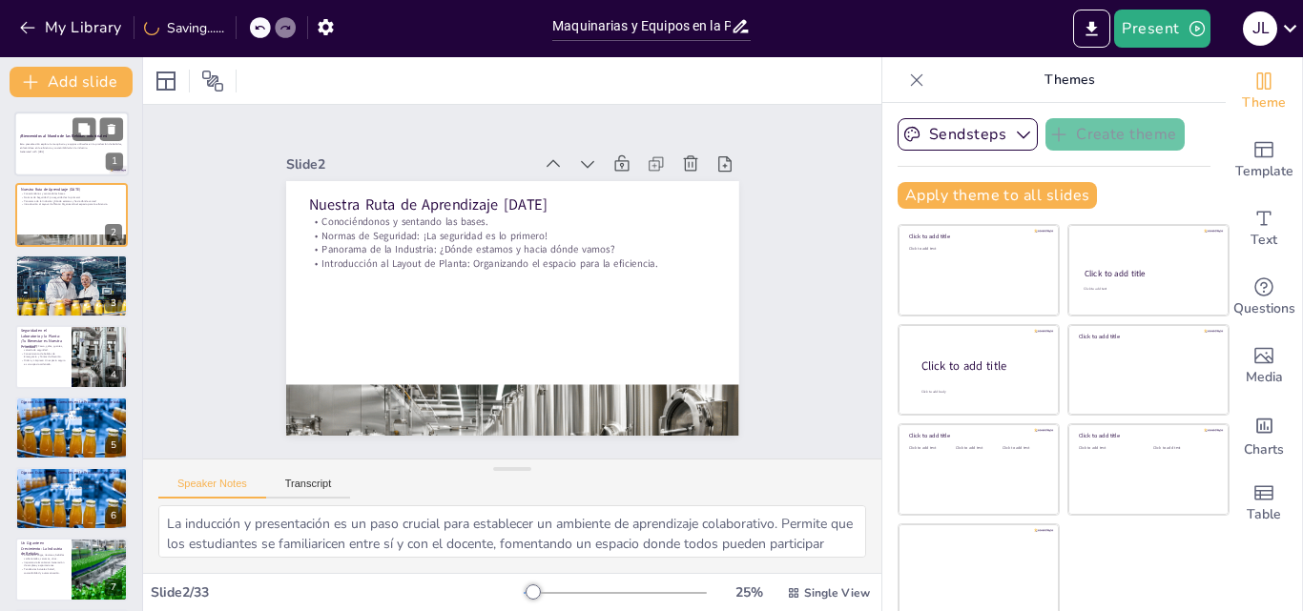
drag, startPoint x: 54, startPoint y: 135, endPoint x: 36, endPoint y: 132, distance: 18.5
click at [36, 112] on div "¡Bienvenidos al Mundo de las Bebidas Industriales! Esta presentación explora la…" at bounding box center [71, 112] width 114 height 0
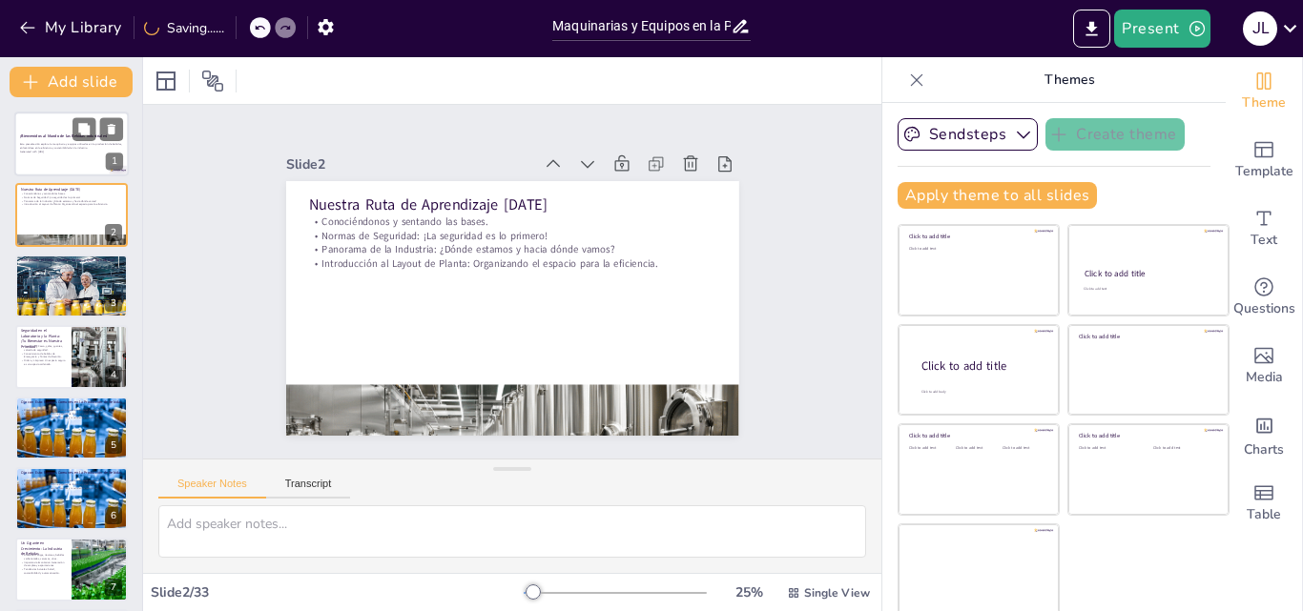
checkbox input "true"
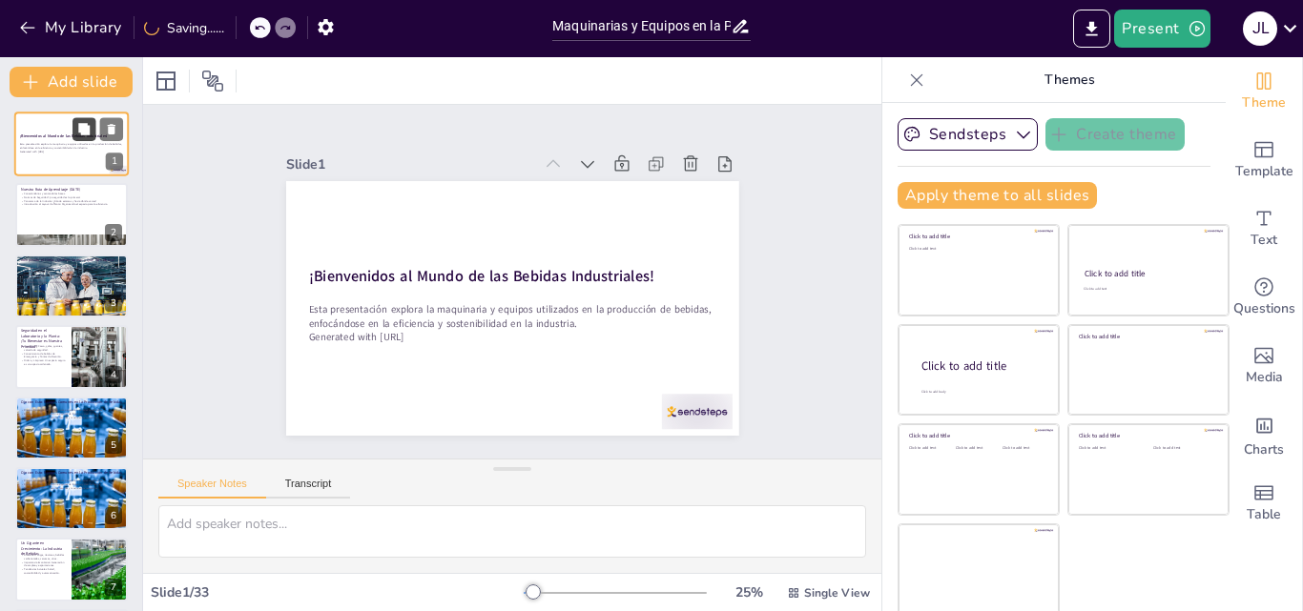
checkbox input "true"
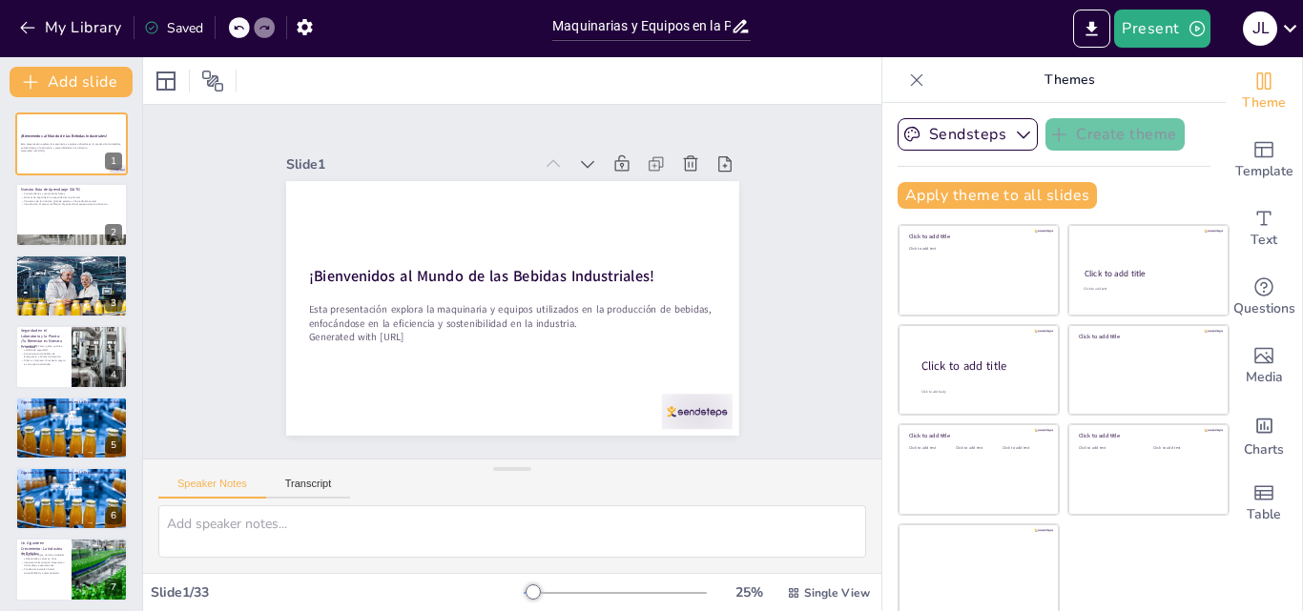
checkbox input "true"
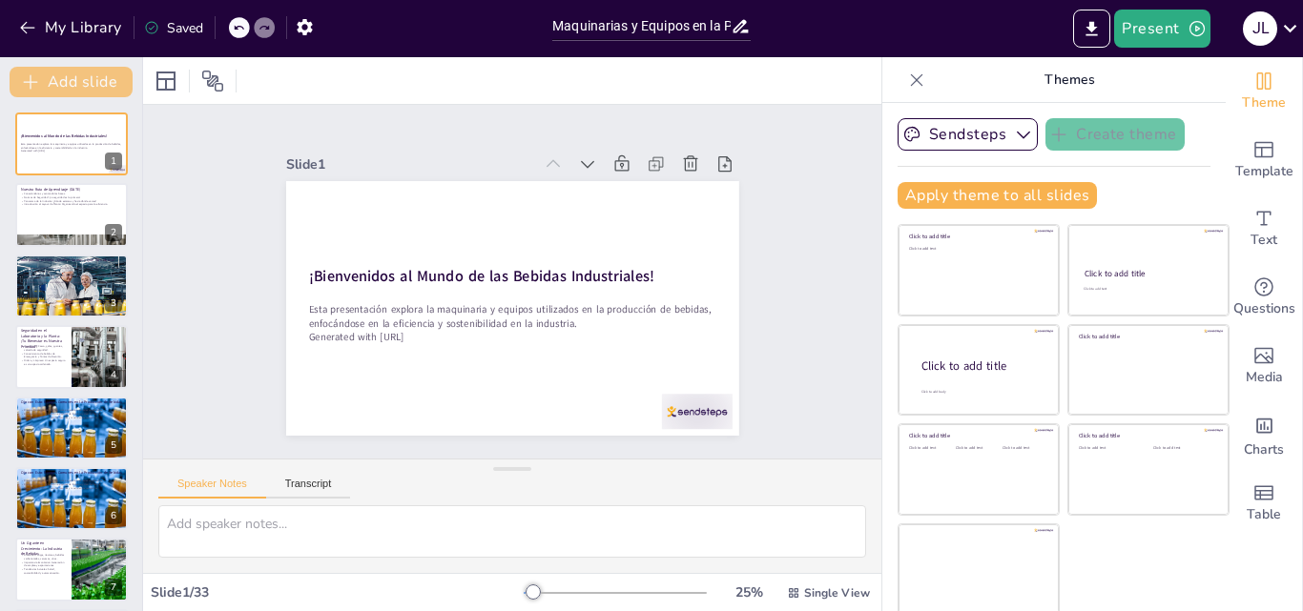
checkbox input "true"
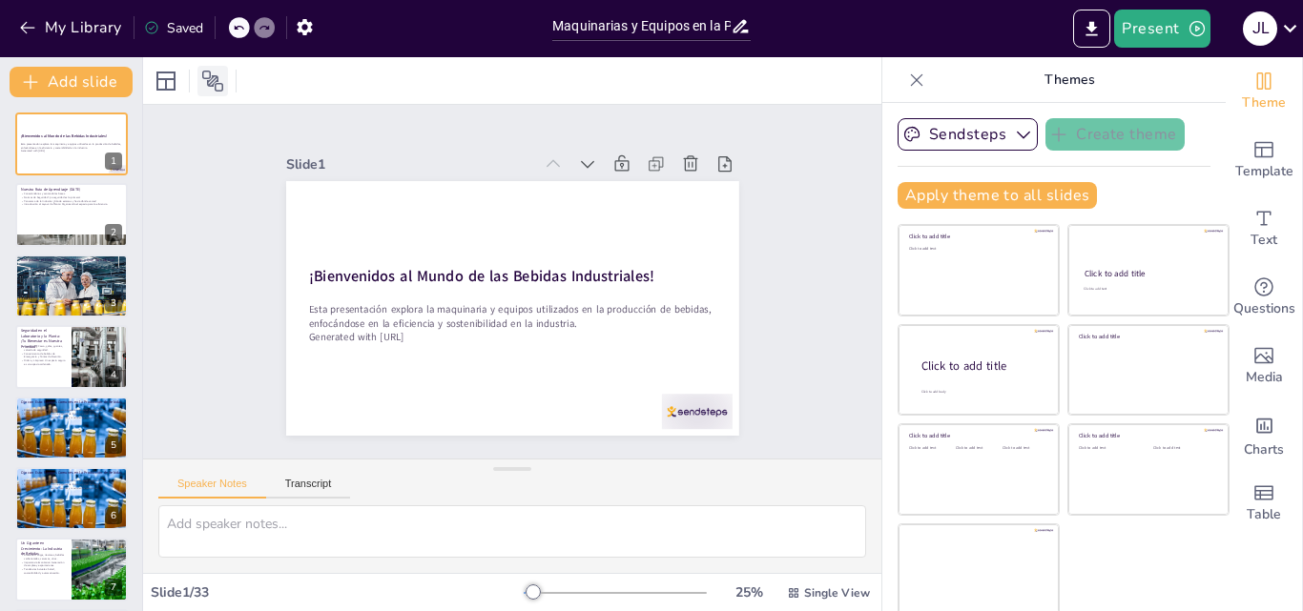
click at [203, 83] on icon at bounding box center [212, 81] width 23 height 23
checkbox input "true"
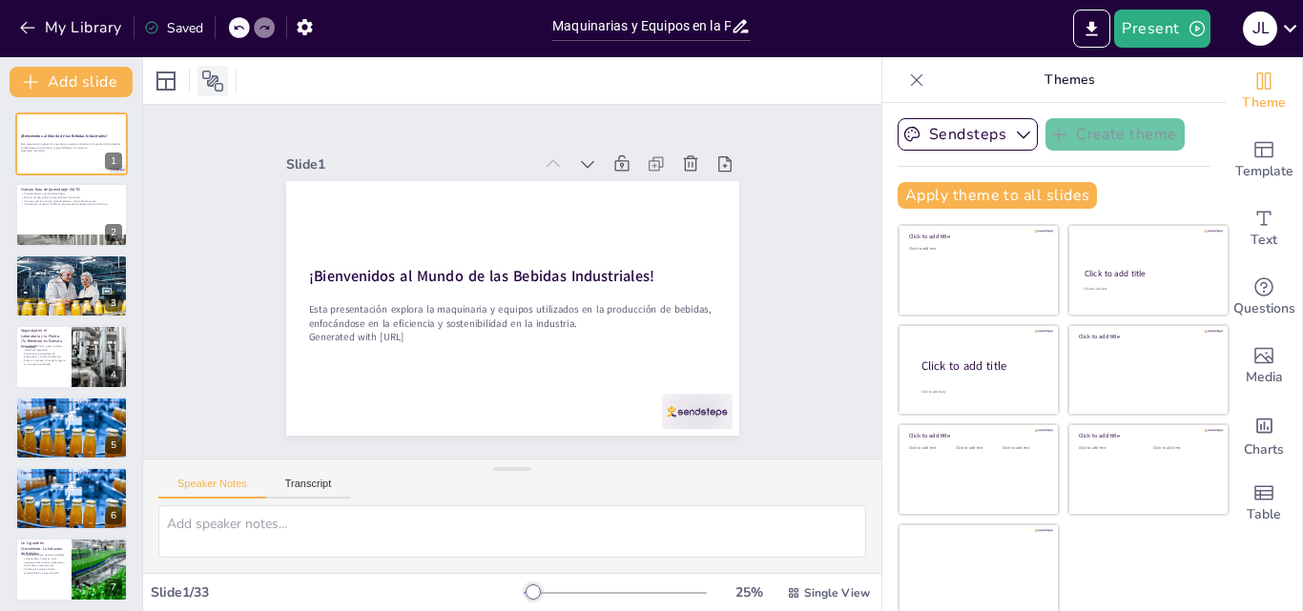
checkbox input "true"
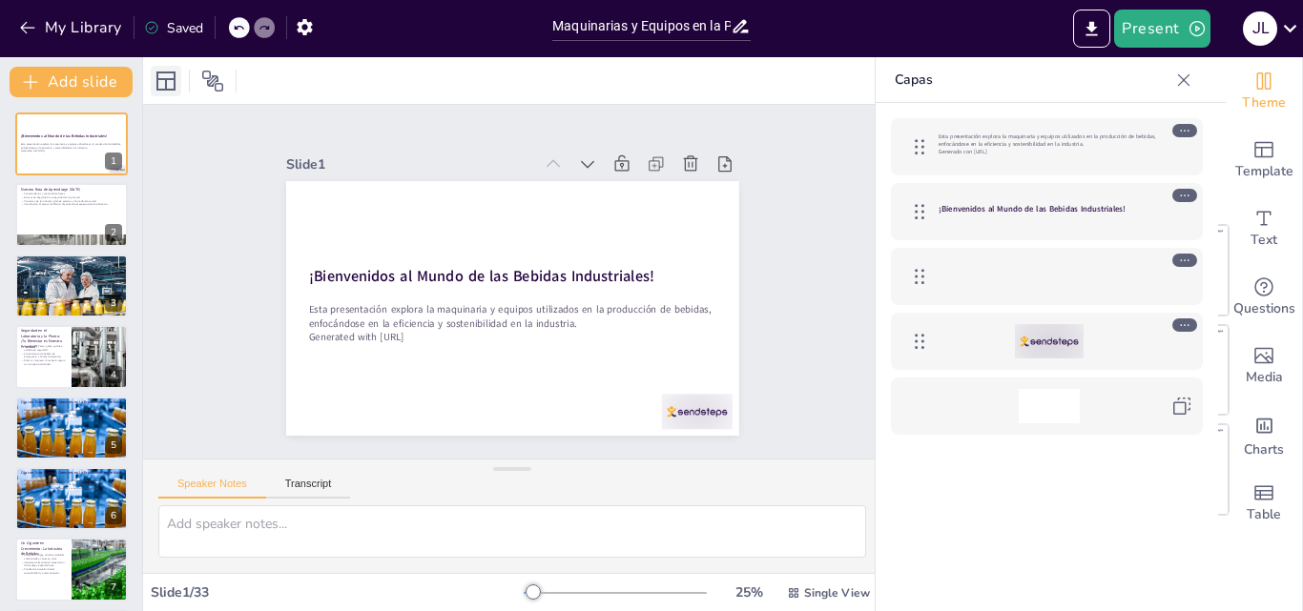
click at [176, 74] on icon at bounding box center [166, 81] width 23 height 23
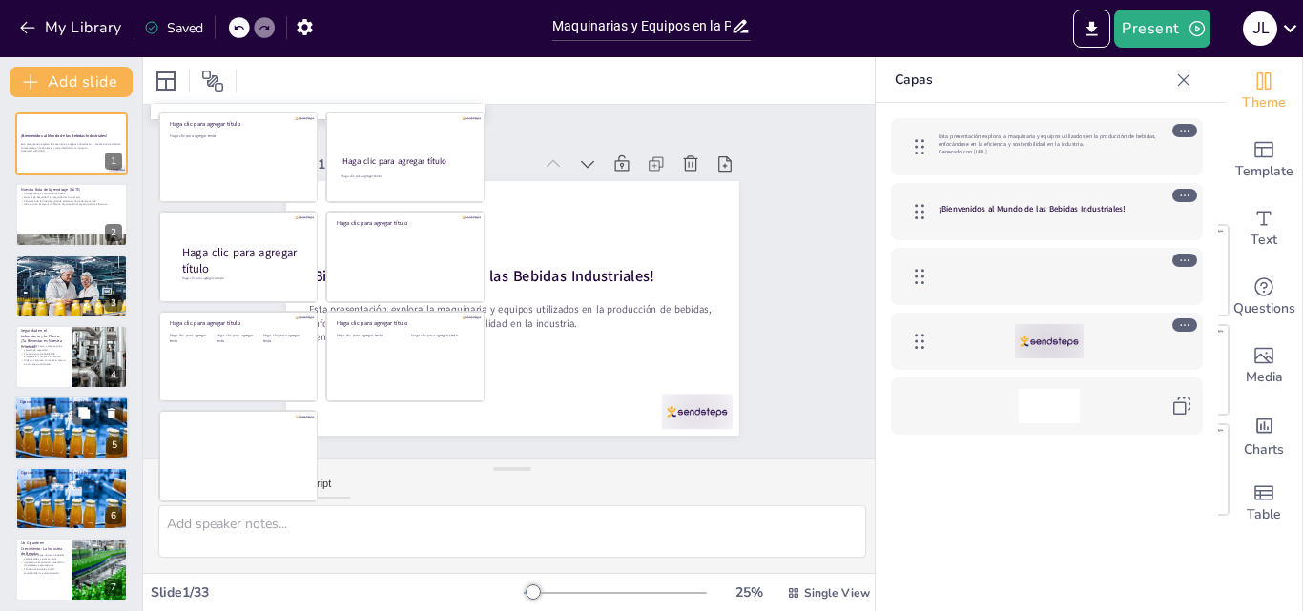
checkbox input "true"
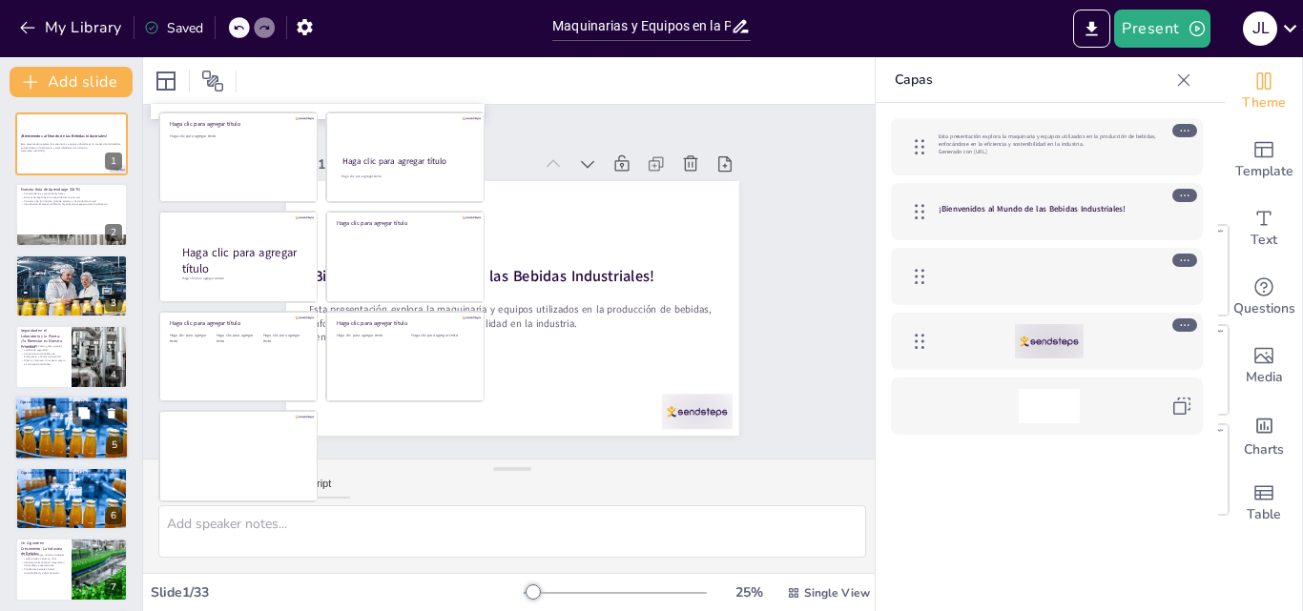
checkbox input "true"
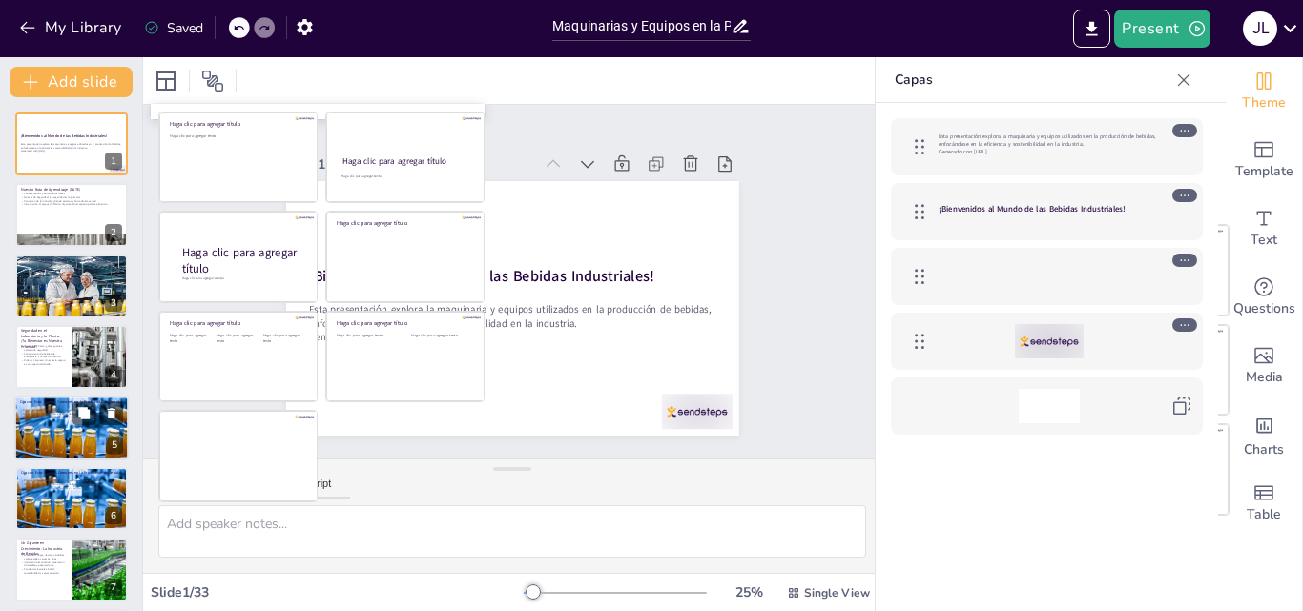
checkbox input "true"
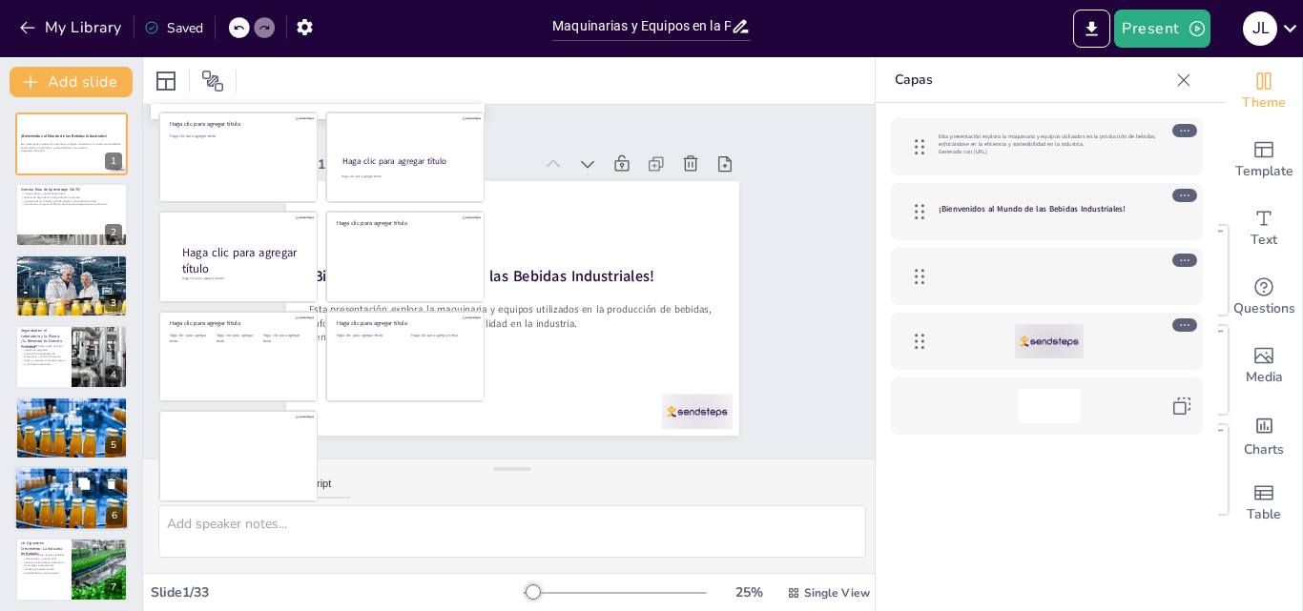
checkbox input "true"
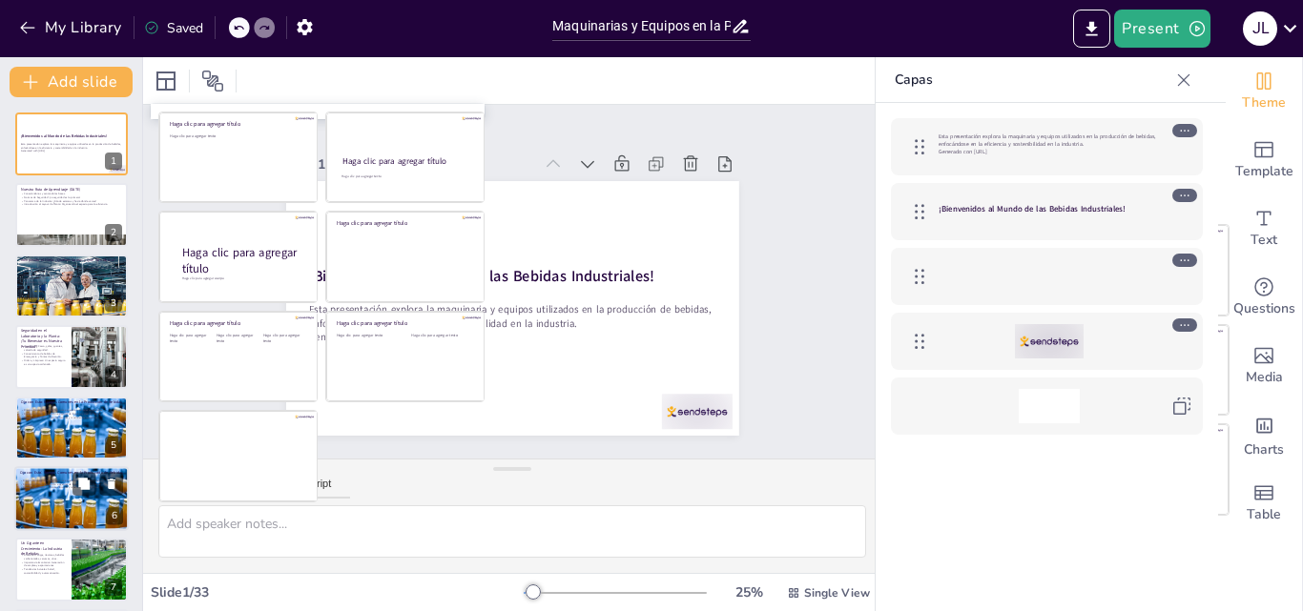
checkbox input "true"
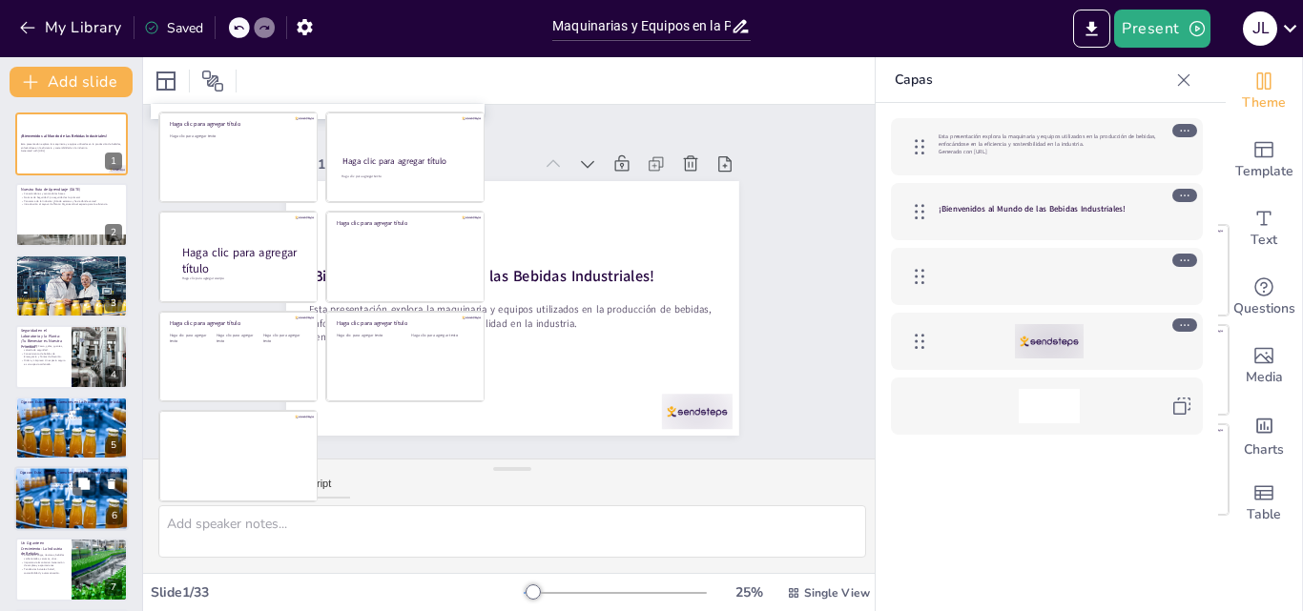
checkbox input "true"
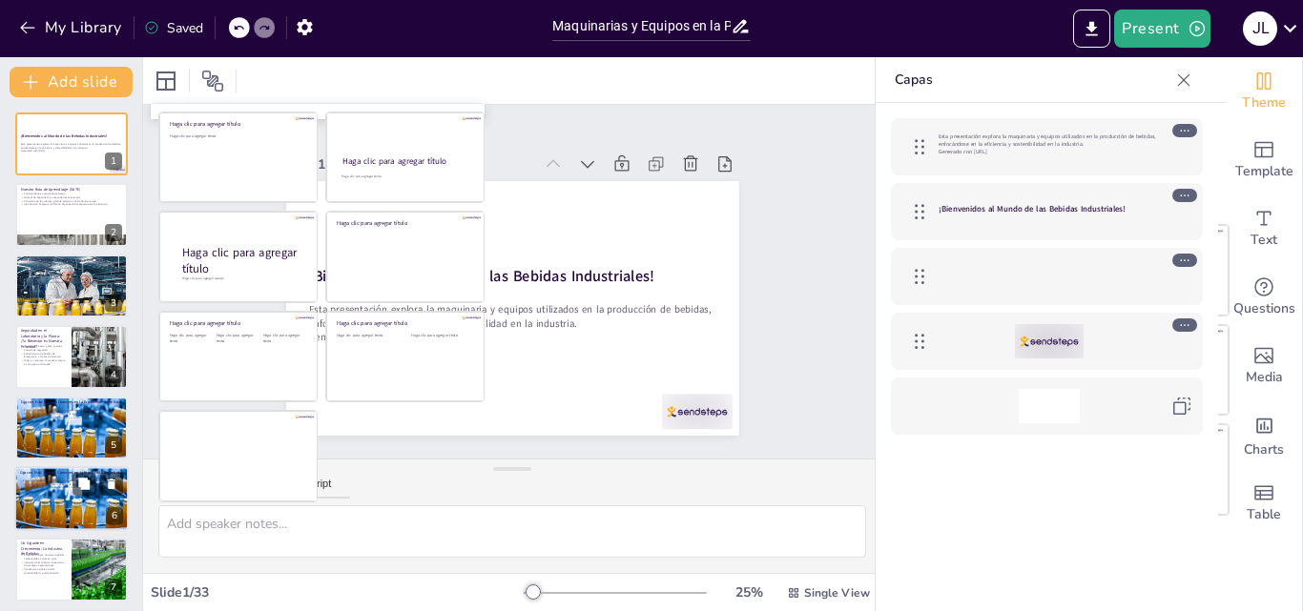
checkbox input "true"
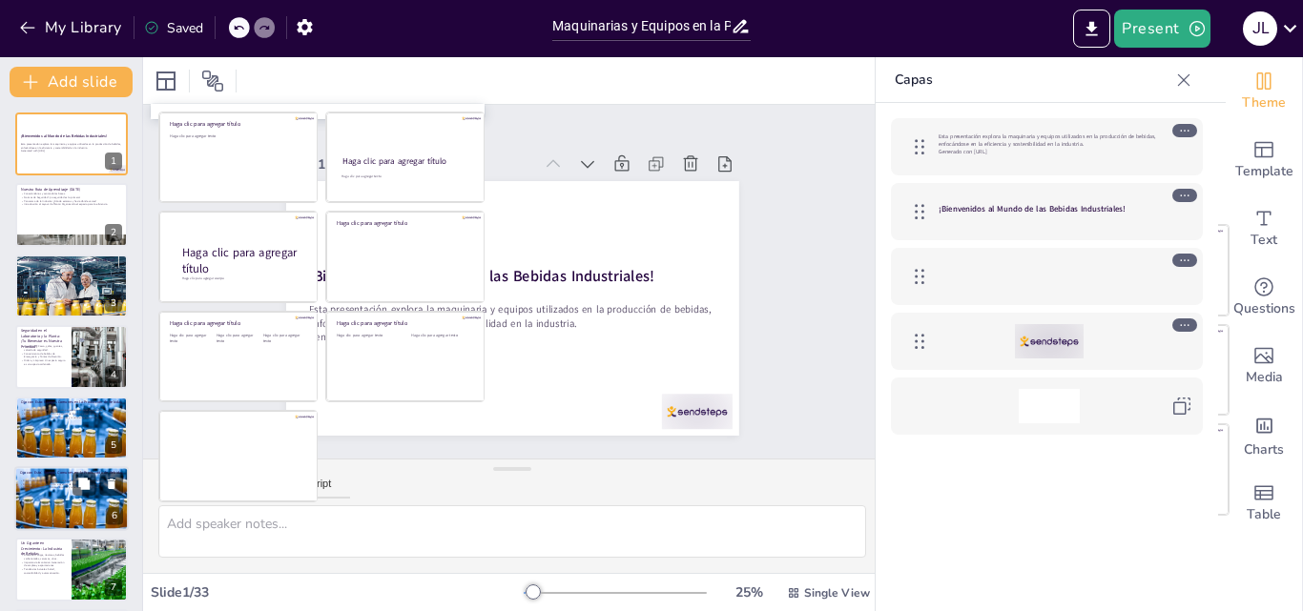
click at [70, 487] on p "Riesgos Ergonómicos: Posturas forzadas y movimientos repetitivos." at bounding box center [71, 488] width 103 height 4
type textarea "Los riesgos físicos son comunes en la industria y pueden tener consecuencias se…"
checkbox input "true"
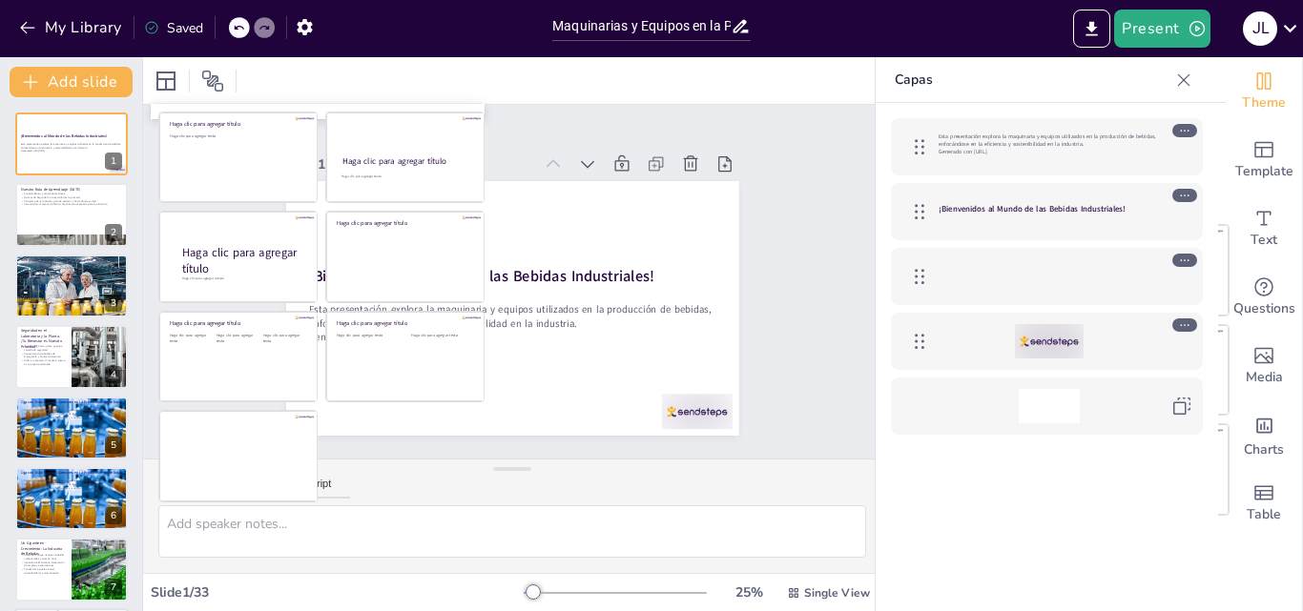
checkbox input "true"
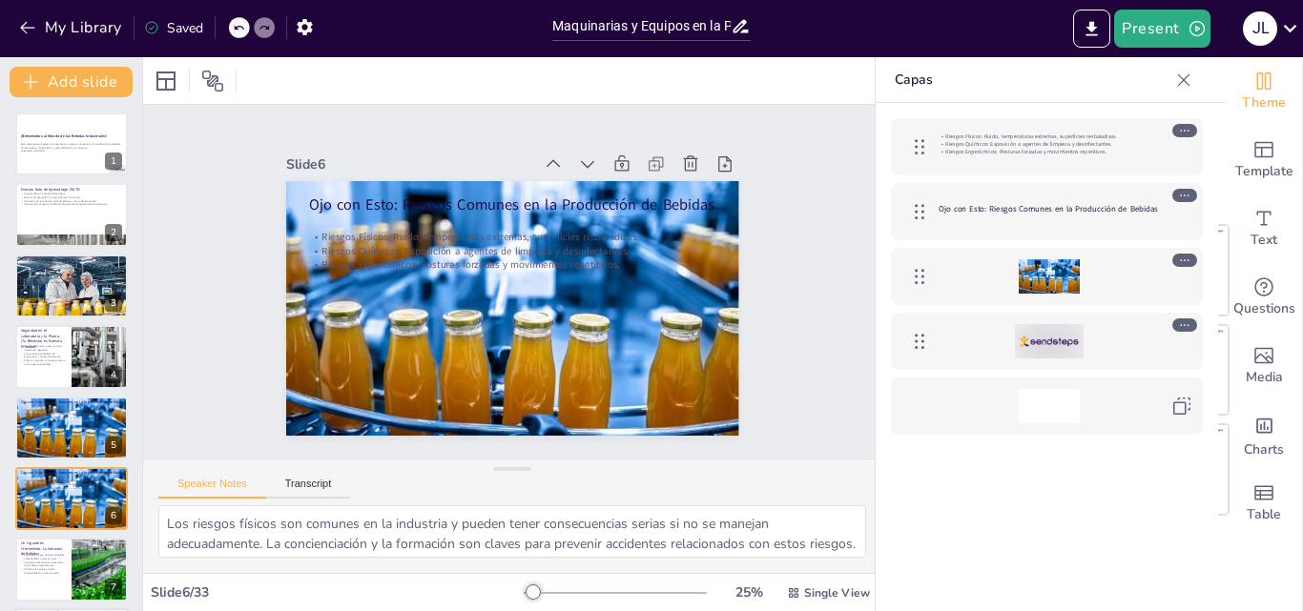
scroll to position [145, 0]
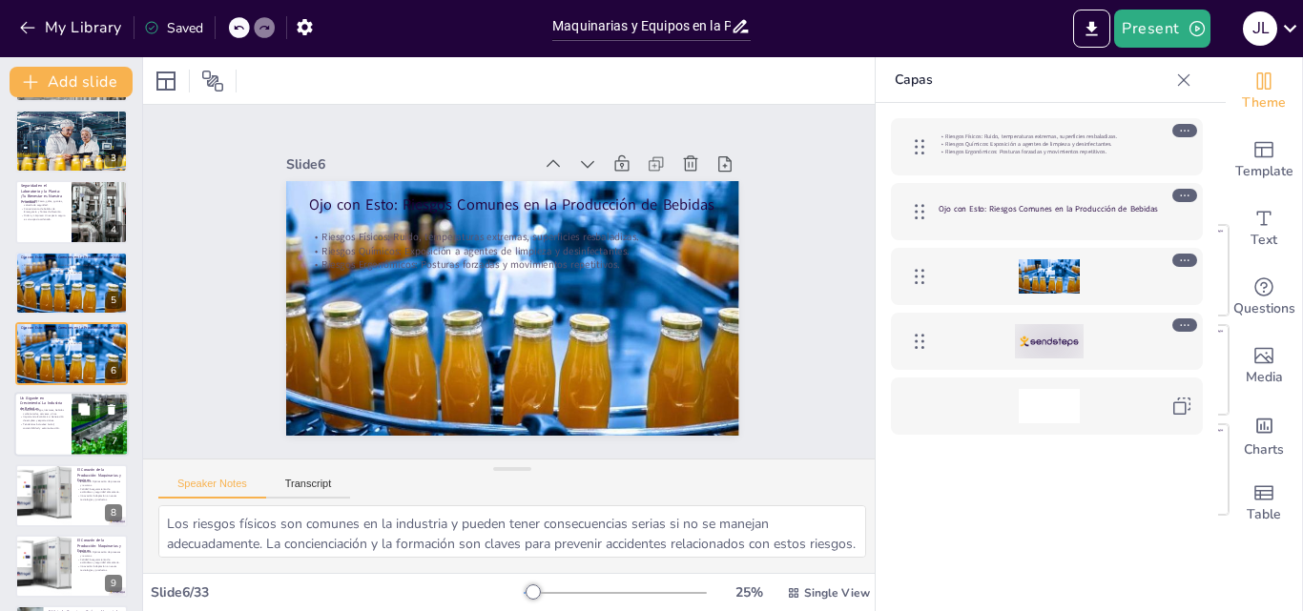
checkbox input "true"
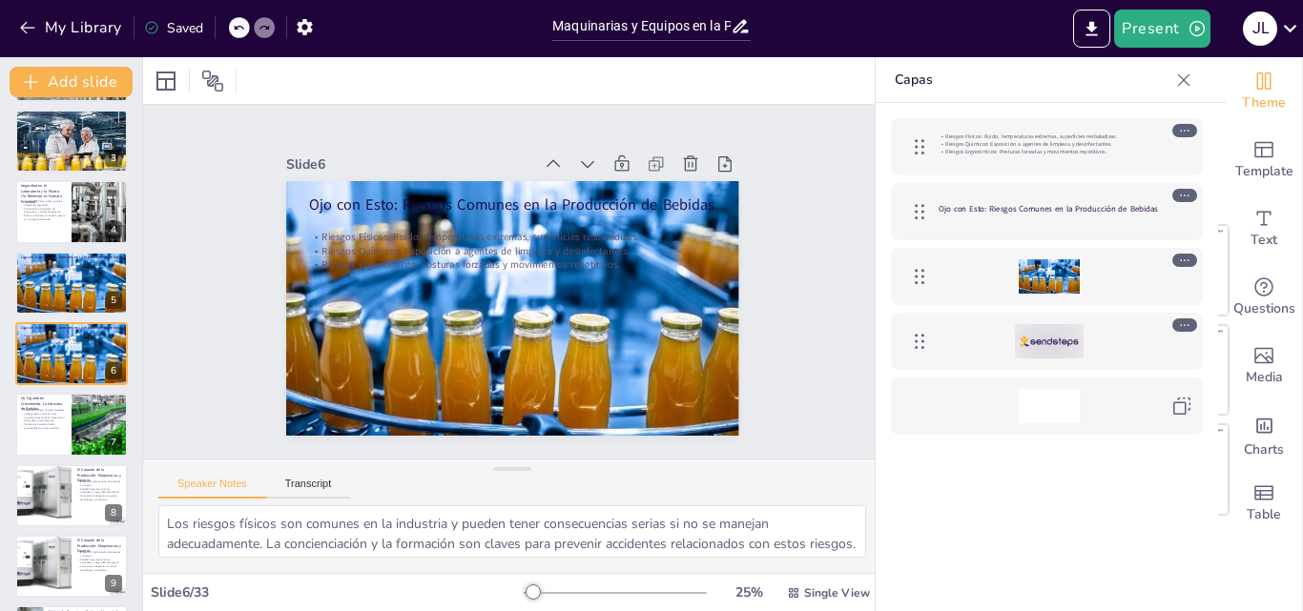
checkbox input "true"
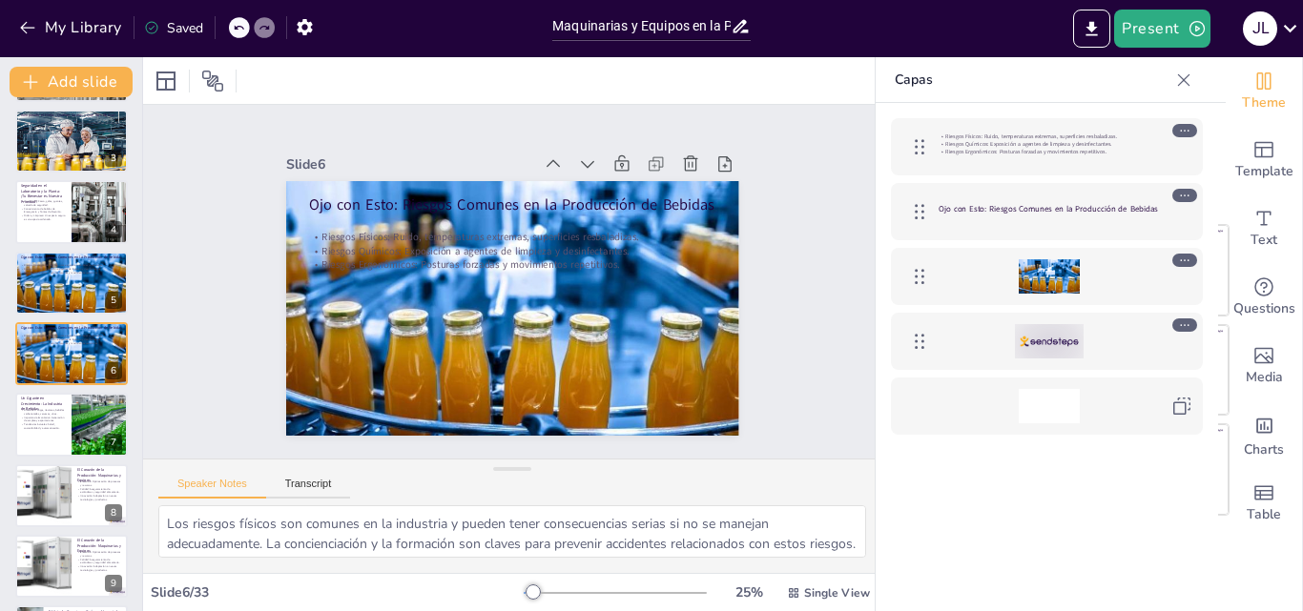
checkbox input "true"
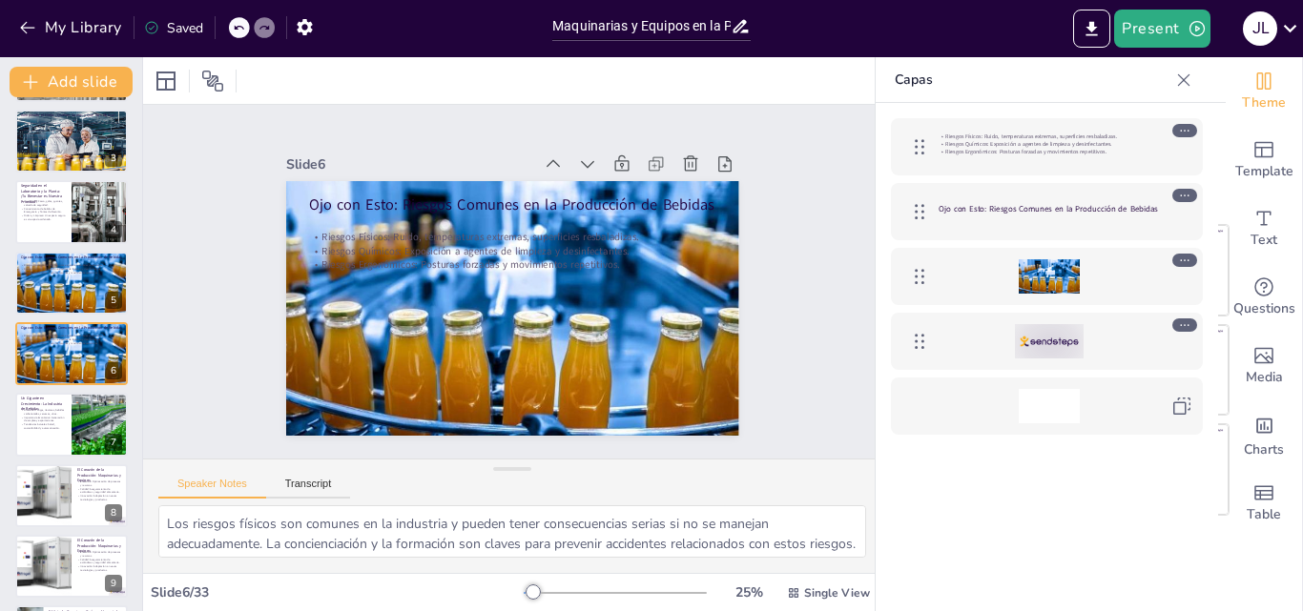
checkbox input "true"
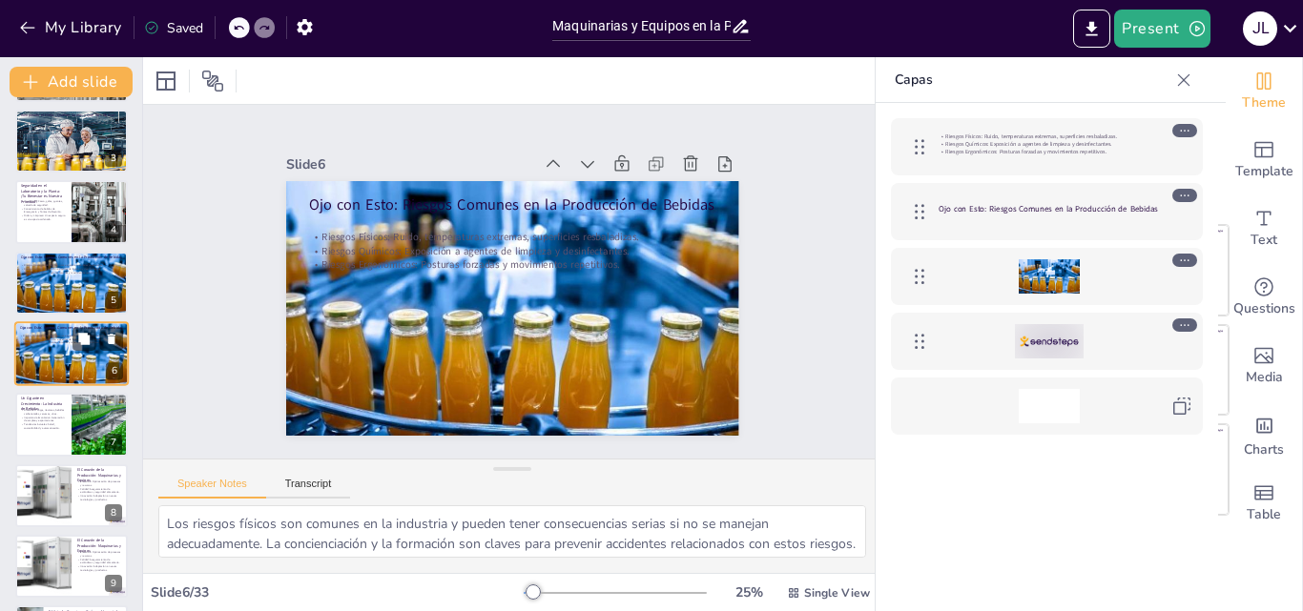
checkbox input "true"
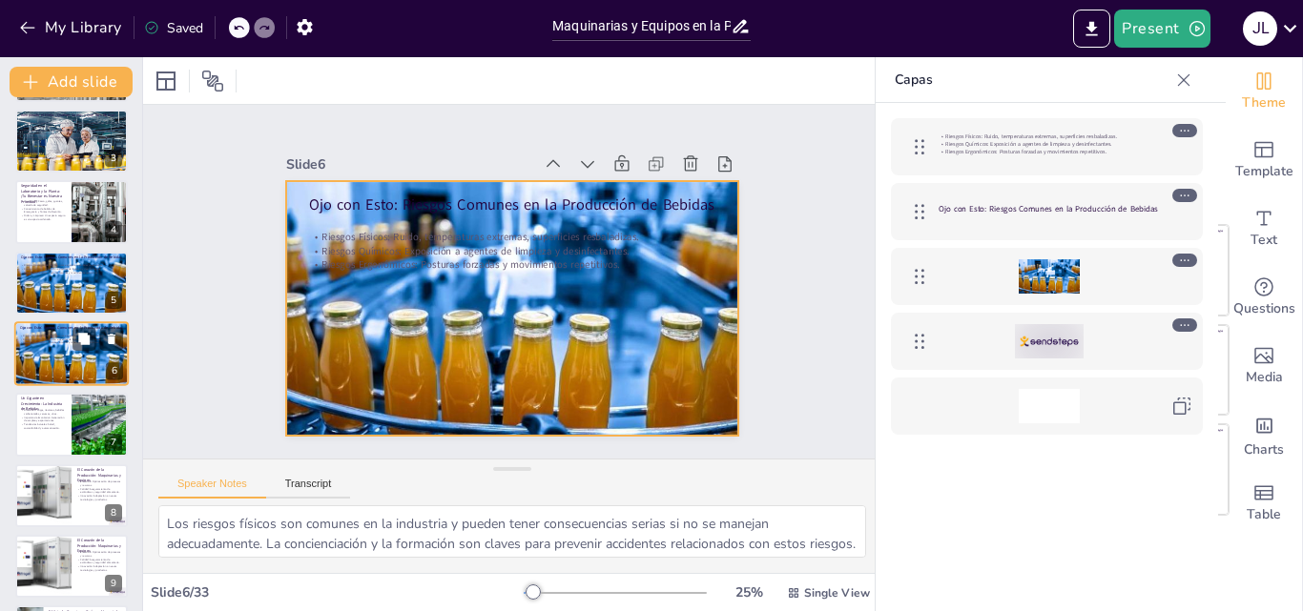
checkbox input "true"
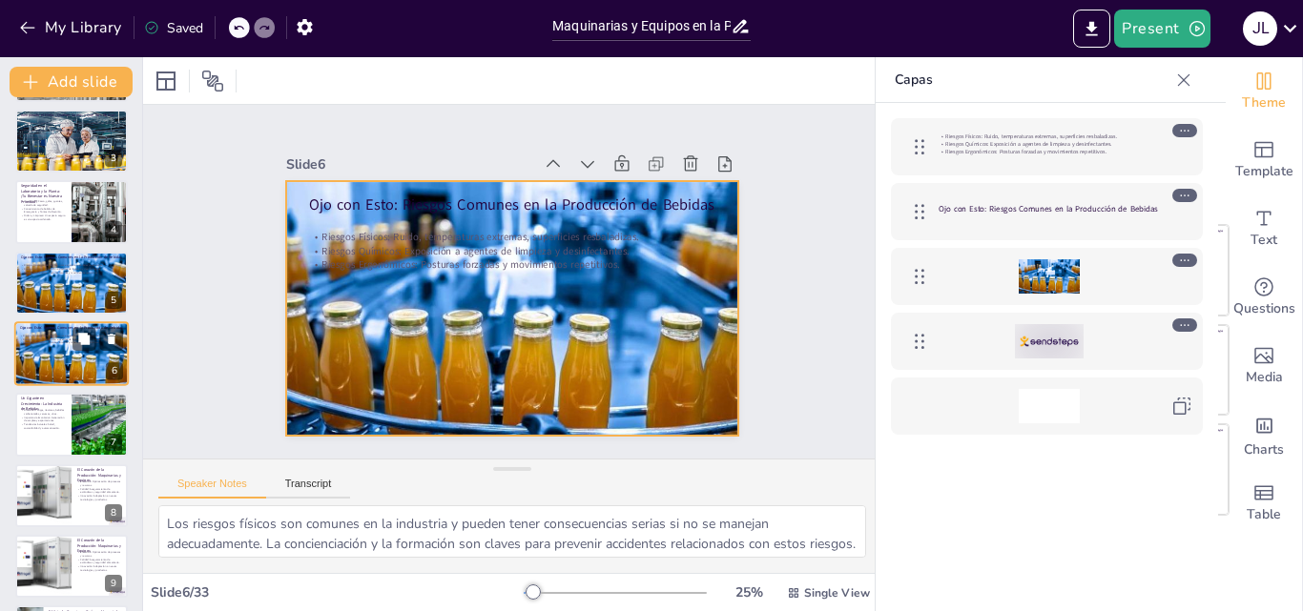
checkbox input "true"
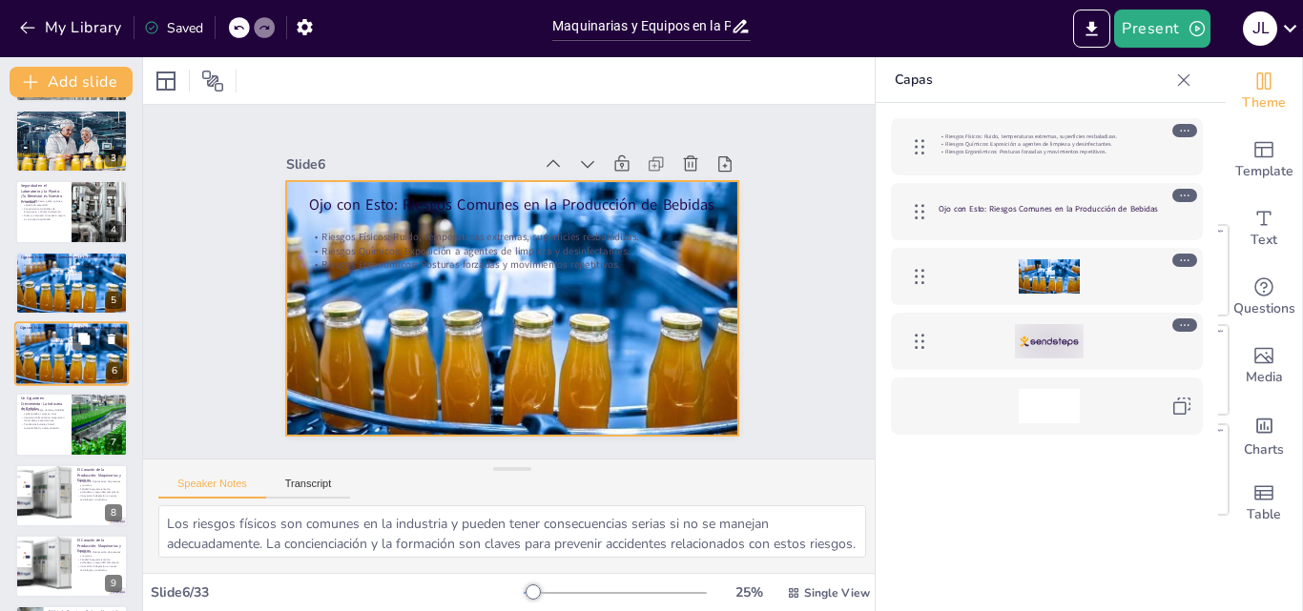
checkbox input "true"
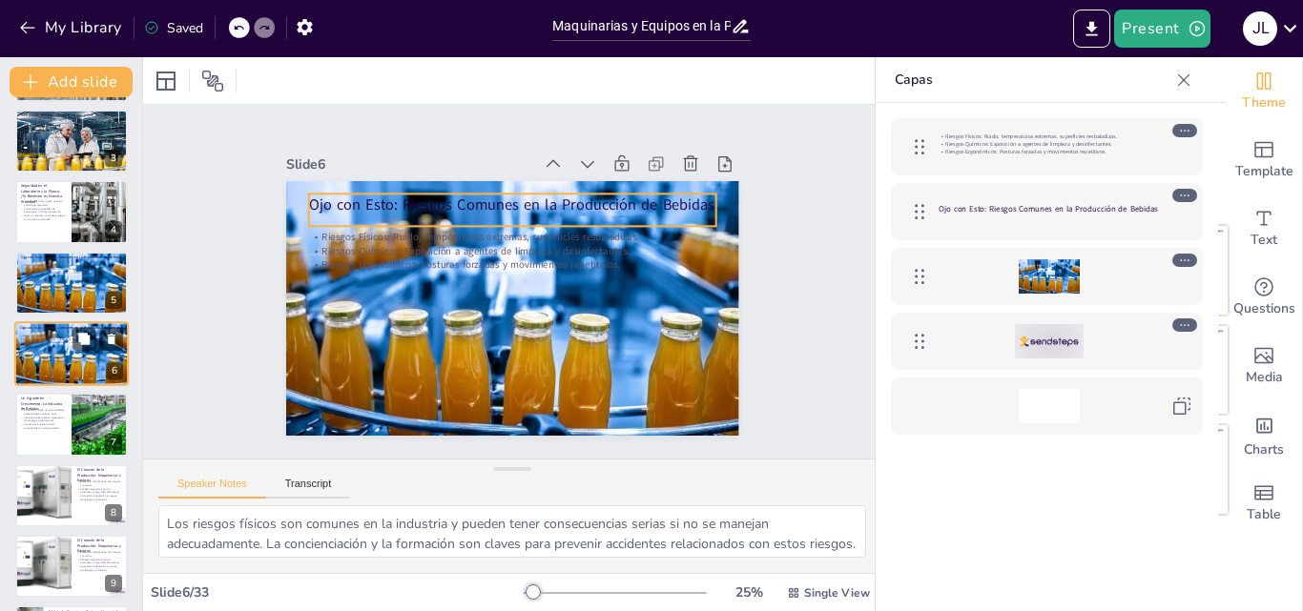
click at [67, 333] on div "Ojo con Esto: Riesgos Comunes en la Producción de Bebidas" at bounding box center [71, 329] width 103 height 9
checkbox input "true"
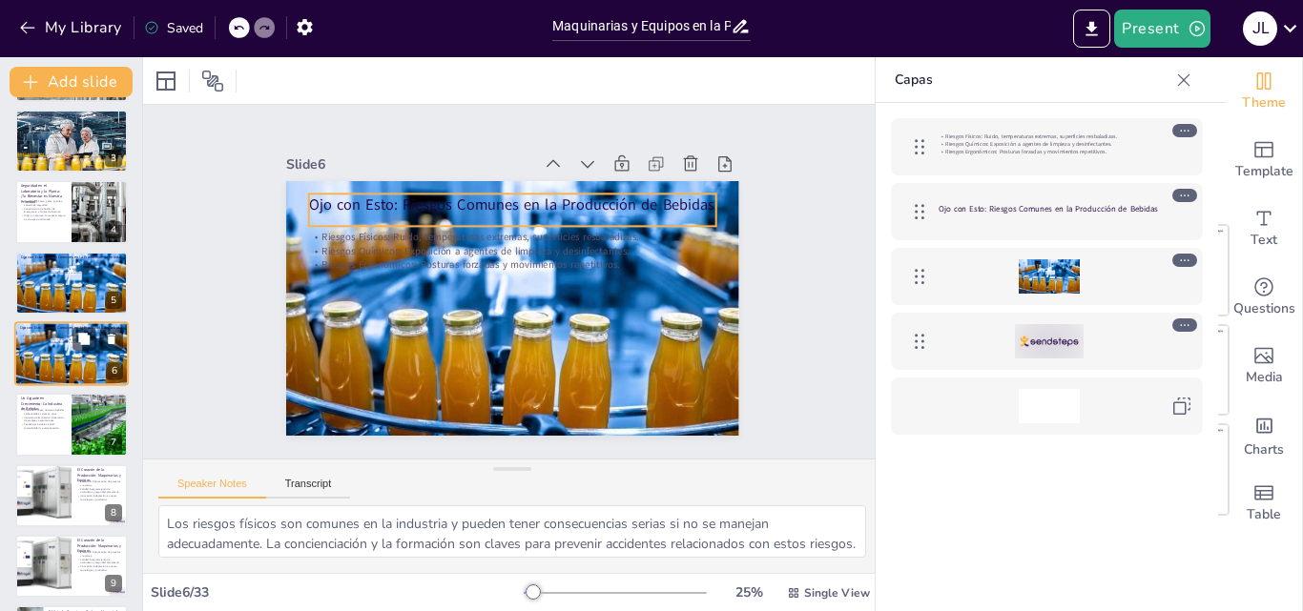
checkbox input "true"
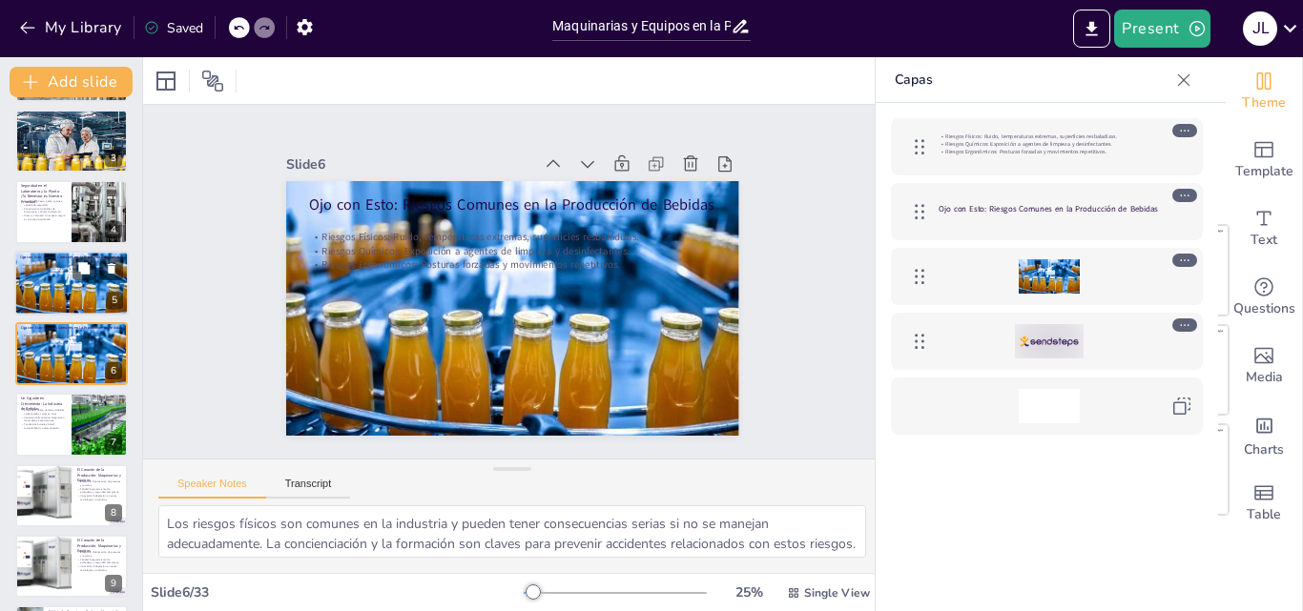
checkbox input "true"
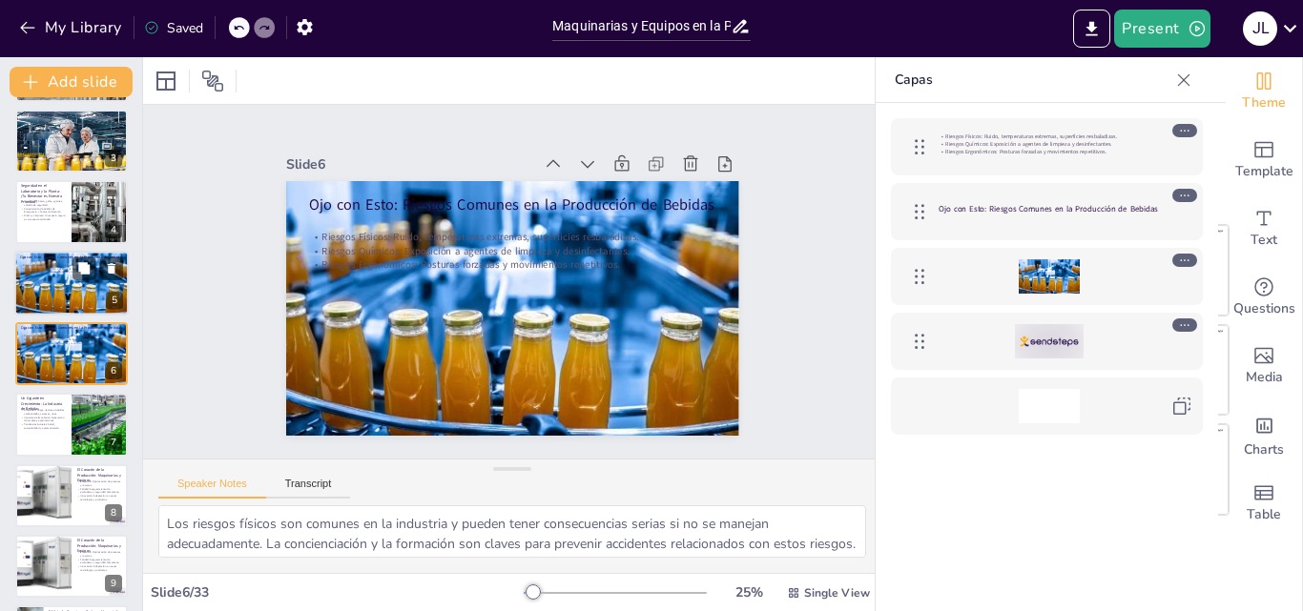
checkbox input "true"
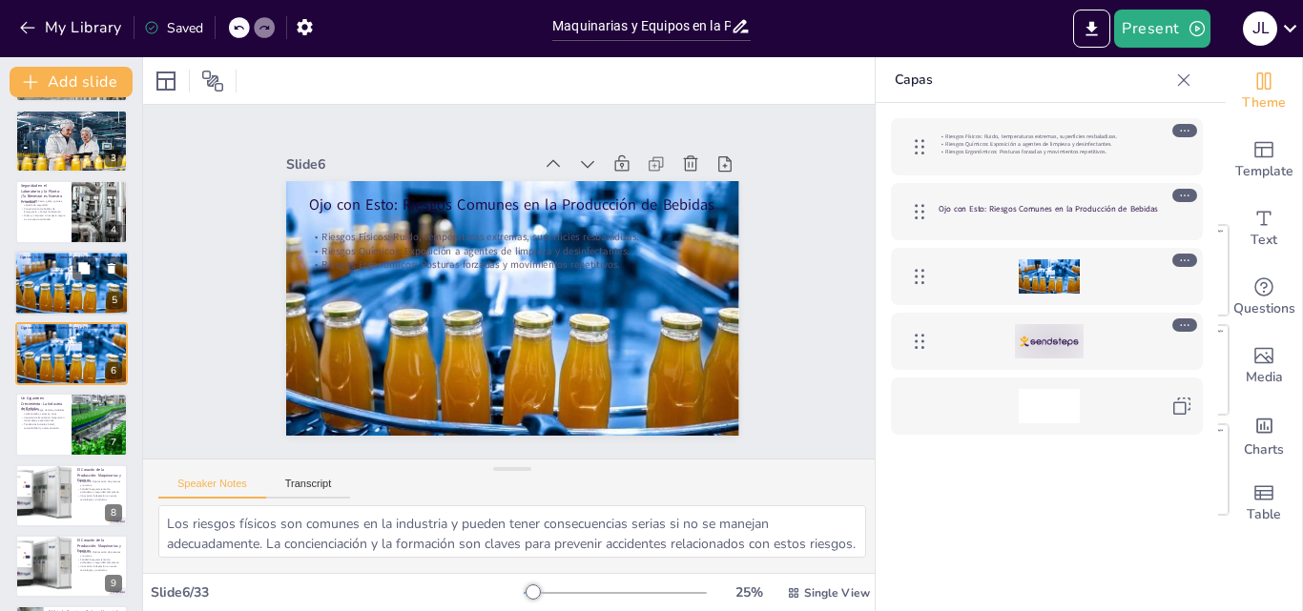
checkbox input "true"
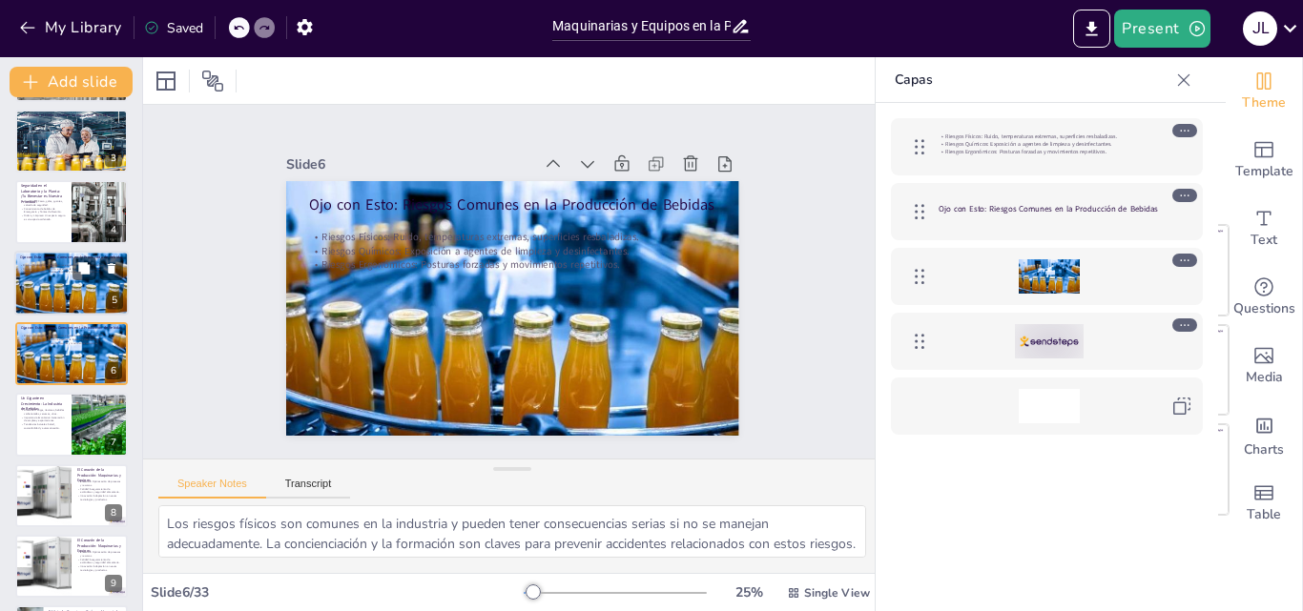
checkbox input "true"
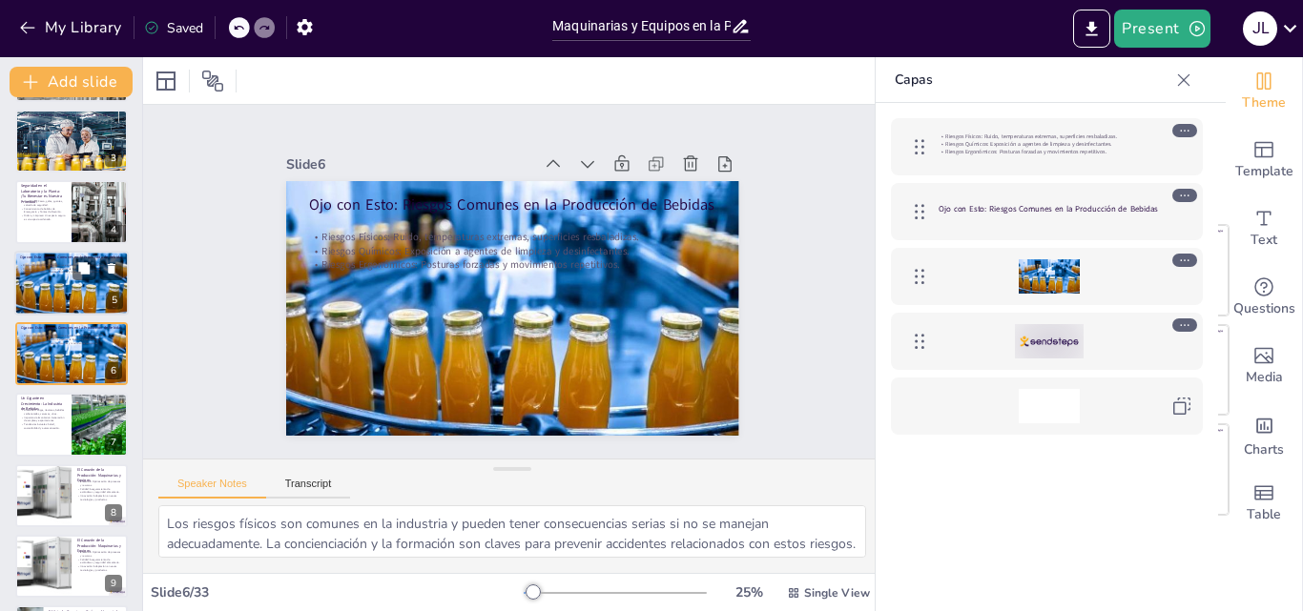
click at [56, 270] on p "Riesgos Ergonómicos: Posturas forzadas y movimientos repetitivos." at bounding box center [71, 272] width 103 height 4
checkbox input "true"
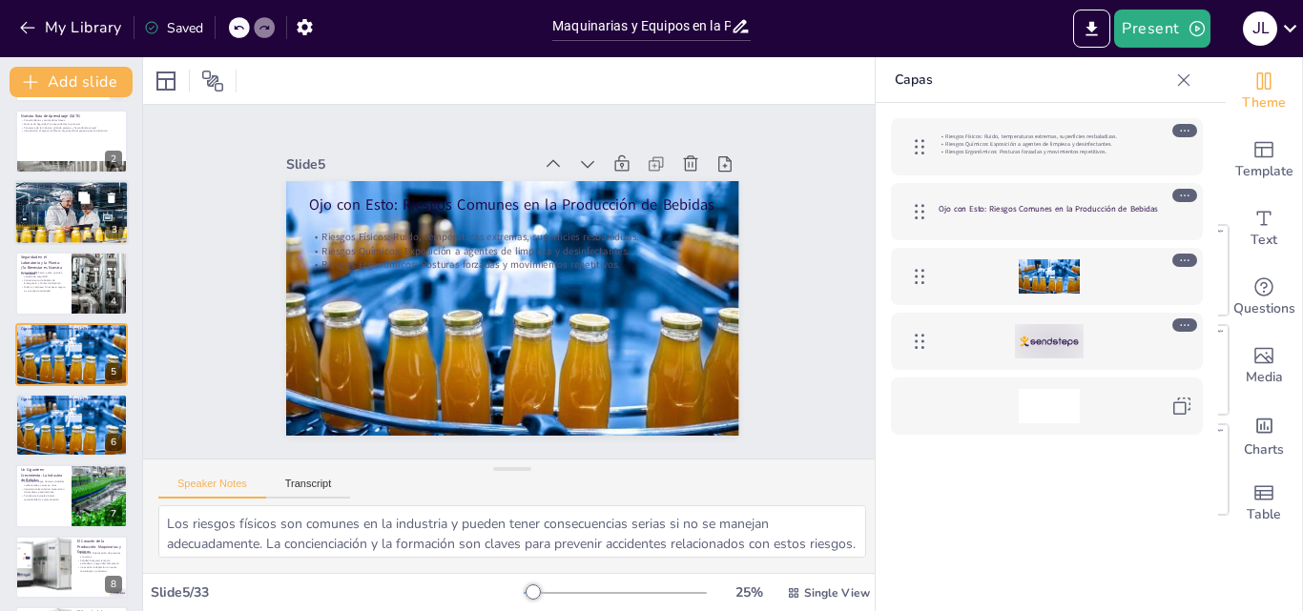
click at [48, 207] on p "Interacción: Fomentar un ambiente participativo es clave para el aprendizaje." at bounding box center [71, 209] width 103 height 4
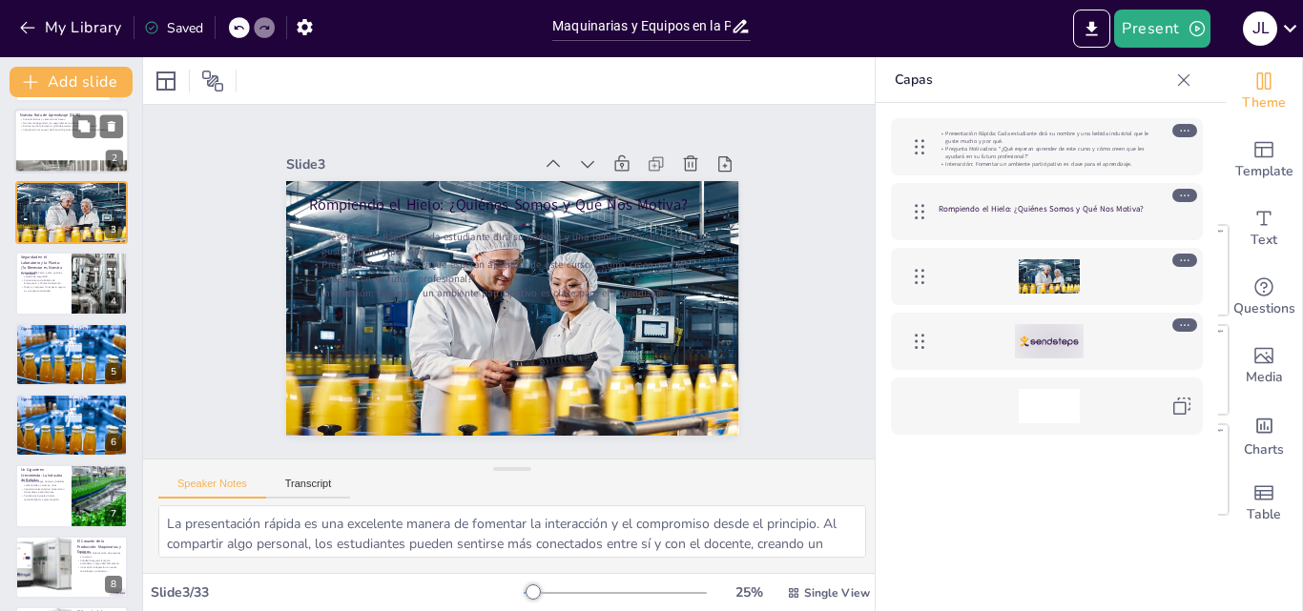
scroll to position [0, 0]
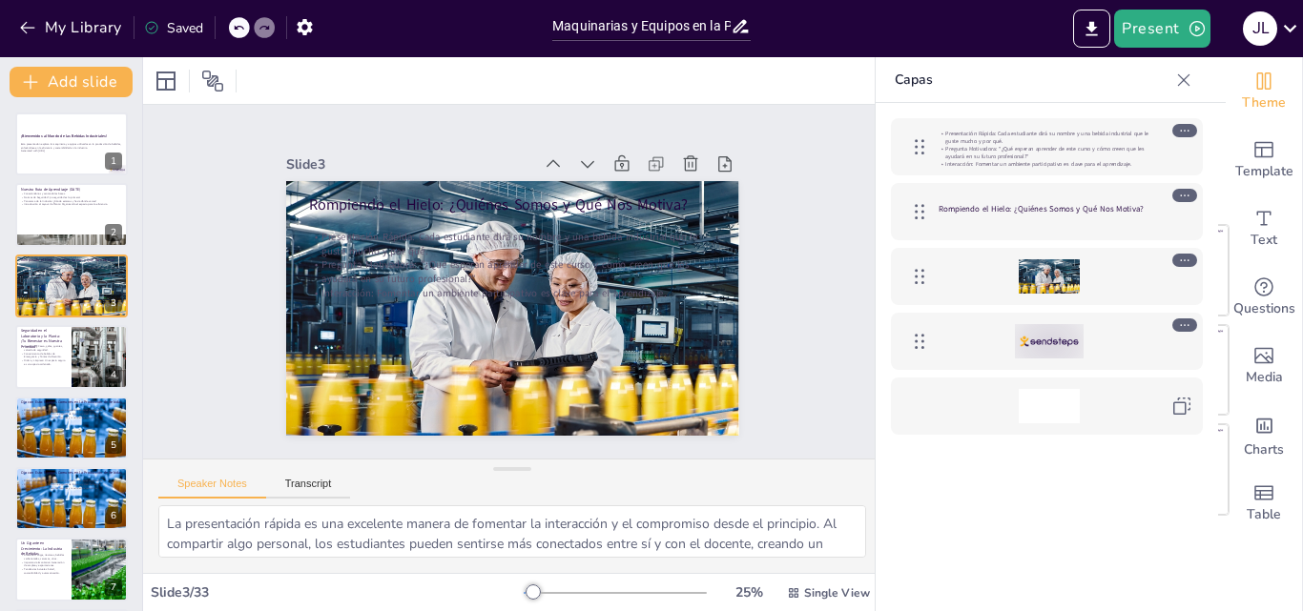
click at [1180, 82] on icon at bounding box center [1183, 80] width 19 height 19
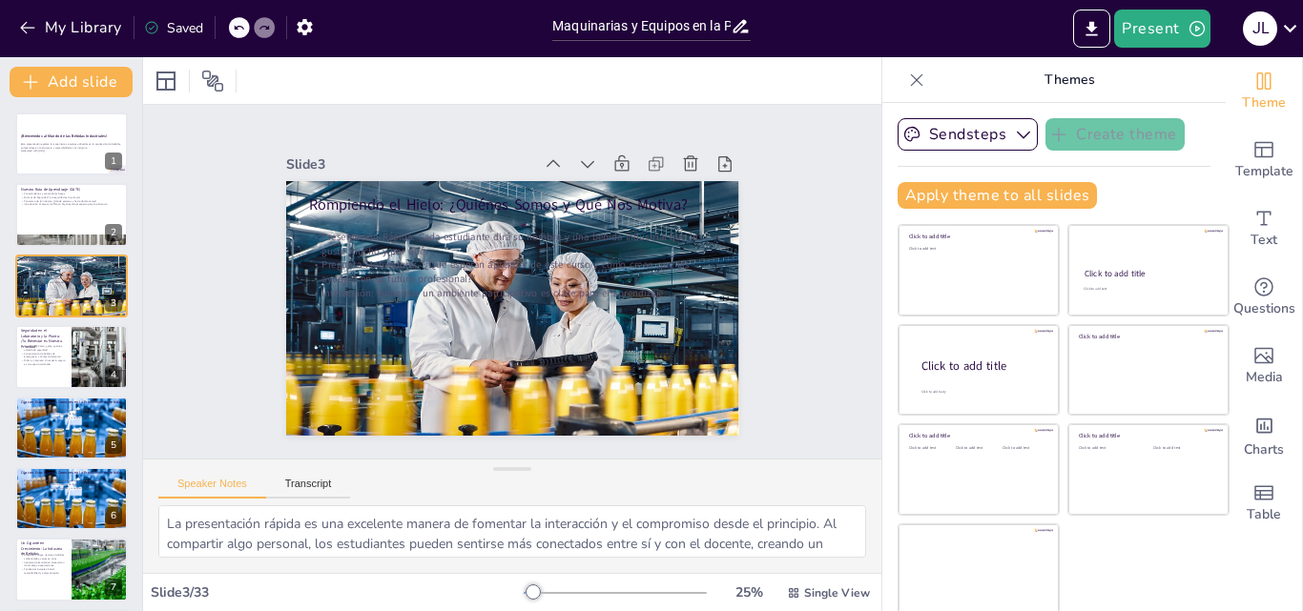
scroll to position [4, 0]
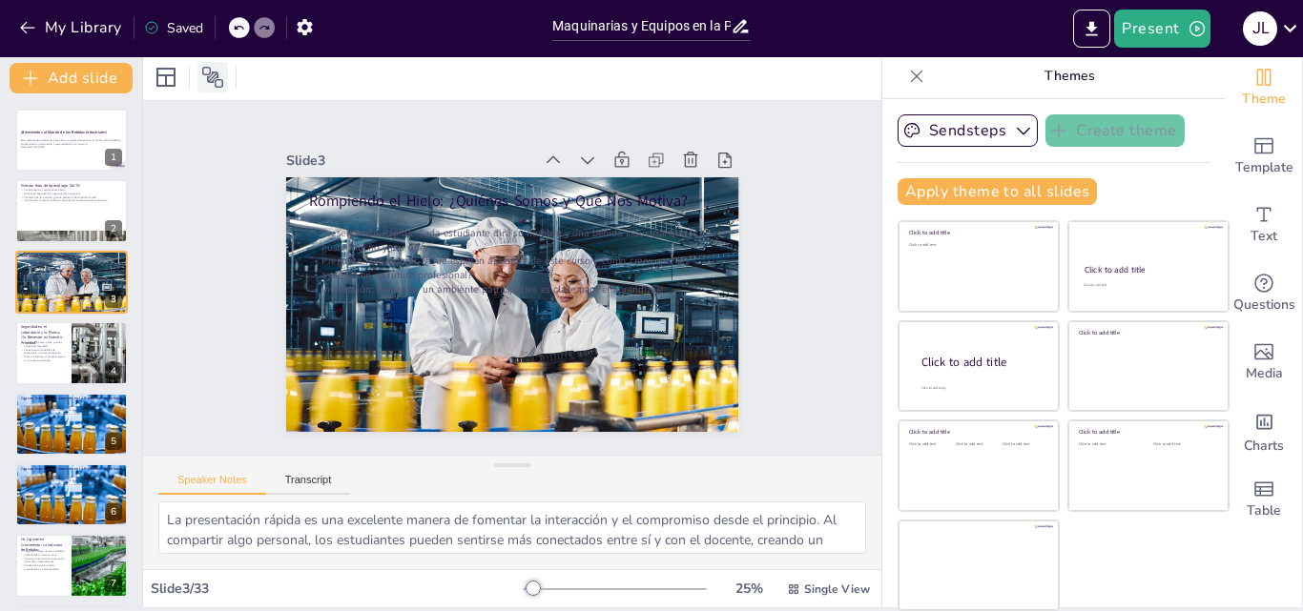
click at [215, 73] on icon at bounding box center [212, 77] width 23 height 23
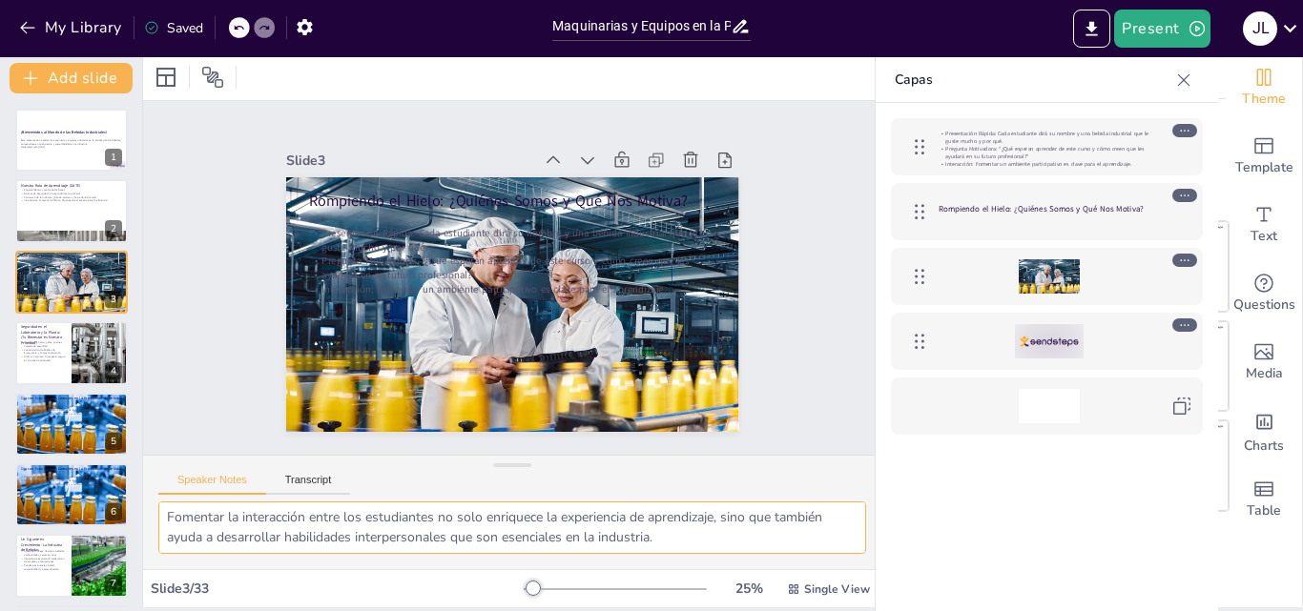
scroll to position [125, 0]
click at [181, 31] on div "Saved" at bounding box center [173, 28] width 59 height 18
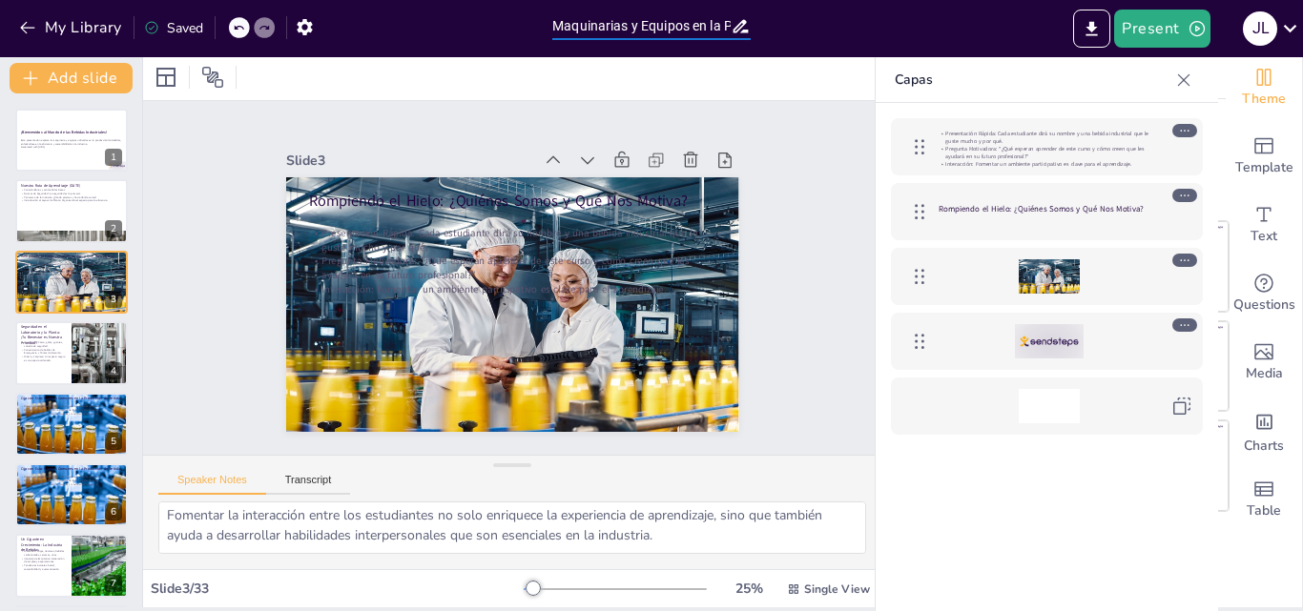
click at [628, 14] on input "Maquinarias y Equipos en la Producción de Bebidas: Eficiencia y Sostenibilidad" at bounding box center [641, 26] width 178 height 28
click at [1097, 22] on icon "Export to PowerPoint" at bounding box center [1092, 29] width 20 height 20
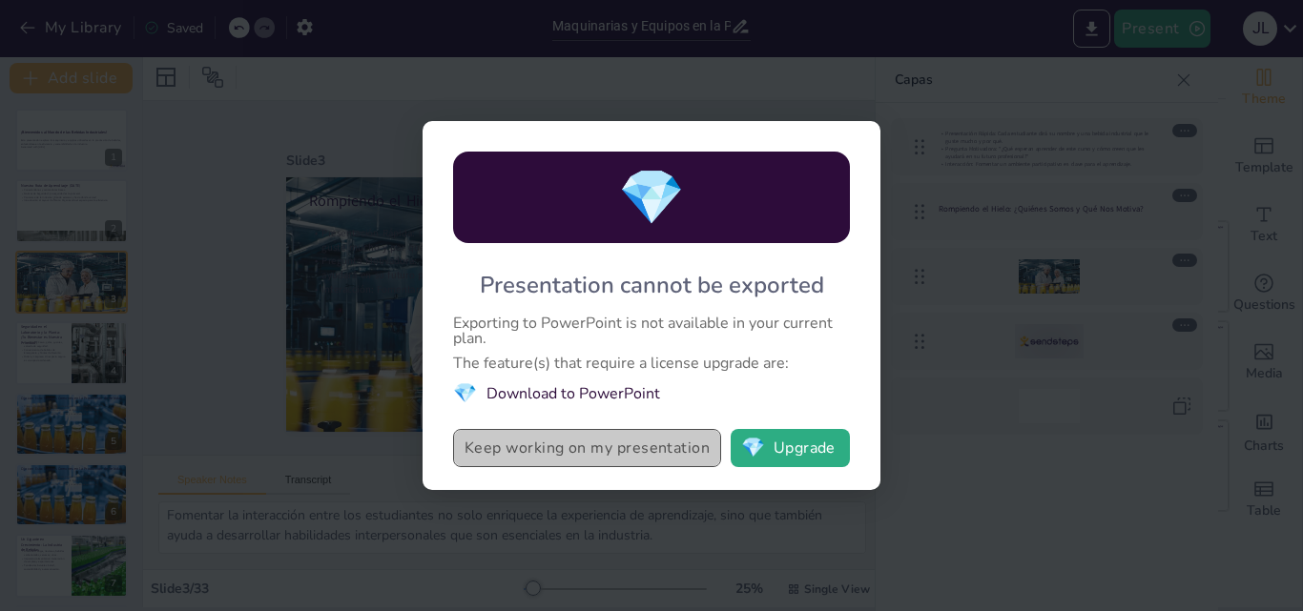
click at [663, 435] on button "Keep working on my presentation" at bounding box center [587, 448] width 268 height 38
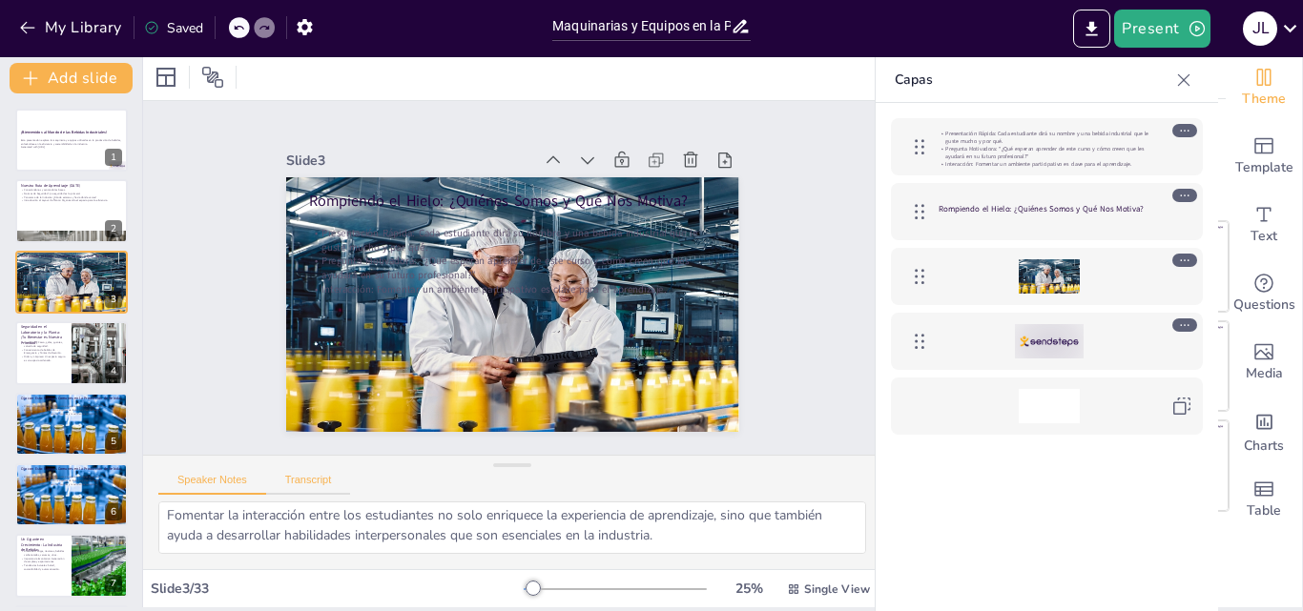
click at [309, 482] on button "Transcript" at bounding box center [308, 484] width 85 height 21
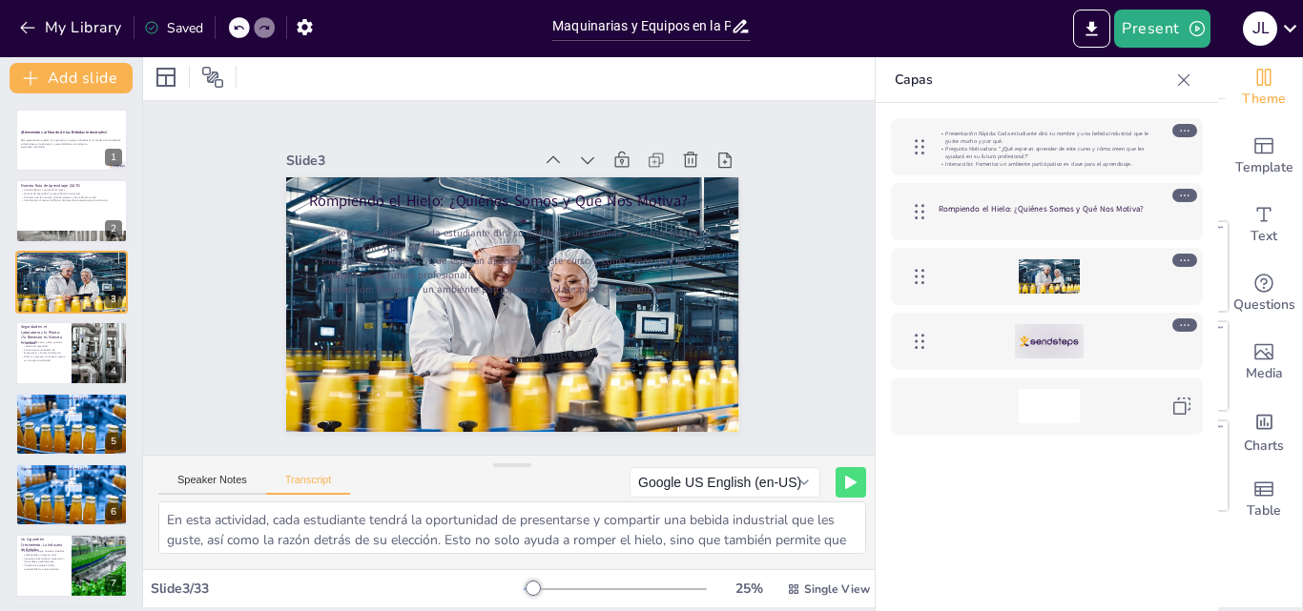
click at [1182, 86] on icon at bounding box center [1183, 80] width 19 height 19
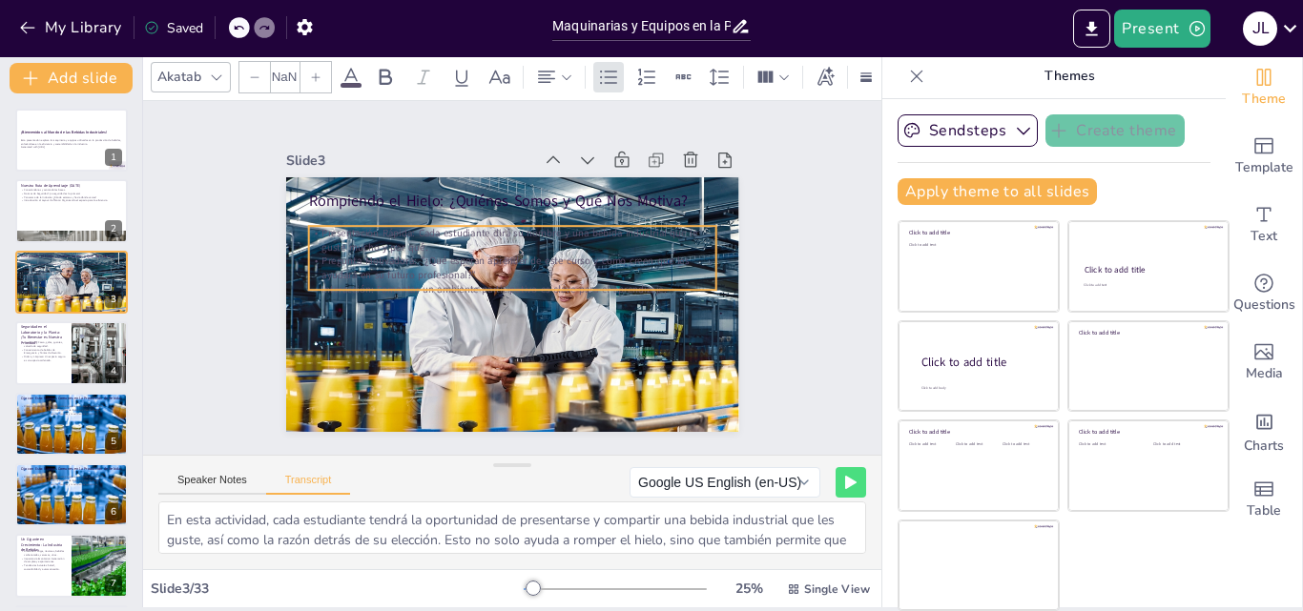
click at [609, 264] on p "Pregunta Motivadora: "¿Qué esperan aprender de este curso y cómo creen que les …" at bounding box center [514, 269] width 404 height 113
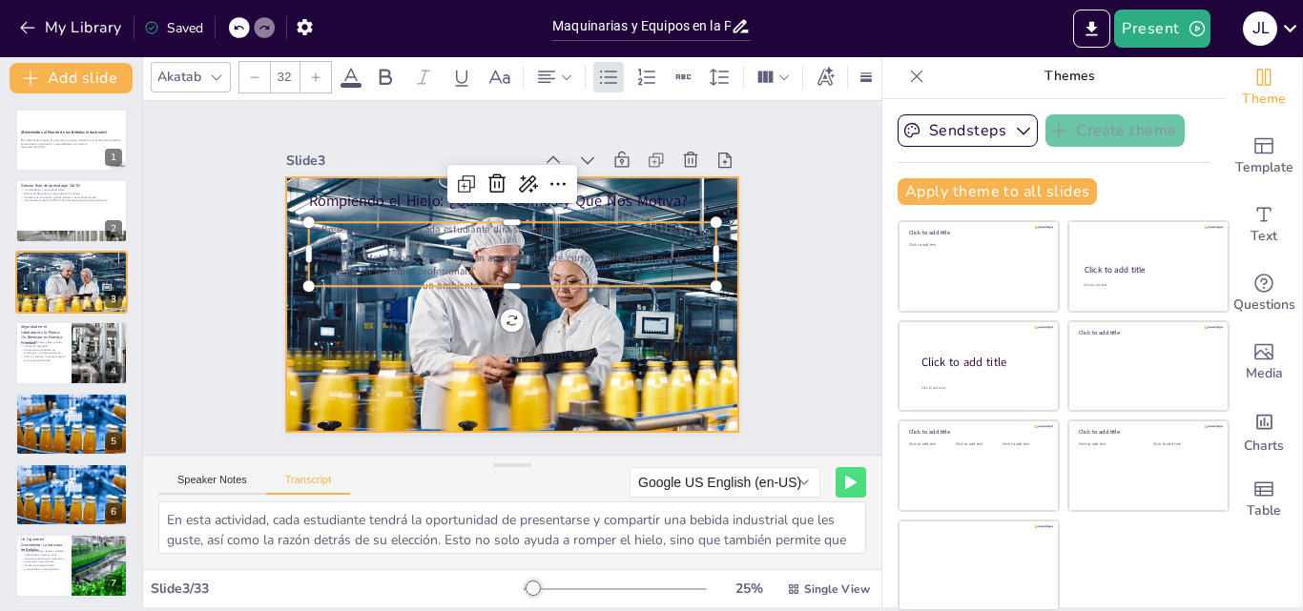
click at [650, 318] on div at bounding box center [501, 303] width 598 height 598
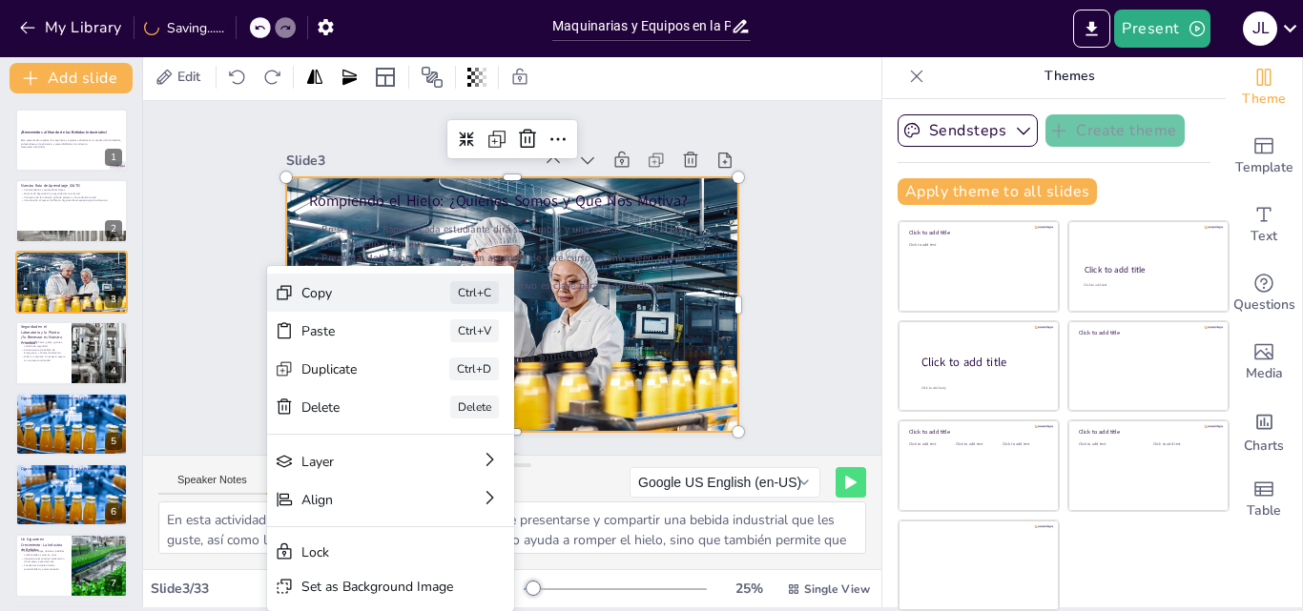
click at [350, 304] on div "Copy Ctrl+C" at bounding box center [461, 384] width 222 height 175
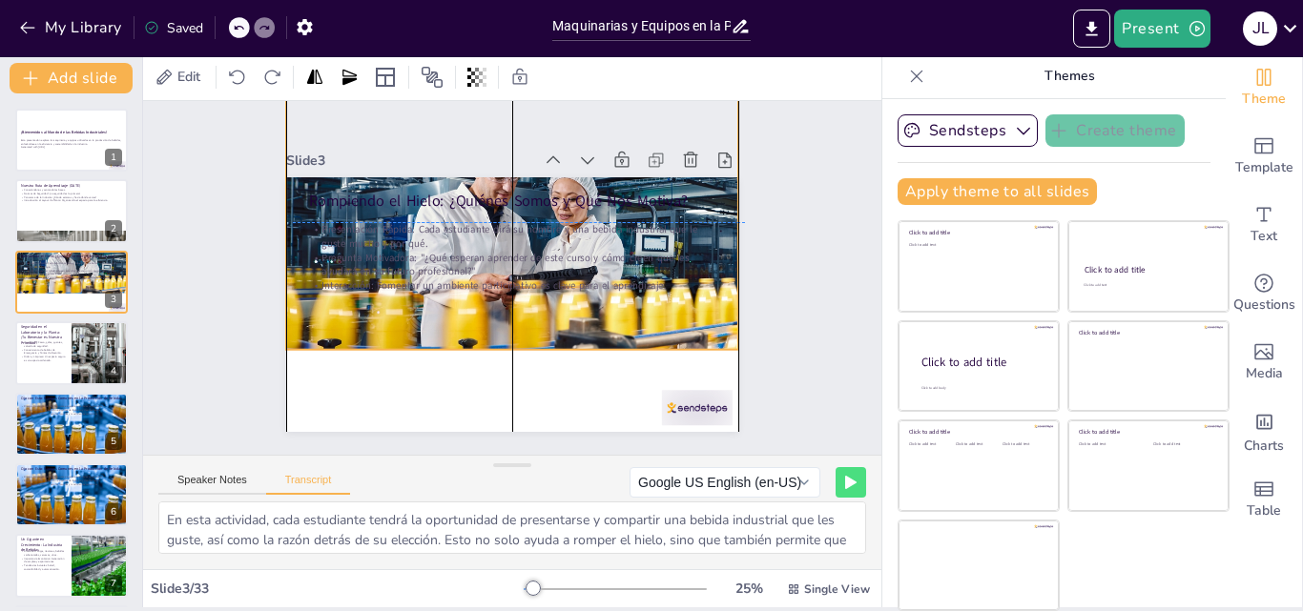
drag, startPoint x: 284, startPoint y: 421, endPoint x: 292, endPoint y: 335, distance: 86.2
click at [292, 335] on div at bounding box center [524, 223] width 537 height 537
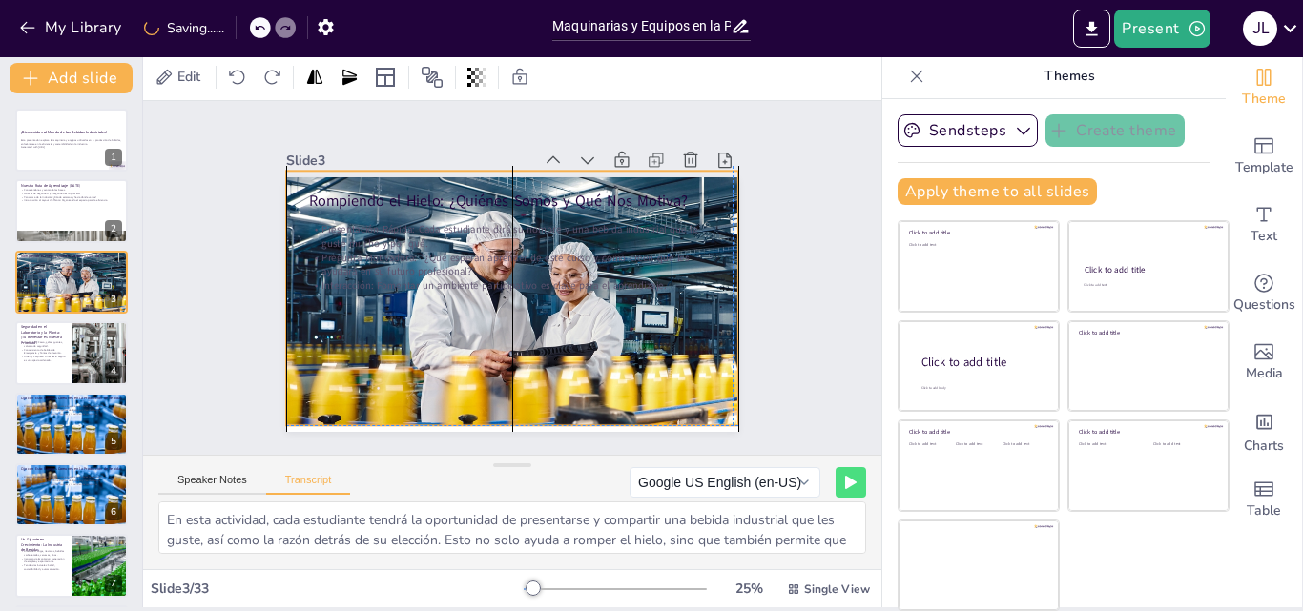
drag, startPoint x: 292, startPoint y: 335, endPoint x: 292, endPoint y: 405, distance: 70.6
click at [292, 405] on div at bounding box center [504, 297] width 598 height 598
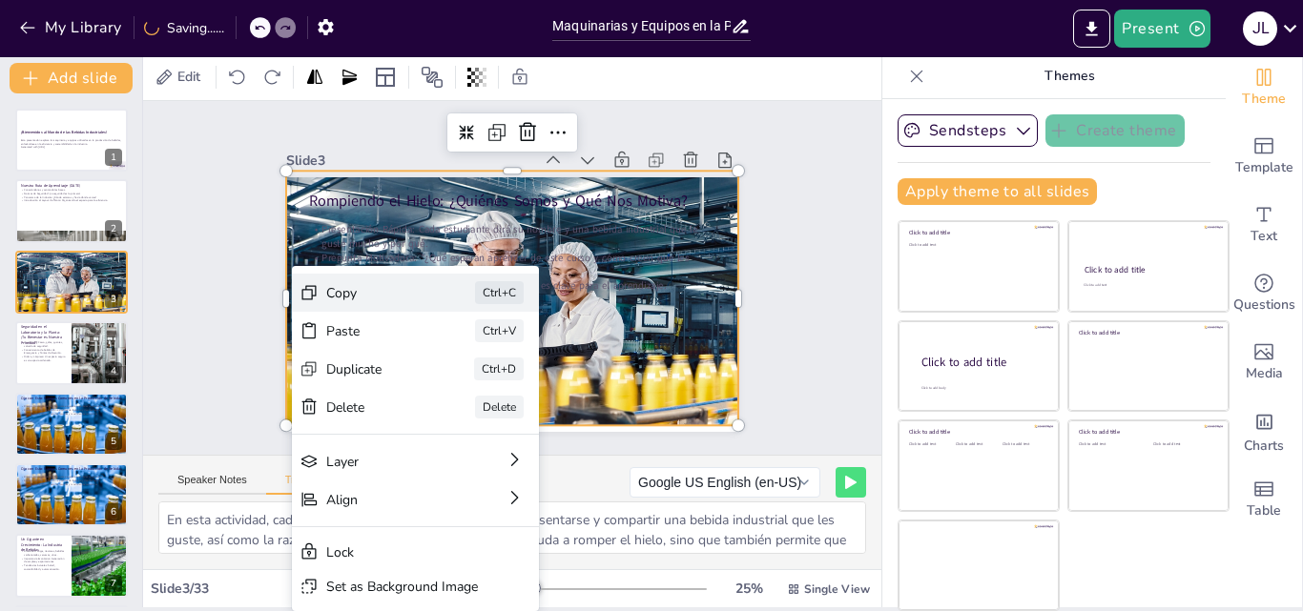
click at [378, 323] on div "Copy Ctrl+C" at bounding box center [494, 401] width 233 height 156
